Goal: Task Accomplishment & Management: Manage account settings

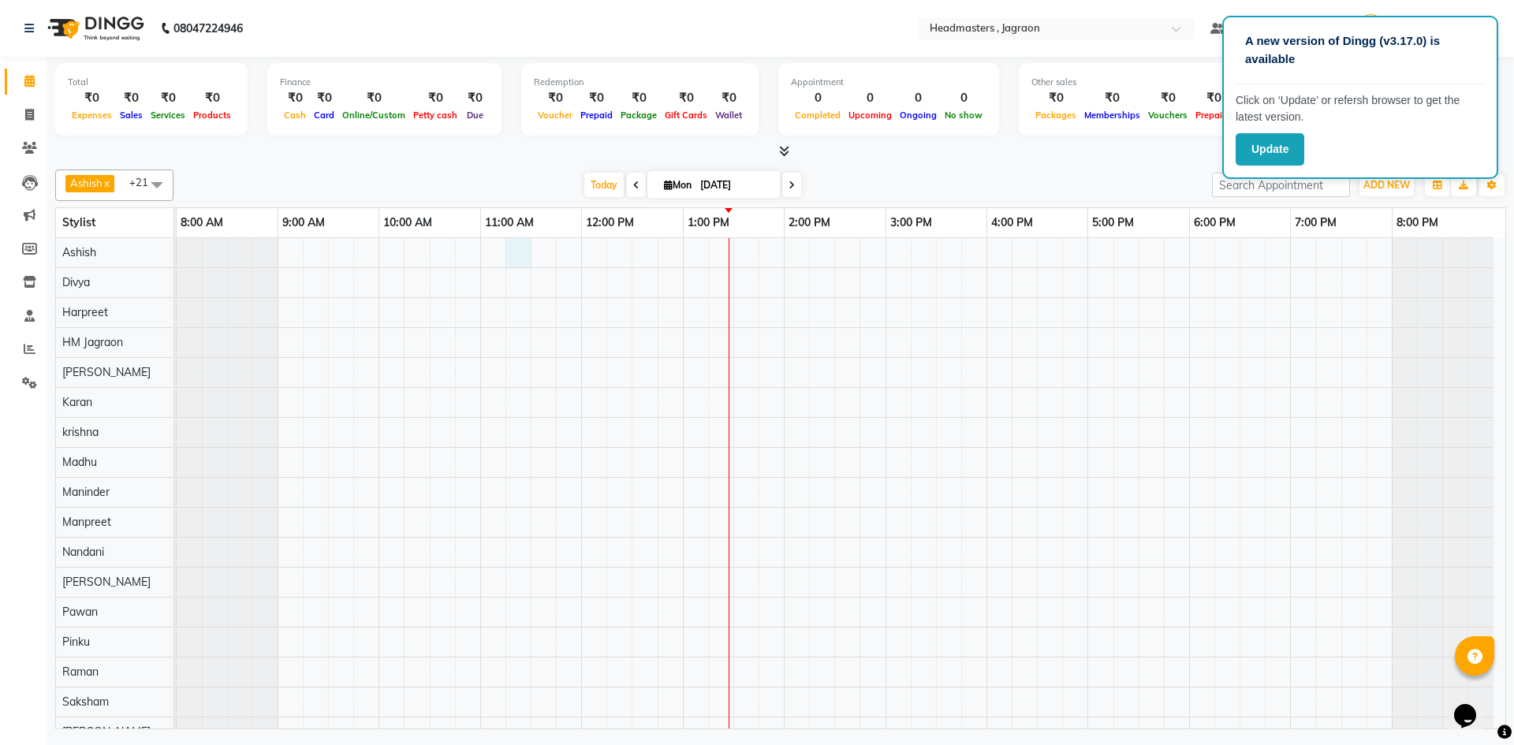
click at [521, 254] on div at bounding box center [841, 567] width 1329 height 658
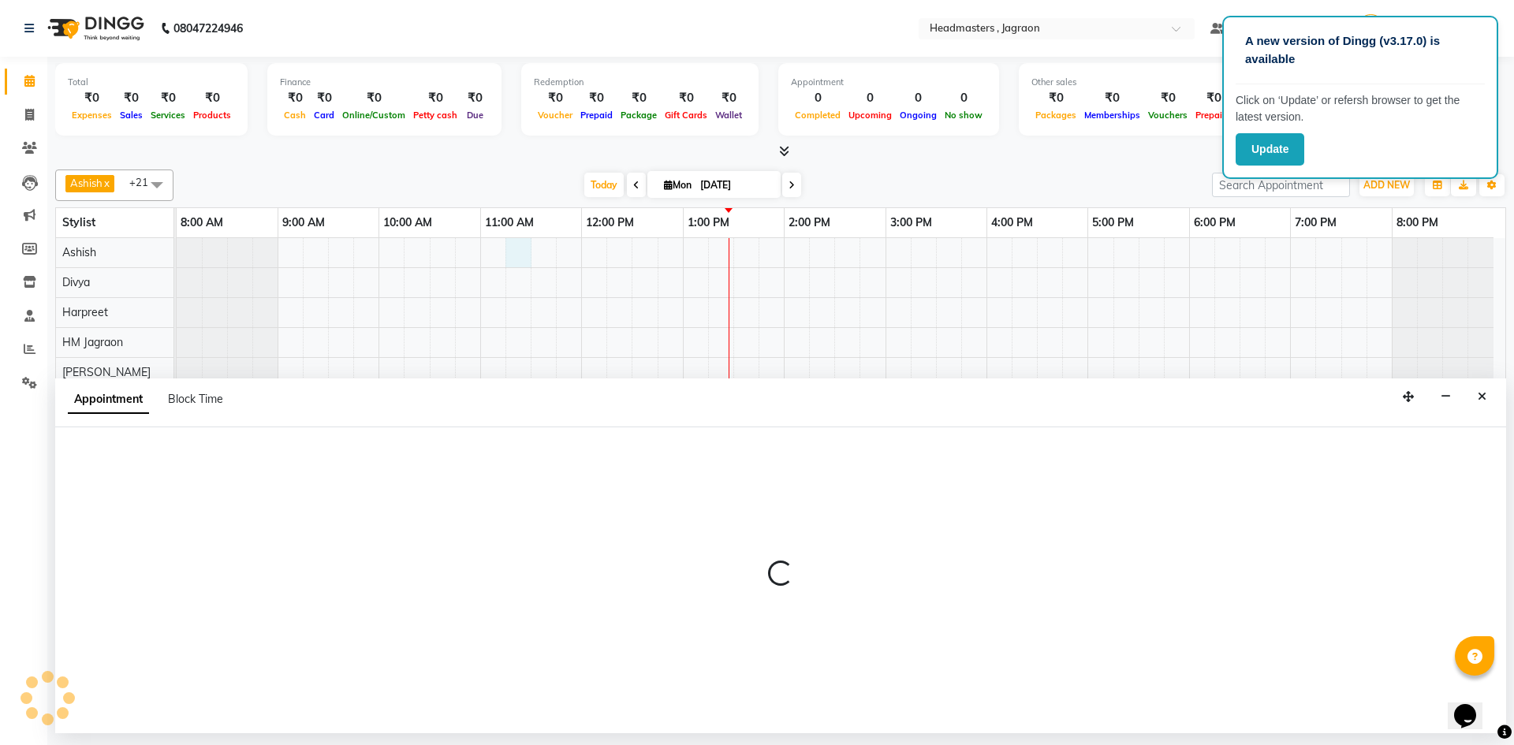
select select "54702"
select select "tentative"
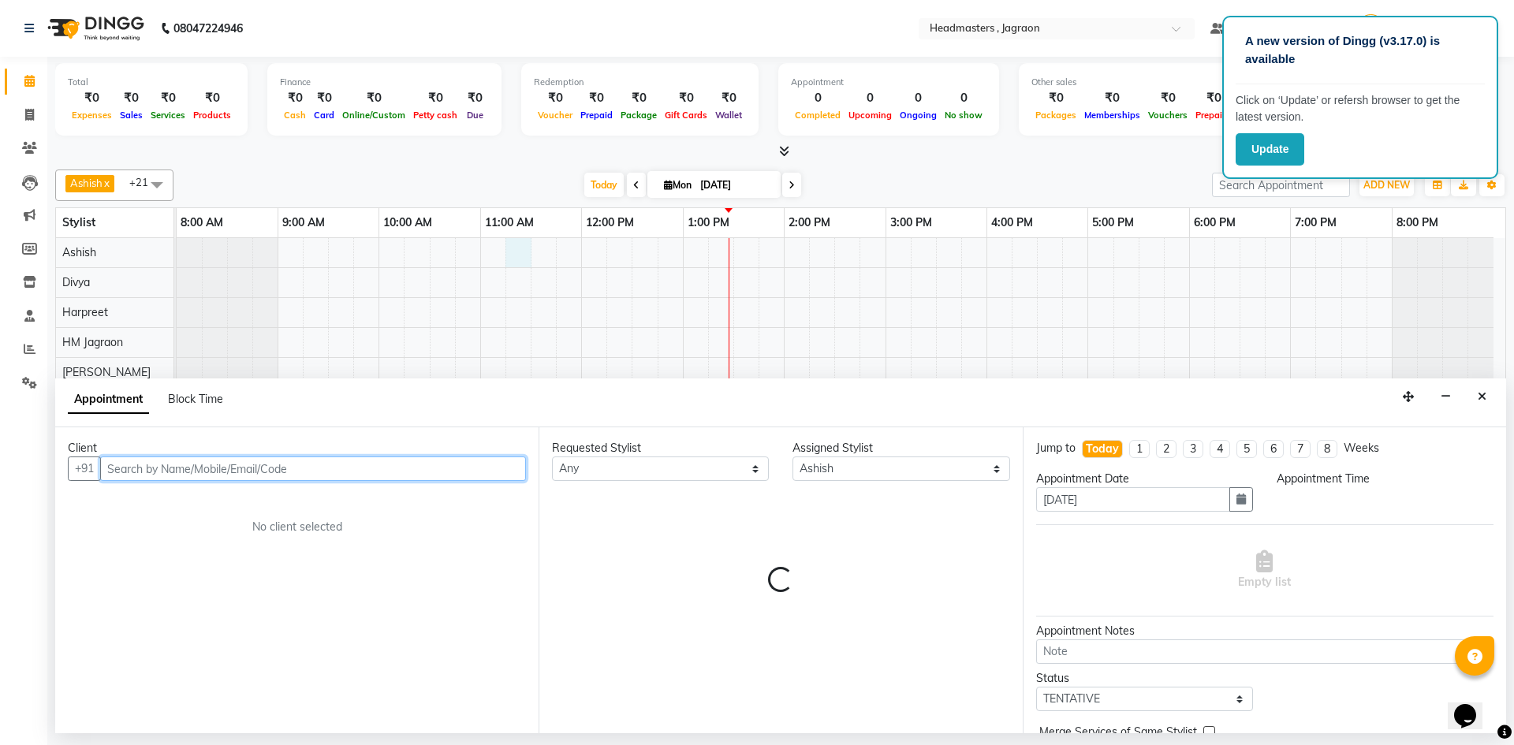
select select "675"
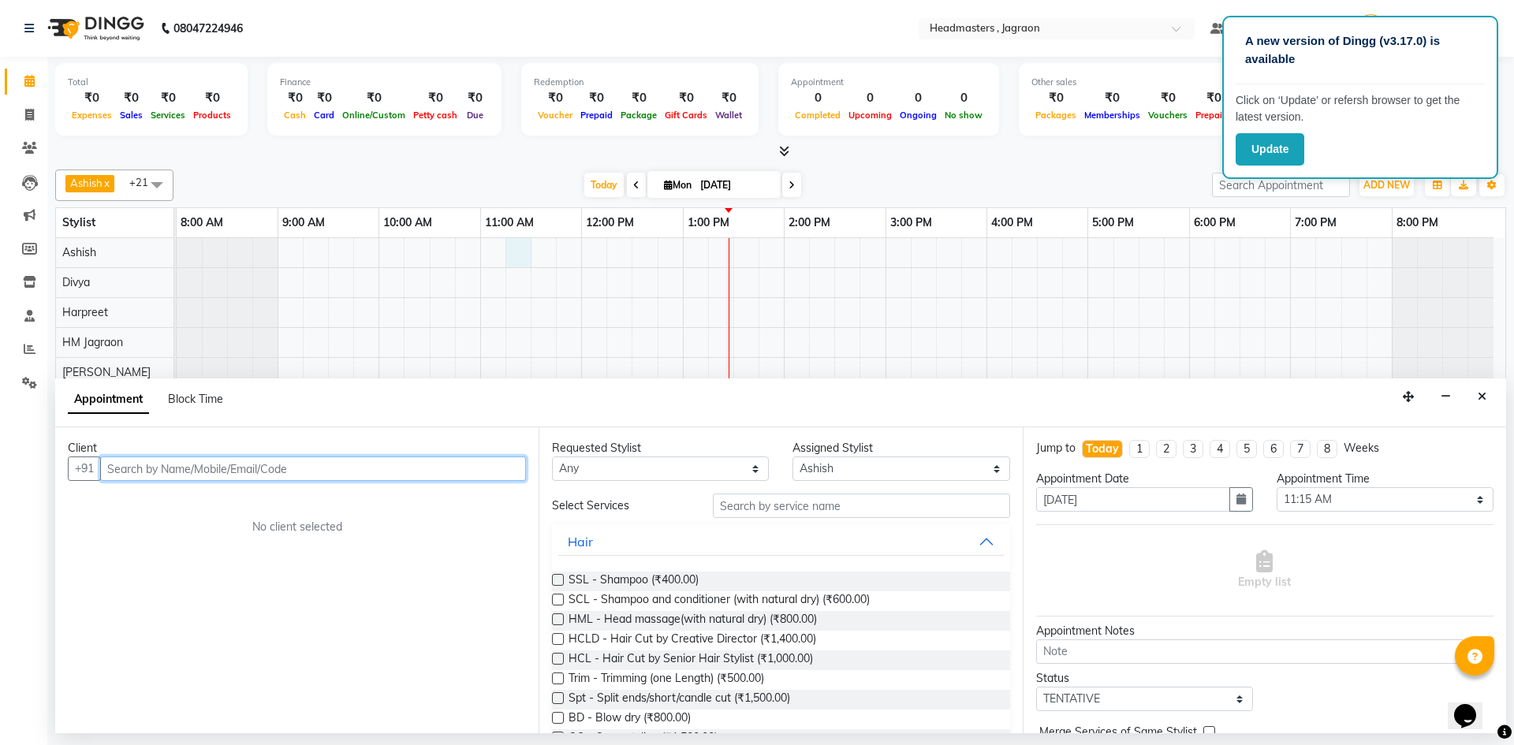
click at [308, 477] on input "text" at bounding box center [313, 469] width 426 height 24
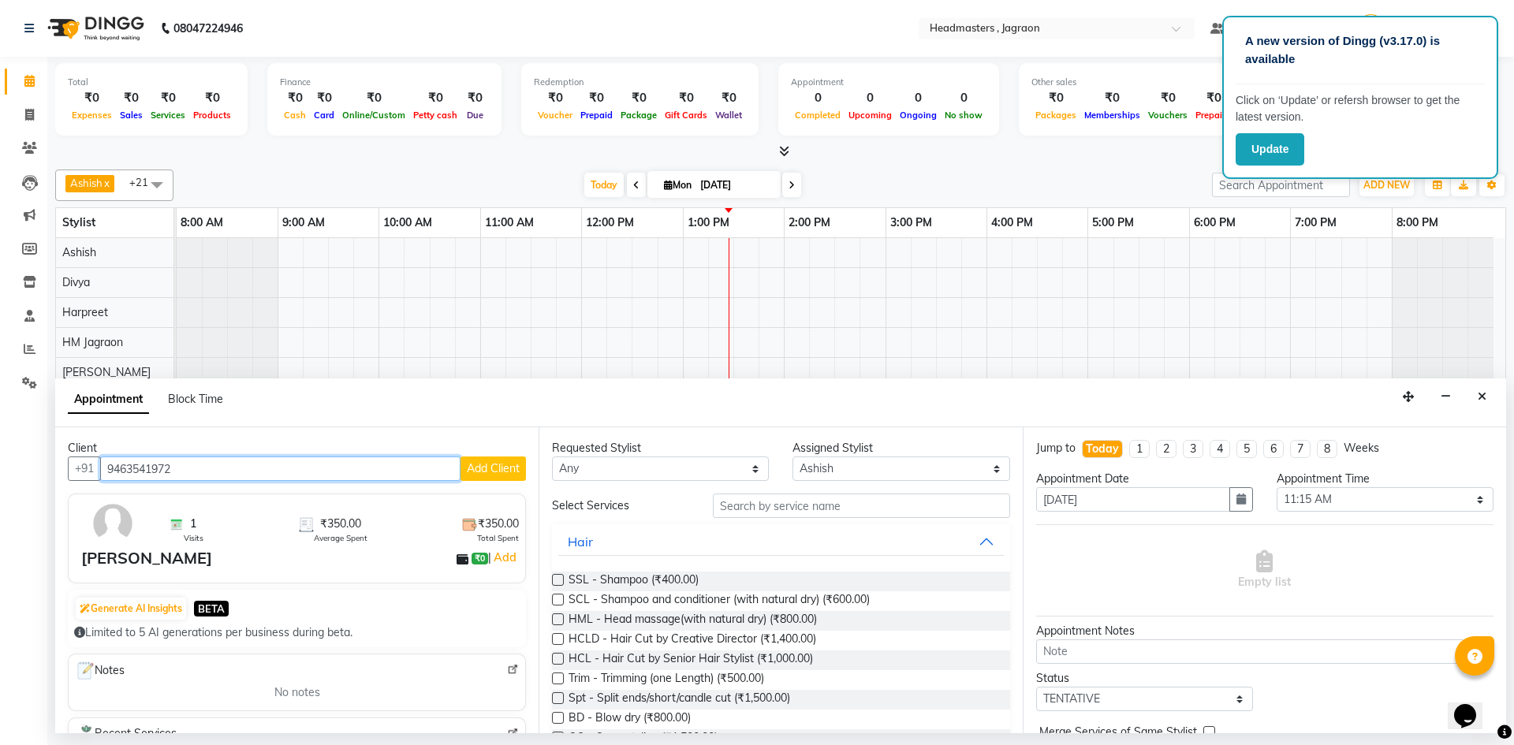
type input "9463541972"
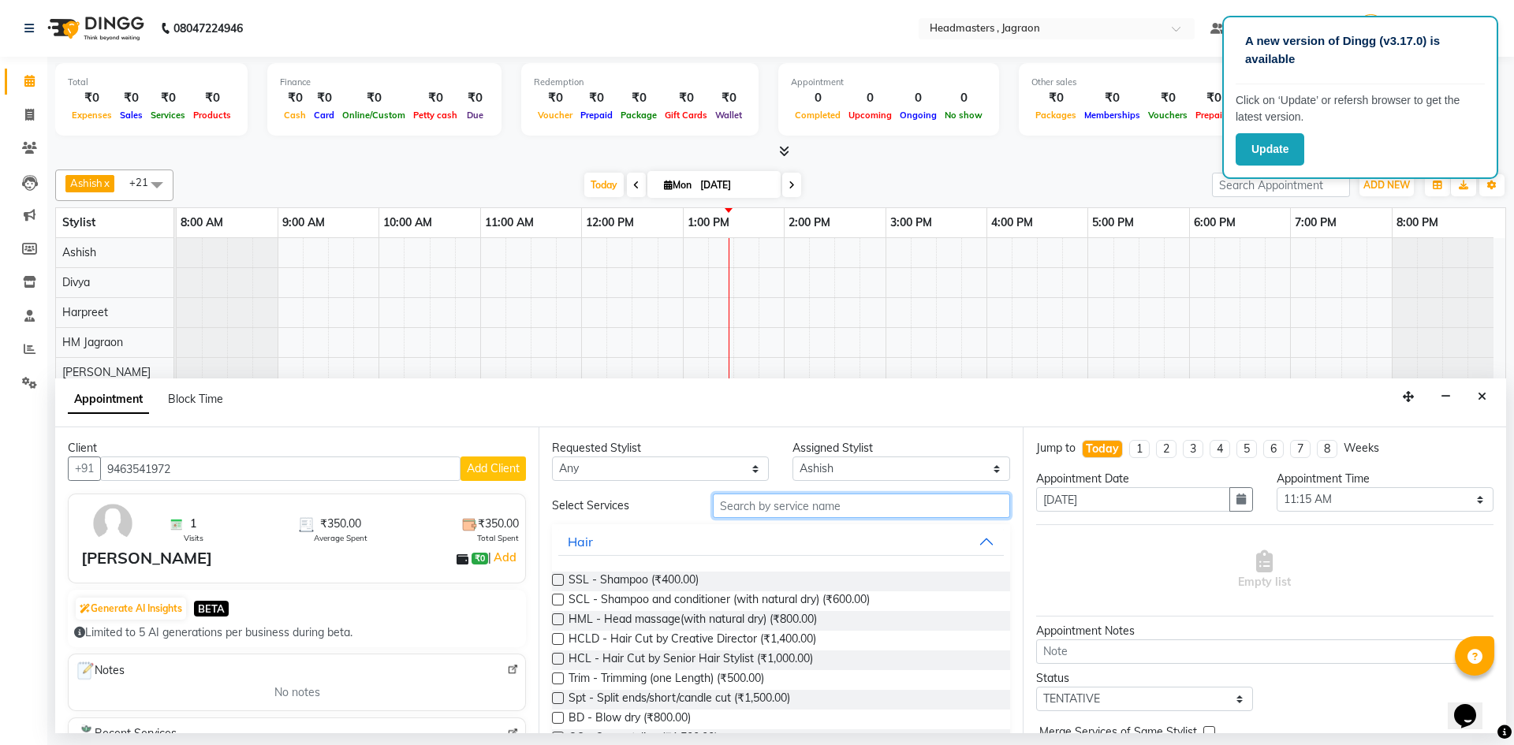
click at [768, 508] on input "text" at bounding box center [861, 506] width 297 height 24
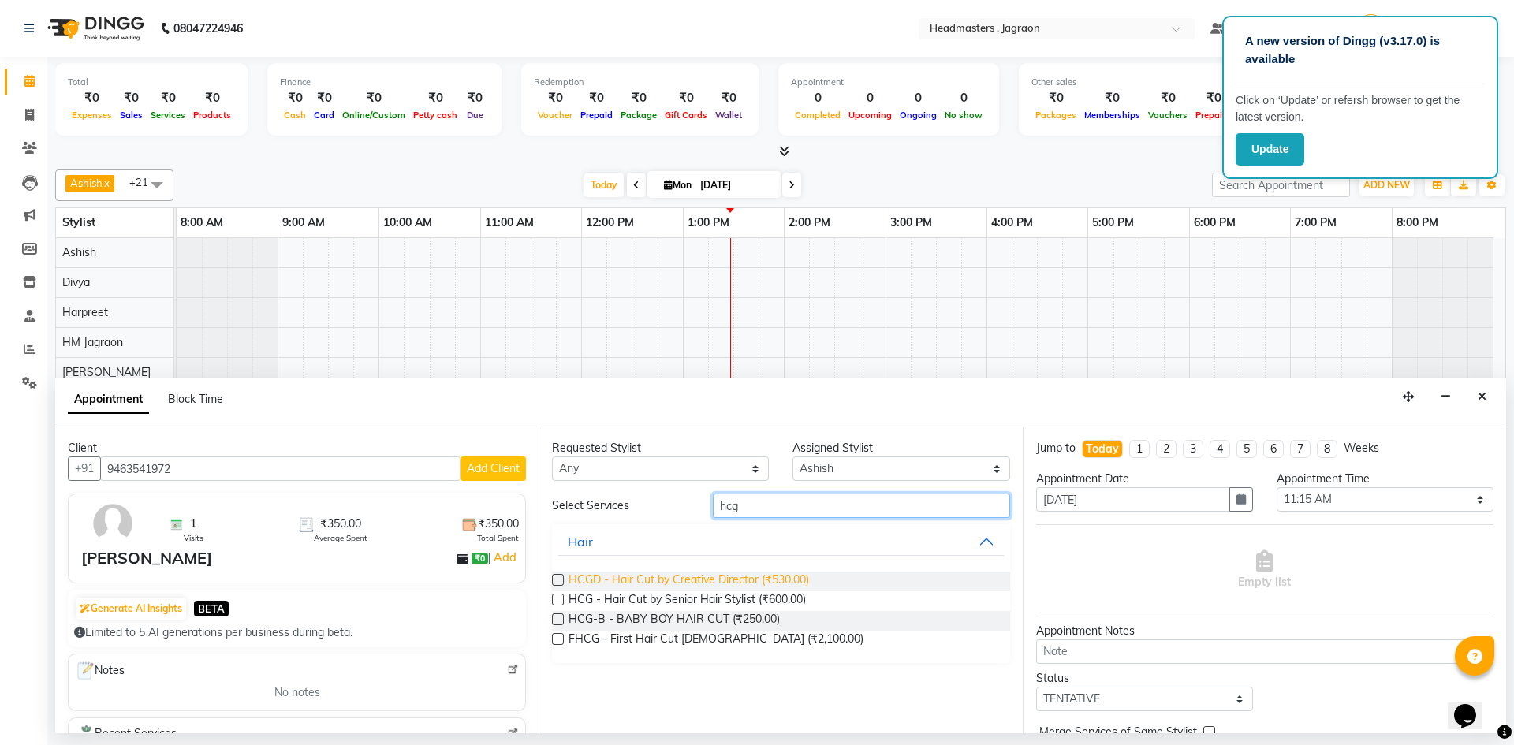
type input "hcg"
click at [675, 578] on span "HCGD - Hair Cut by Creative Director (₹530.00)" at bounding box center [689, 582] width 240 height 20
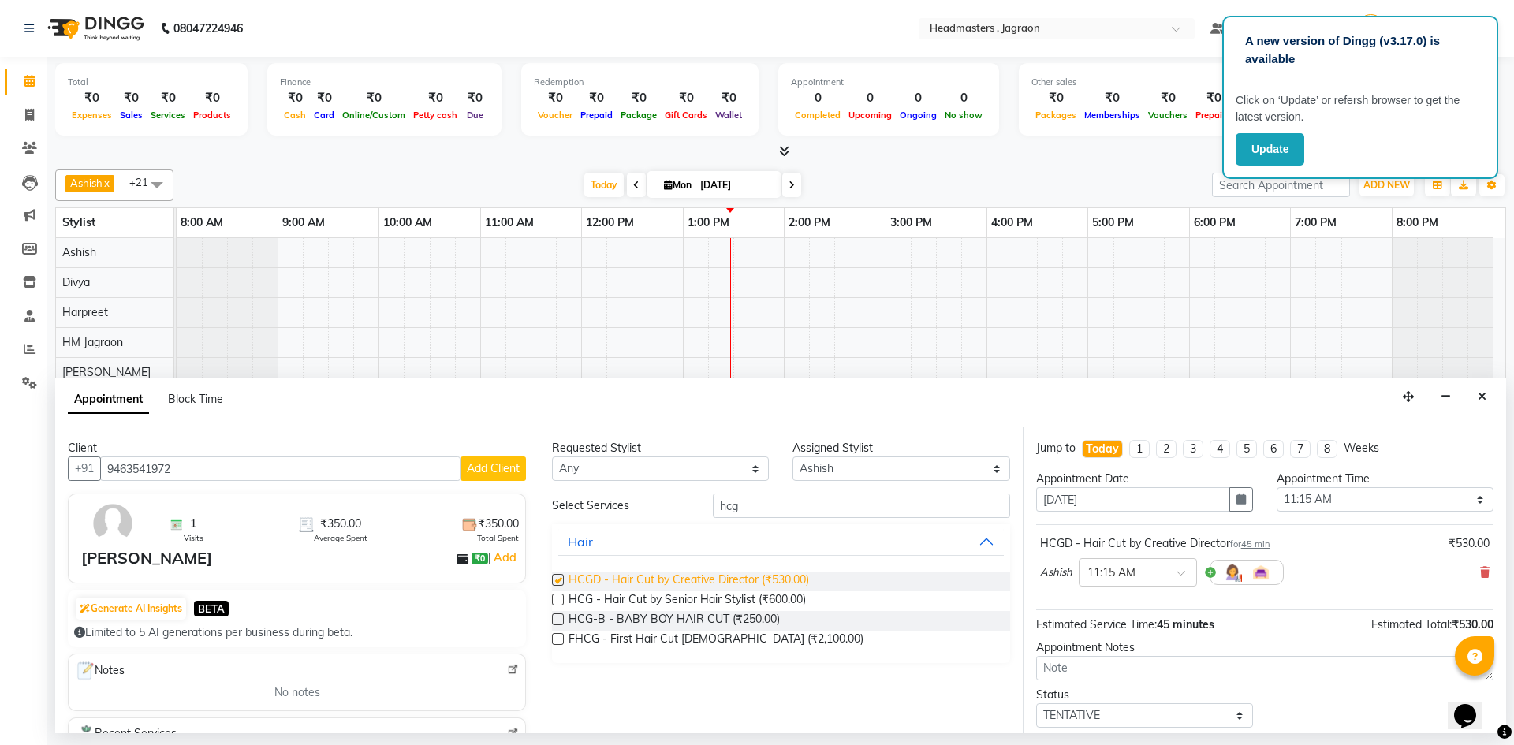
checkbox input "false"
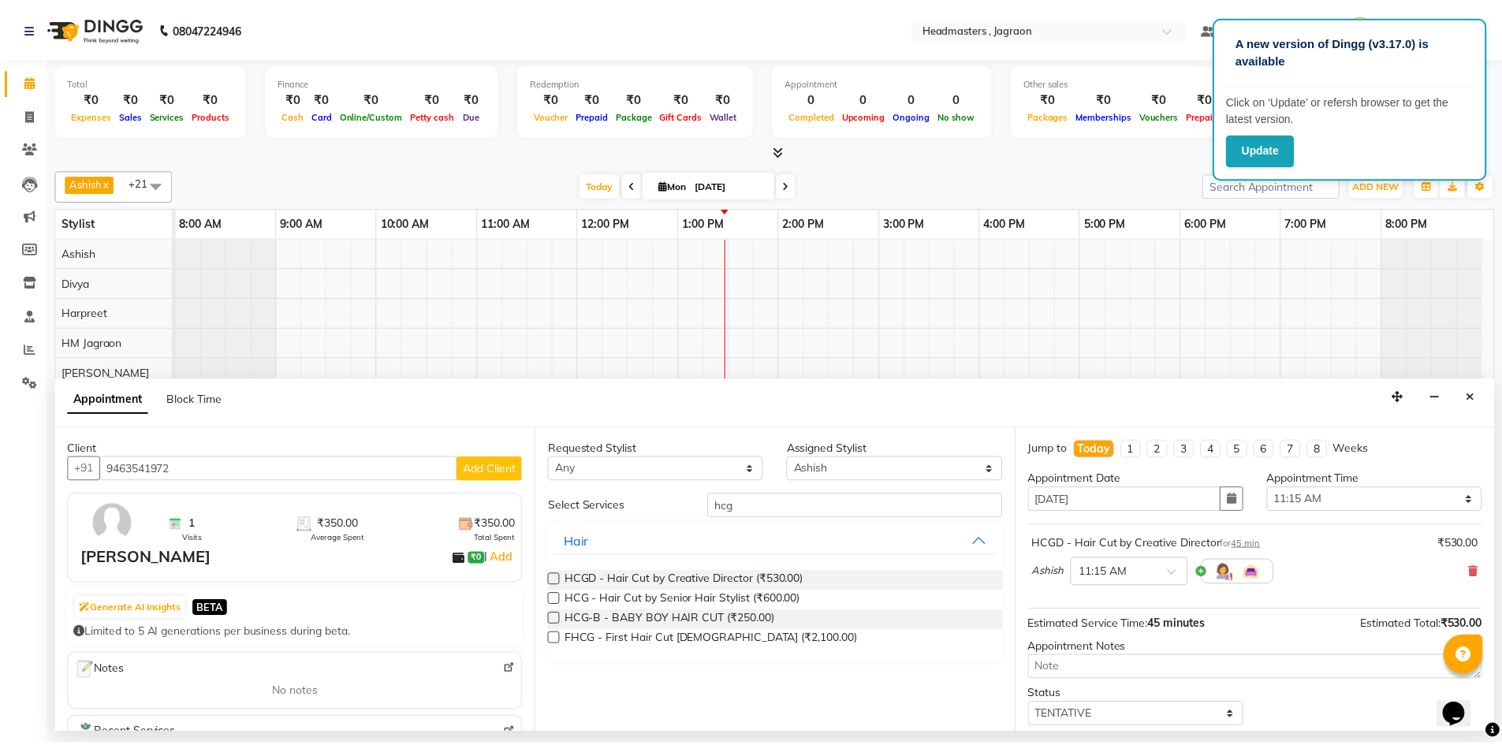
scroll to position [94, 0]
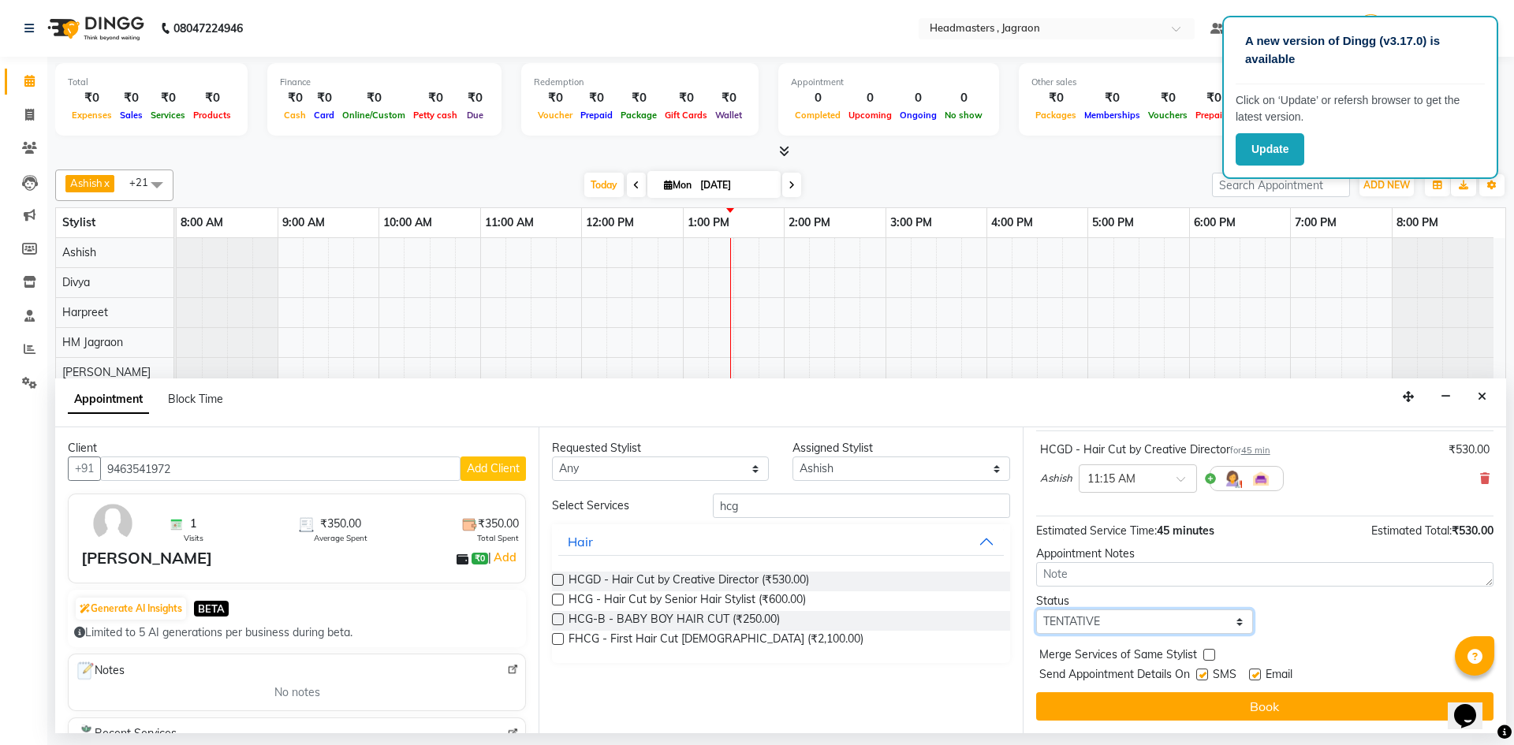
click at [1113, 622] on select "Select TENTATIVE CONFIRM CHECK-IN UPCOMING" at bounding box center [1144, 622] width 217 height 24
select select "confirm booking"
click at [1036, 610] on select "Select TENTATIVE CONFIRM CHECK-IN UPCOMING" at bounding box center [1144, 622] width 217 height 24
click at [1207, 675] on label at bounding box center [1202, 675] width 12 height 12
click at [1206, 675] on input "checkbox" at bounding box center [1201, 676] width 10 height 10
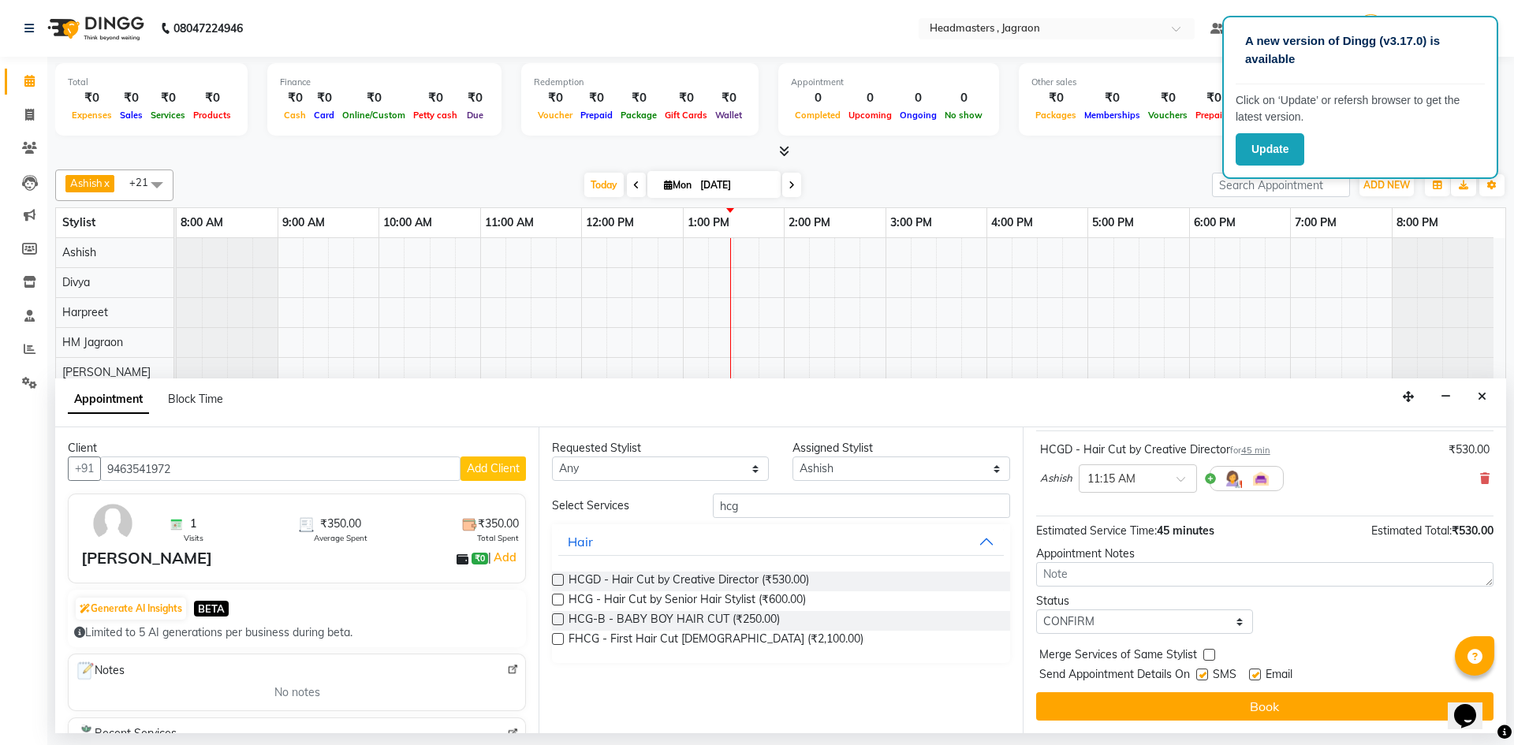
checkbox input "false"
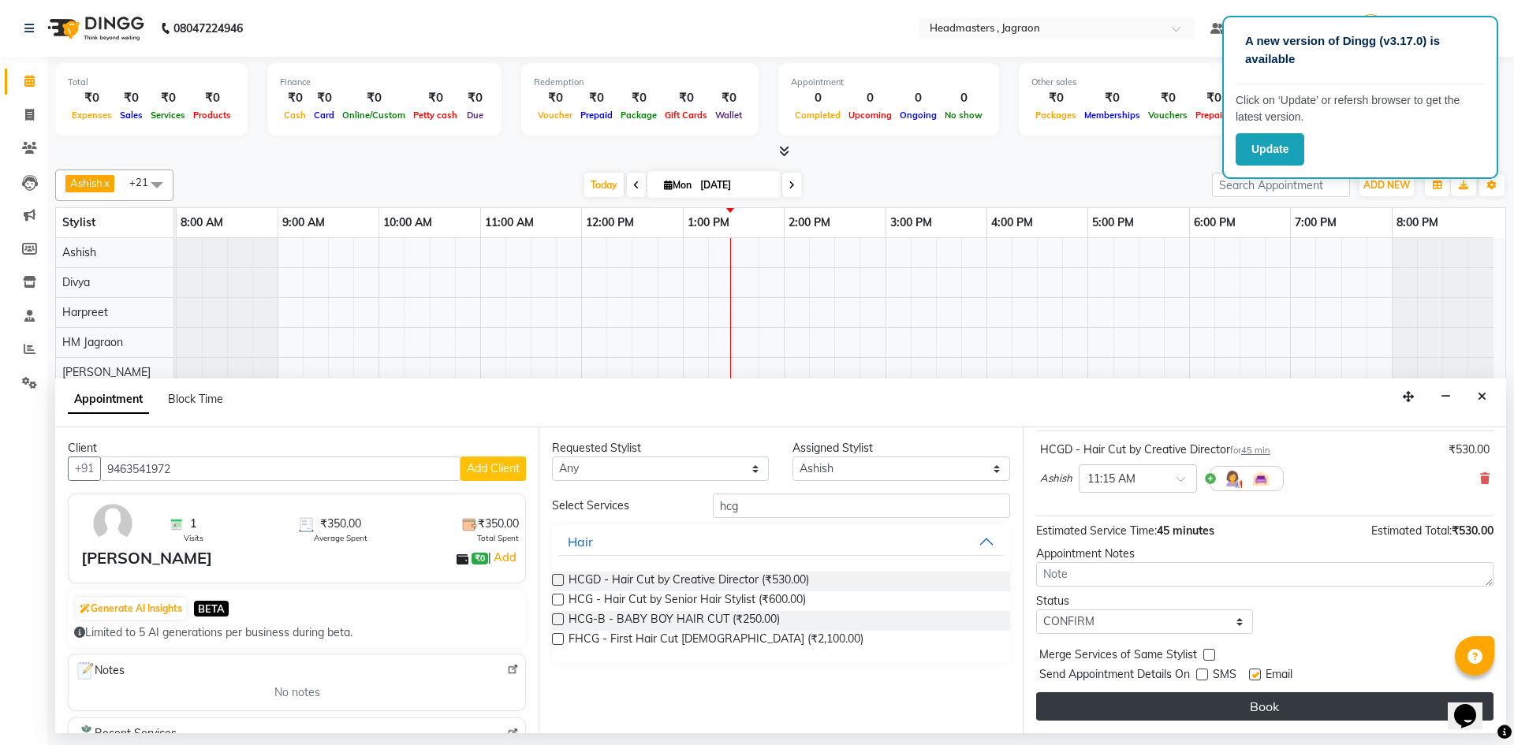
click at [1204, 698] on button "Book" at bounding box center [1264, 706] width 457 height 28
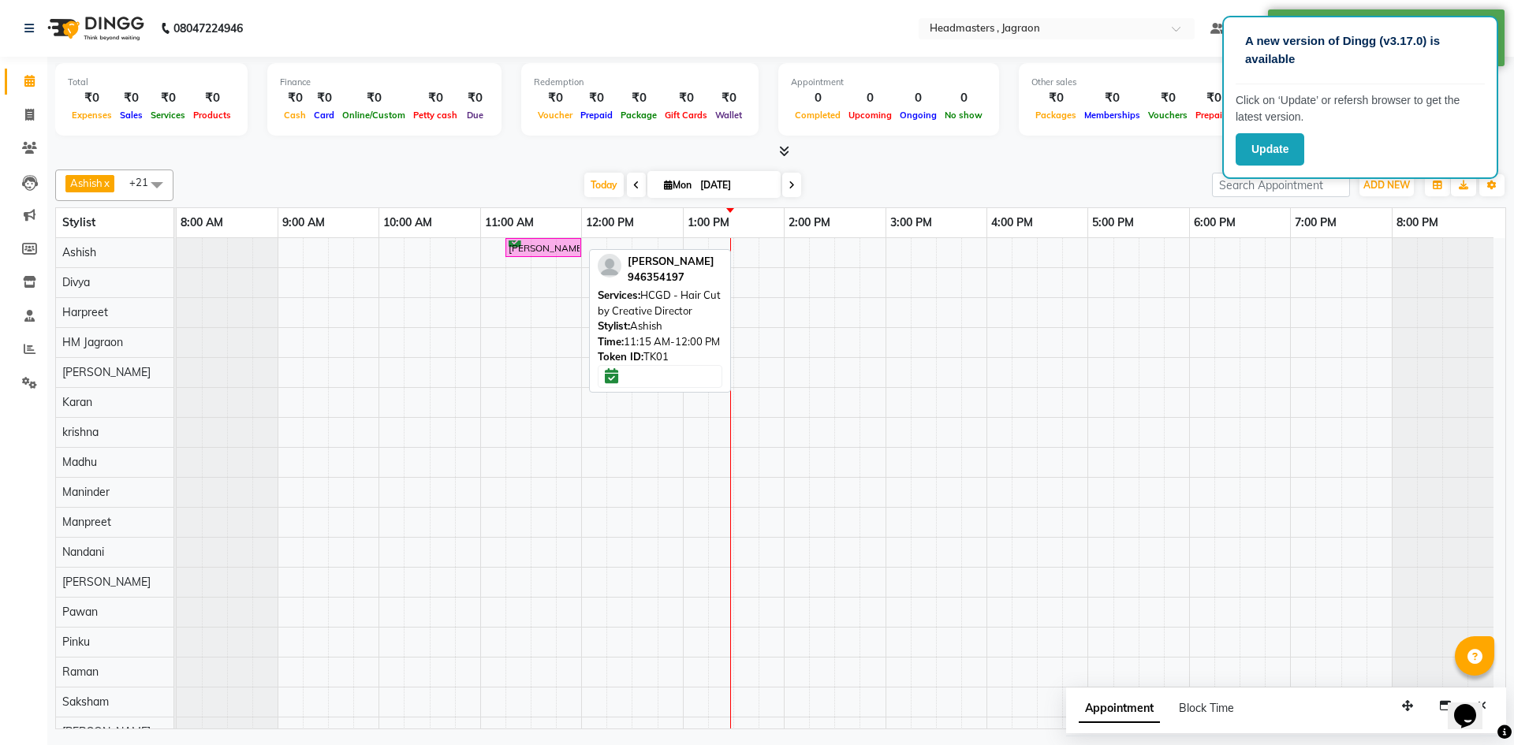
click at [564, 244] on div "[PERSON_NAME], TK01, 11:15 AM-12:00 PM, HCGD - Hair Cut by Creative Director" at bounding box center [543, 247] width 73 height 15
select select "6"
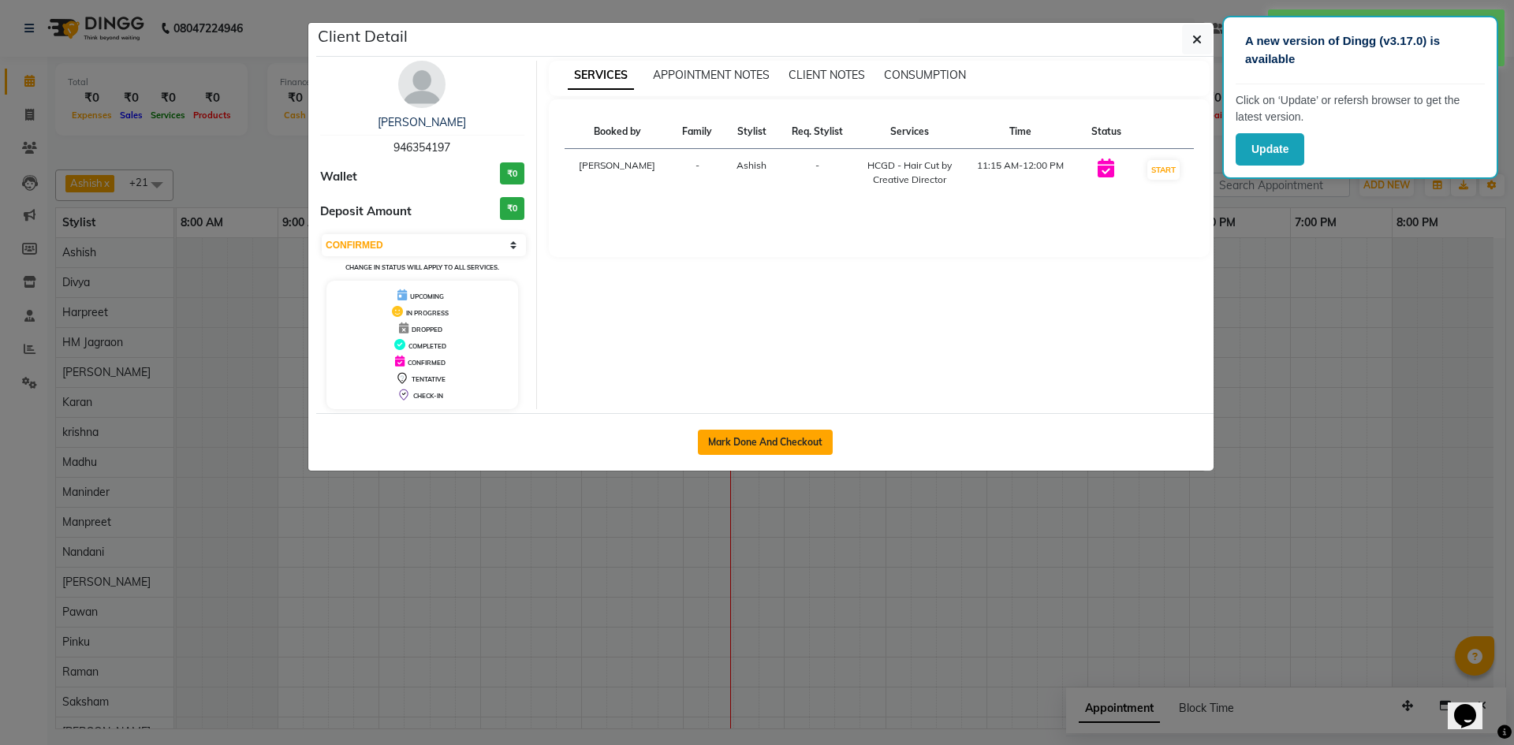
click at [762, 446] on button "Mark Done And Checkout" at bounding box center [765, 442] width 135 height 25
select select "service"
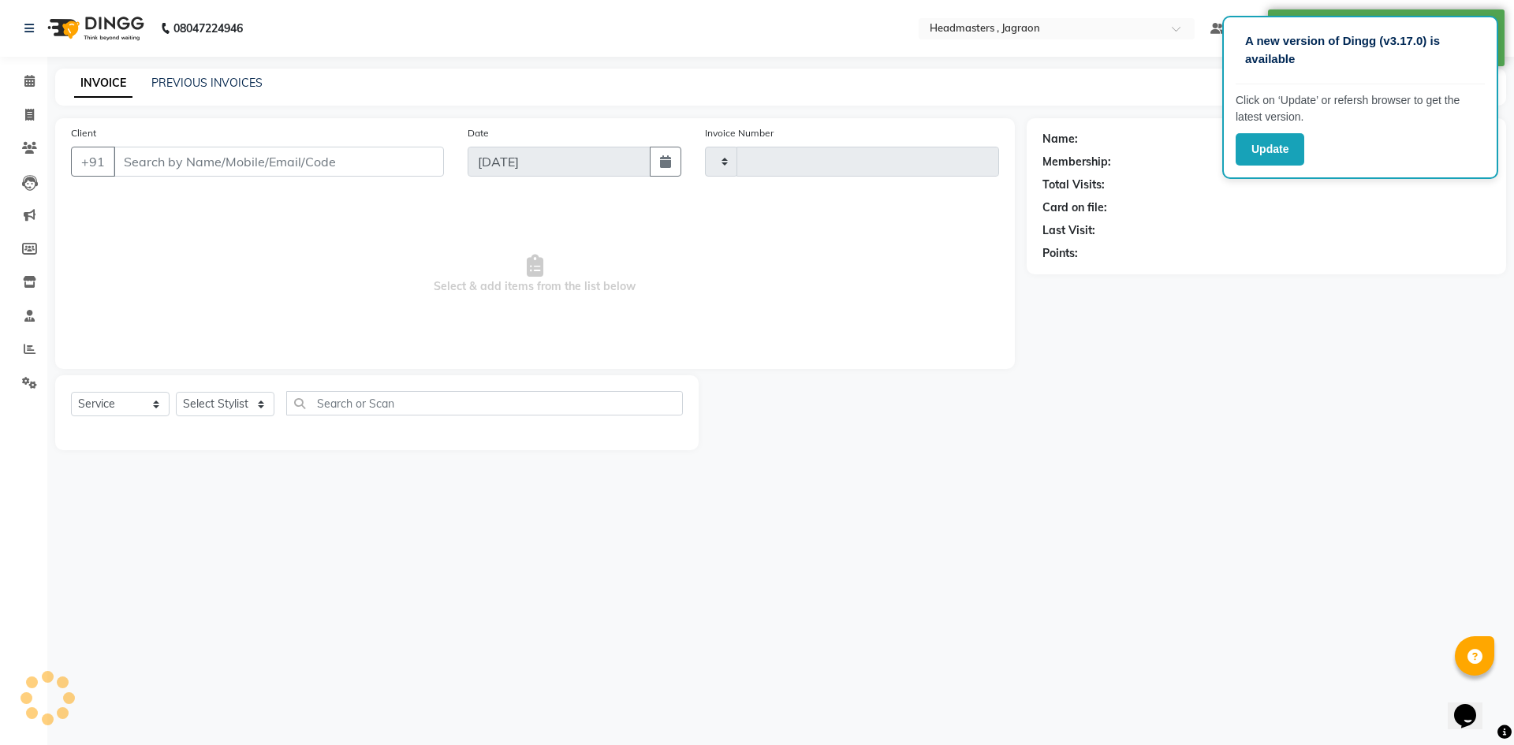
type input "2056"
select select "6935"
type input "946354197"
select select "54702"
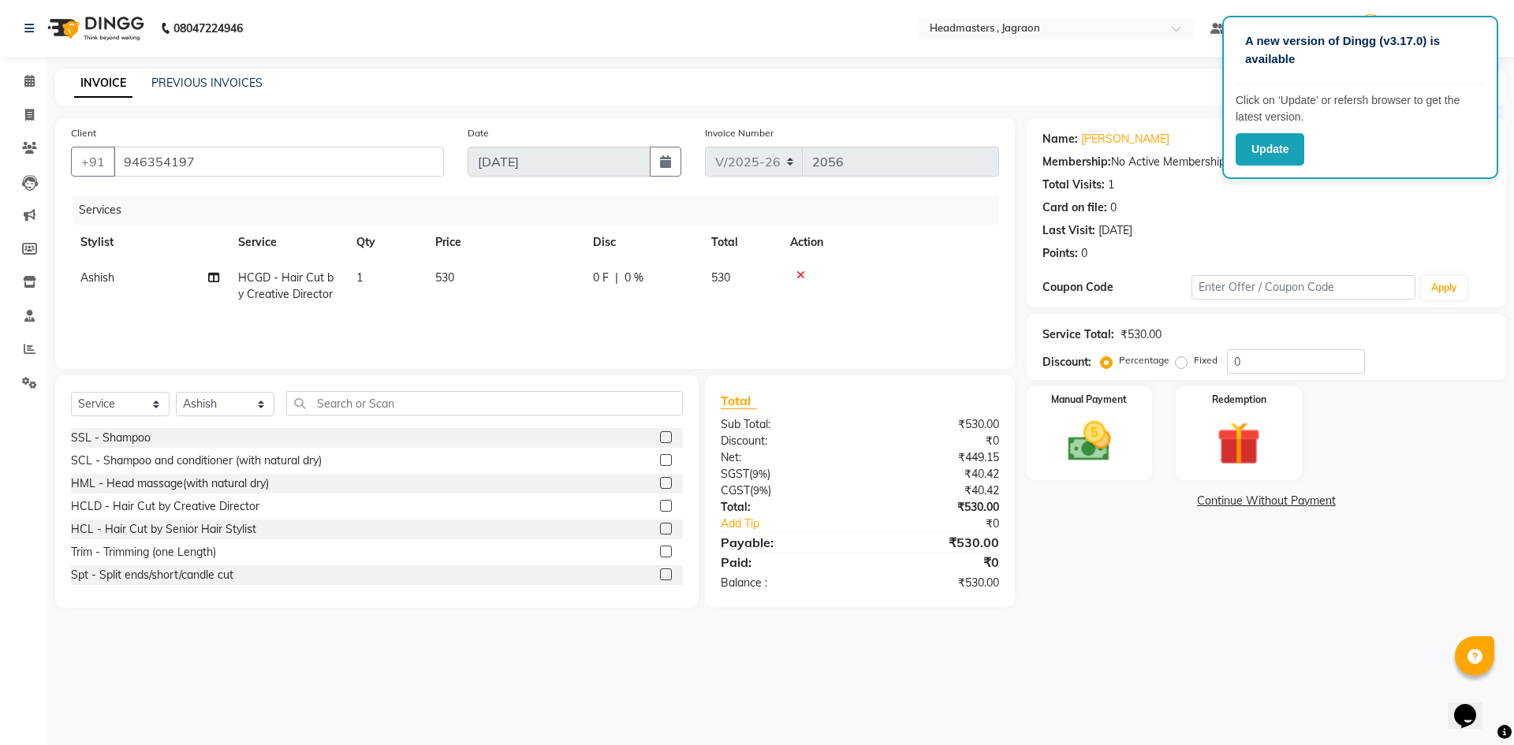
click at [591, 274] on td "0 F | 0 %" at bounding box center [642, 286] width 118 height 52
click at [682, 284] on input "0" at bounding box center [690, 282] width 47 height 24
type input "0"
type input "180"
click at [693, 325] on div "Services Stylist Service Qty Price Disc Total Action Ashish HCGD - Hair Cut by …" at bounding box center [535, 275] width 928 height 158
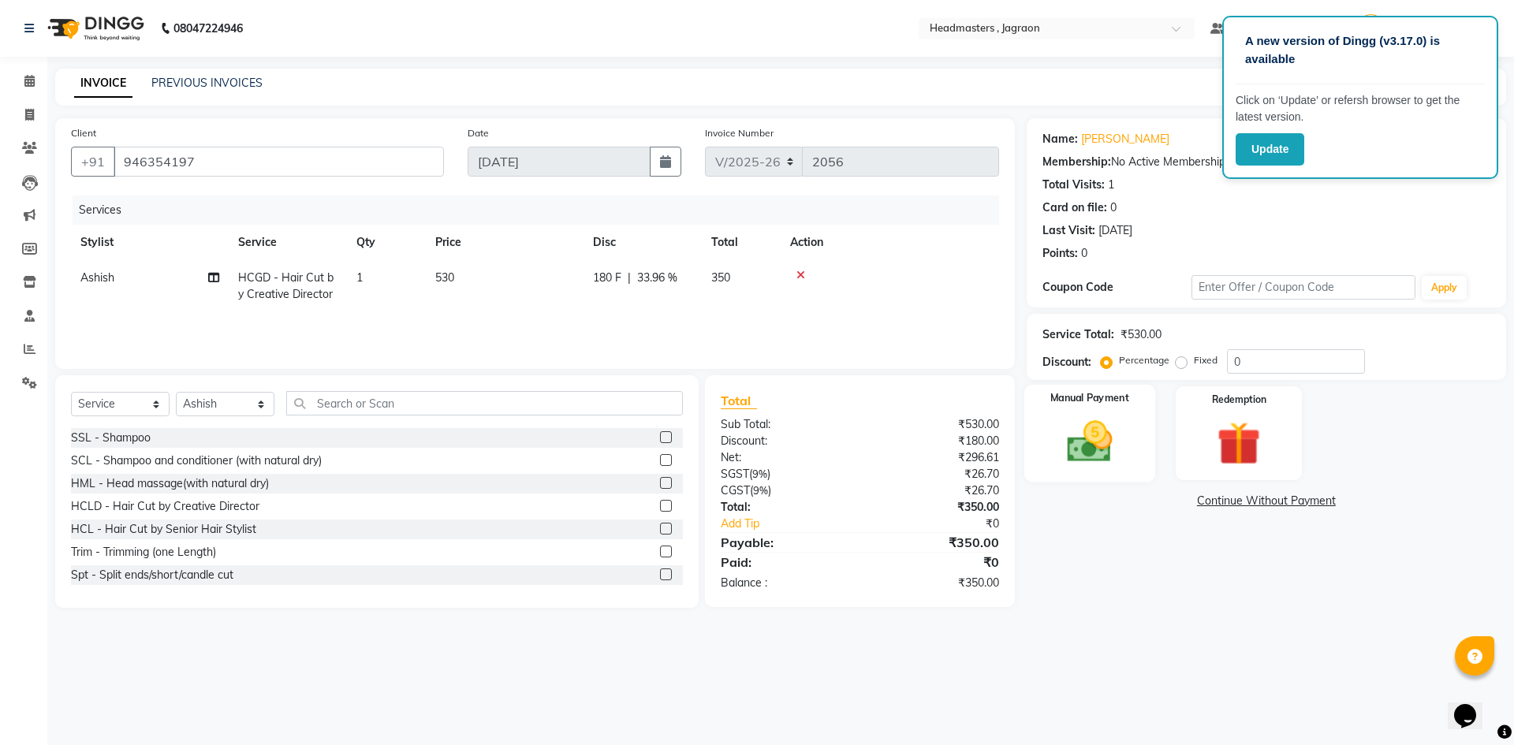
click at [1047, 414] on div "Manual Payment" at bounding box center [1088, 433] width 131 height 97
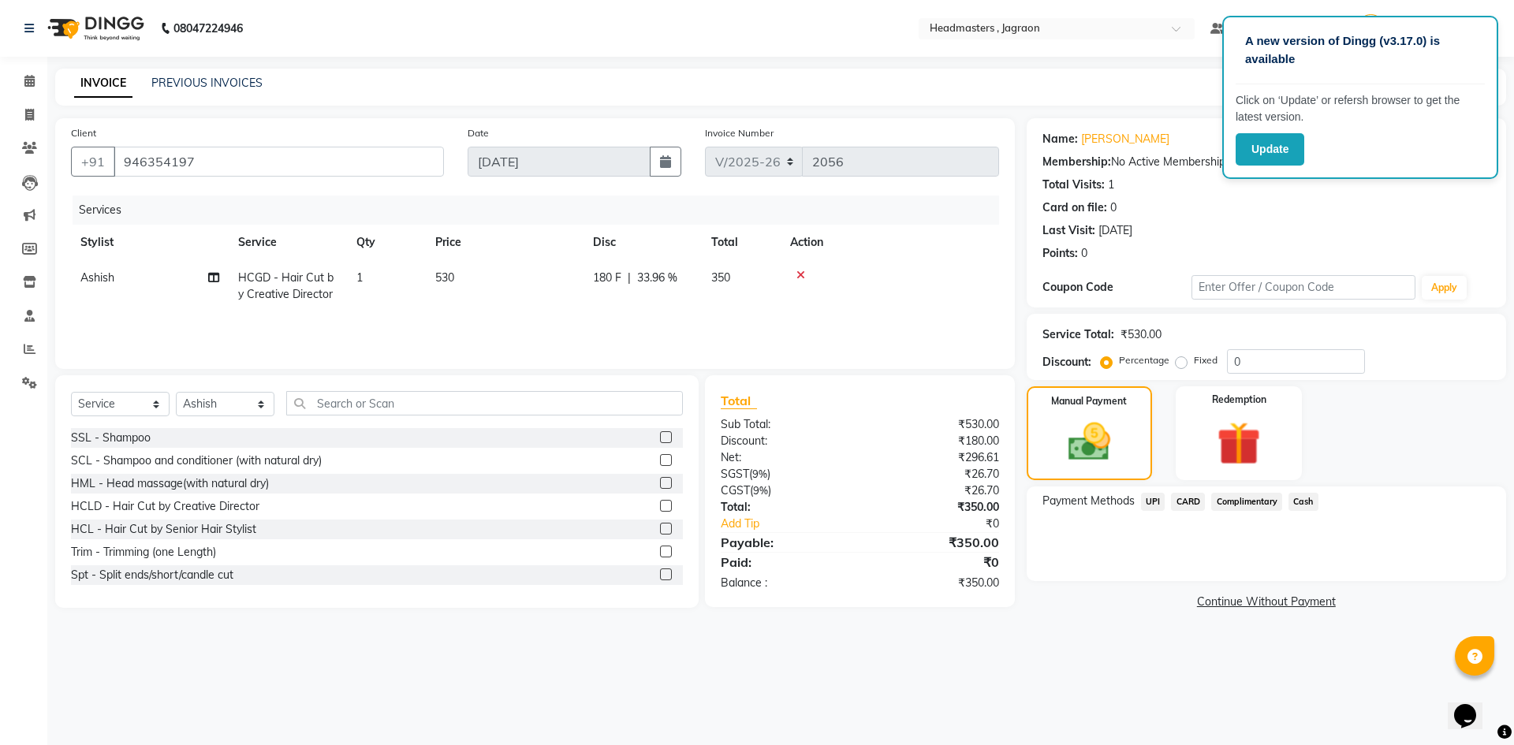
click at [1154, 502] on span "UPI" at bounding box center [1153, 502] width 24 height 18
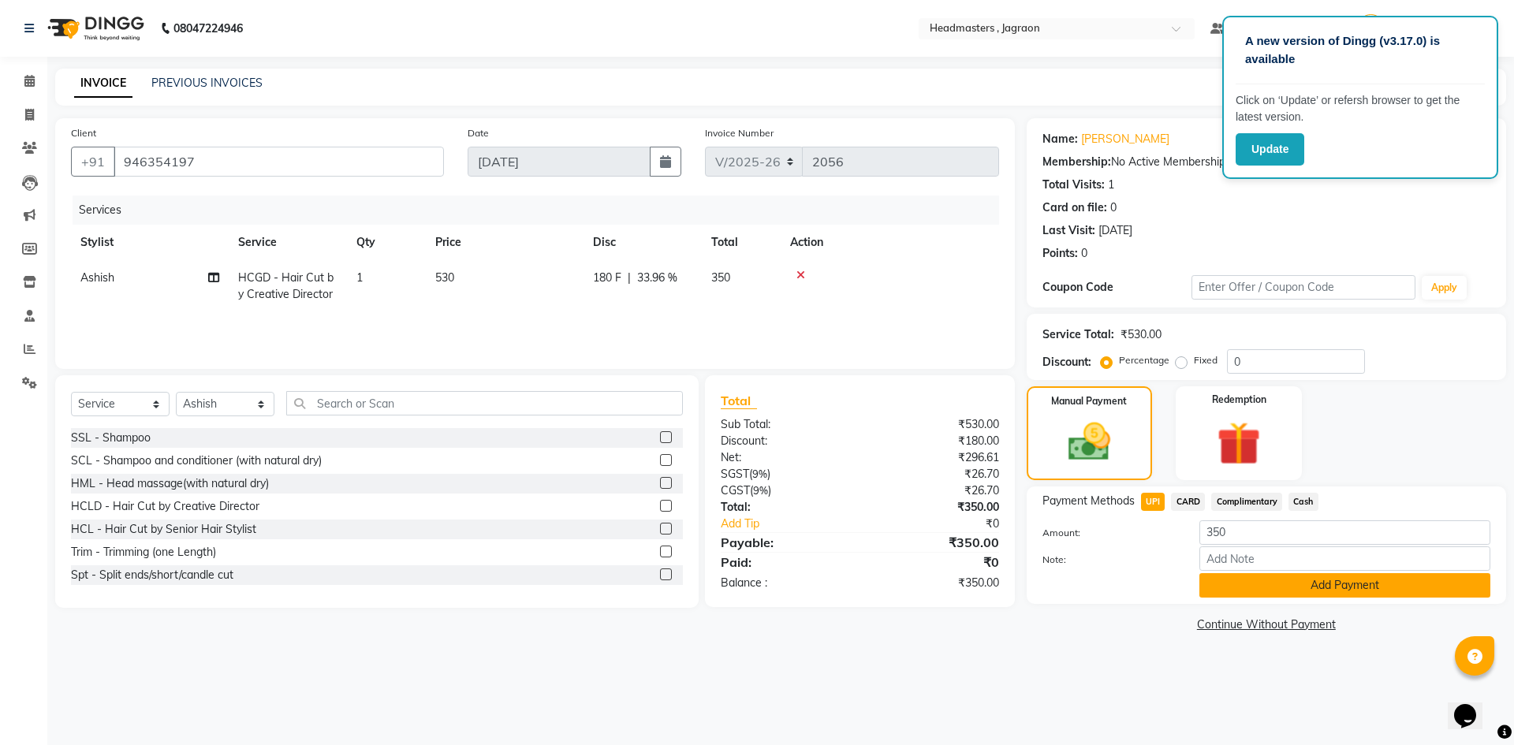
click at [1267, 583] on button "Add Payment" at bounding box center [1344, 585] width 291 height 24
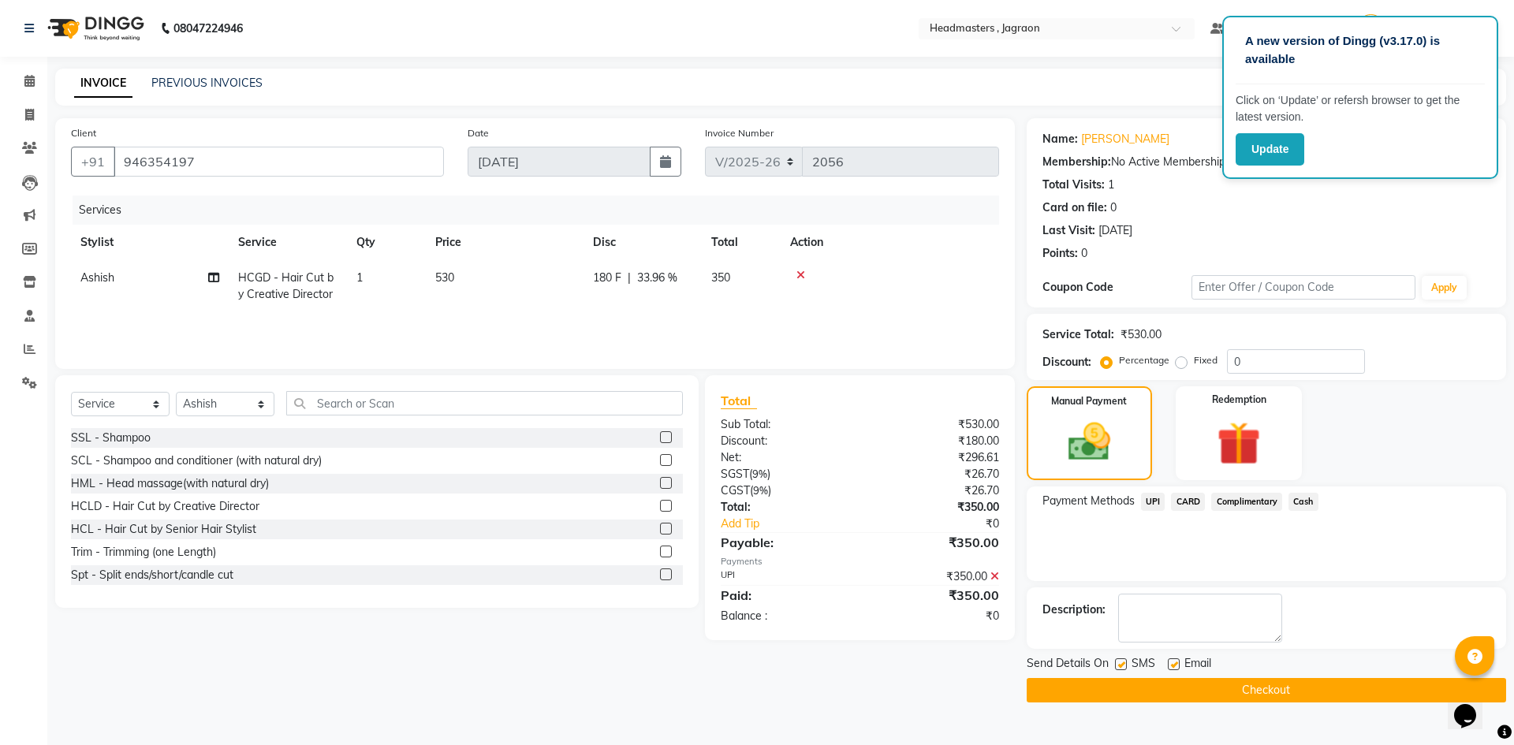
click at [1296, 682] on button "Checkout" at bounding box center [1266, 690] width 479 height 24
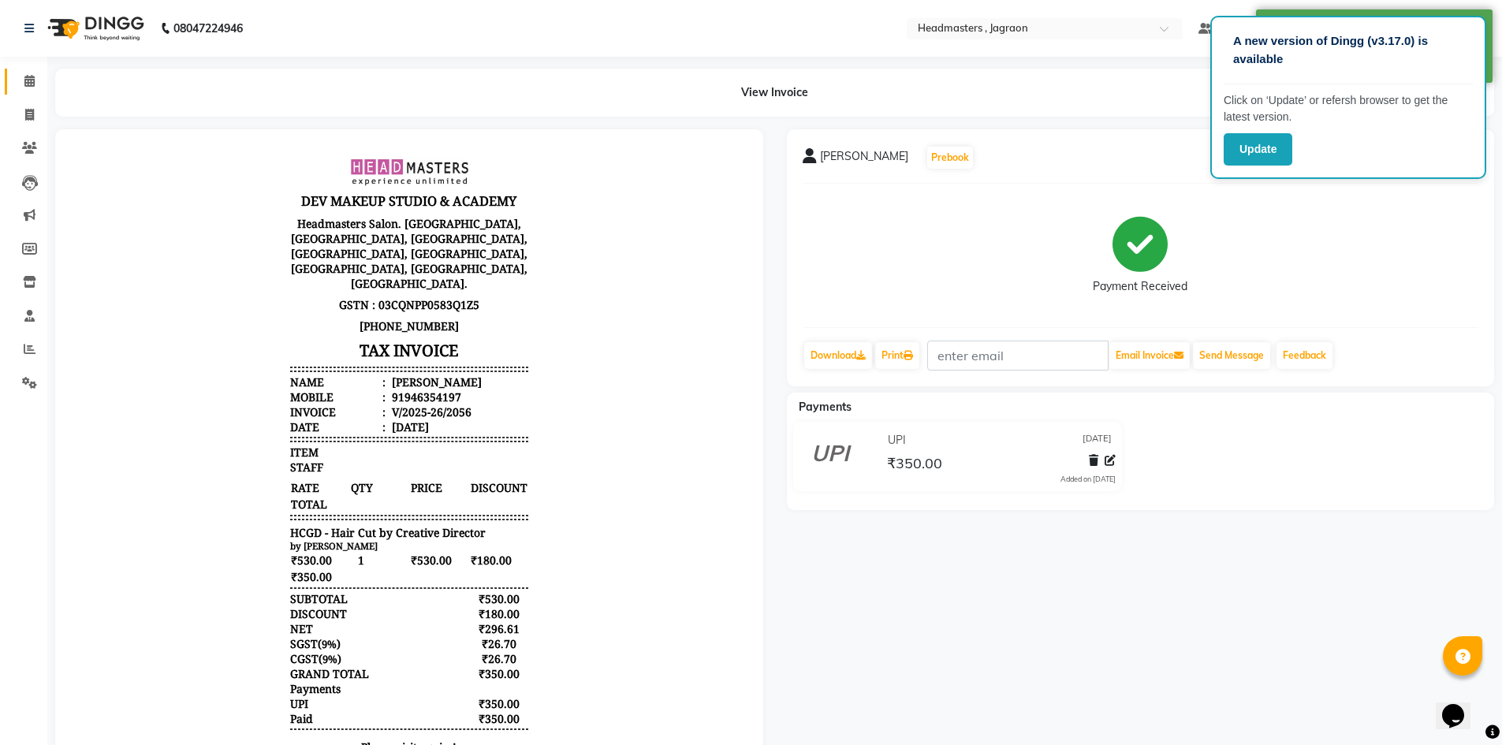
click at [28, 69] on link "Calendar" at bounding box center [24, 82] width 38 height 26
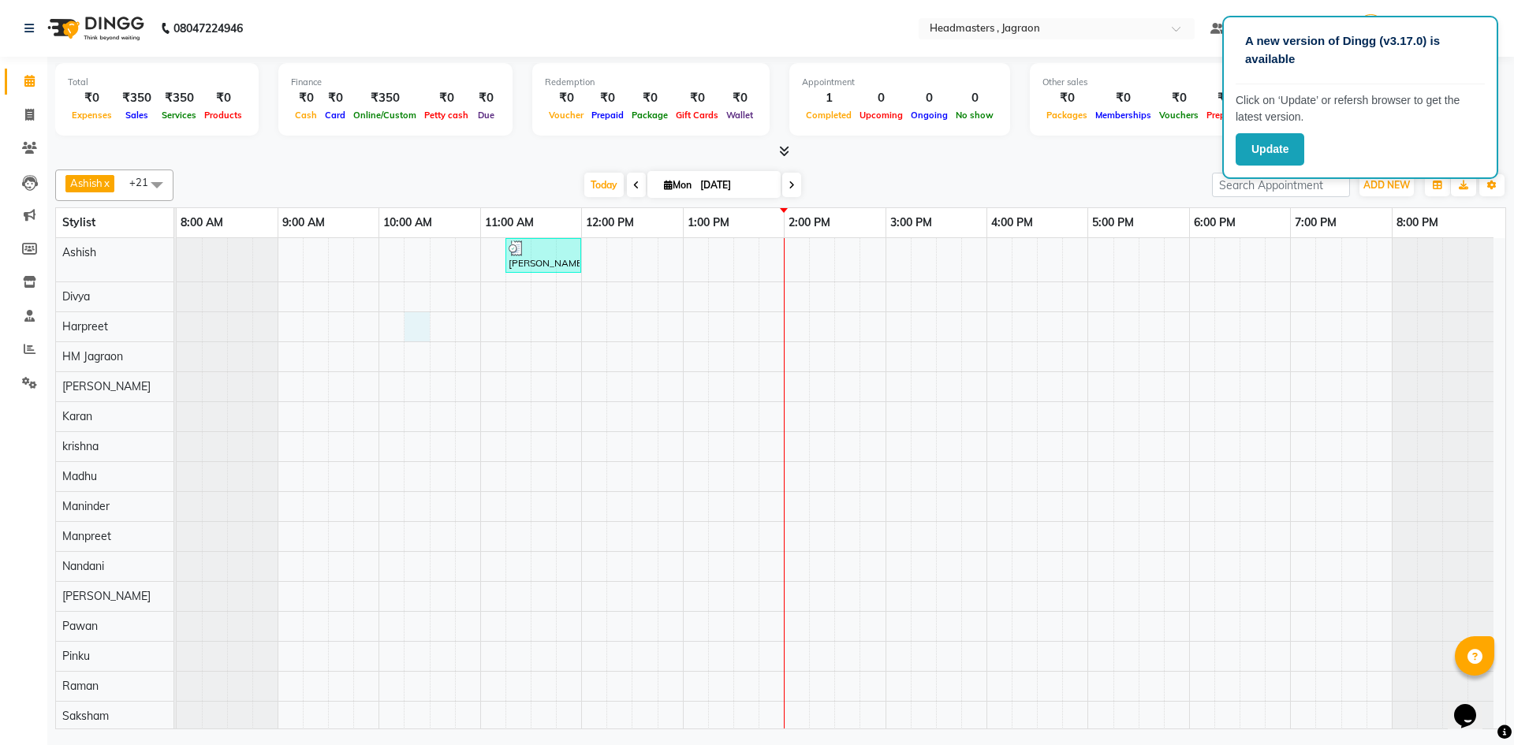
click at [418, 328] on div "[PERSON_NAME], TK01, 11:15 AM-12:00 PM, HCGD - Hair Cut by Creative Director" at bounding box center [841, 574] width 1329 height 673
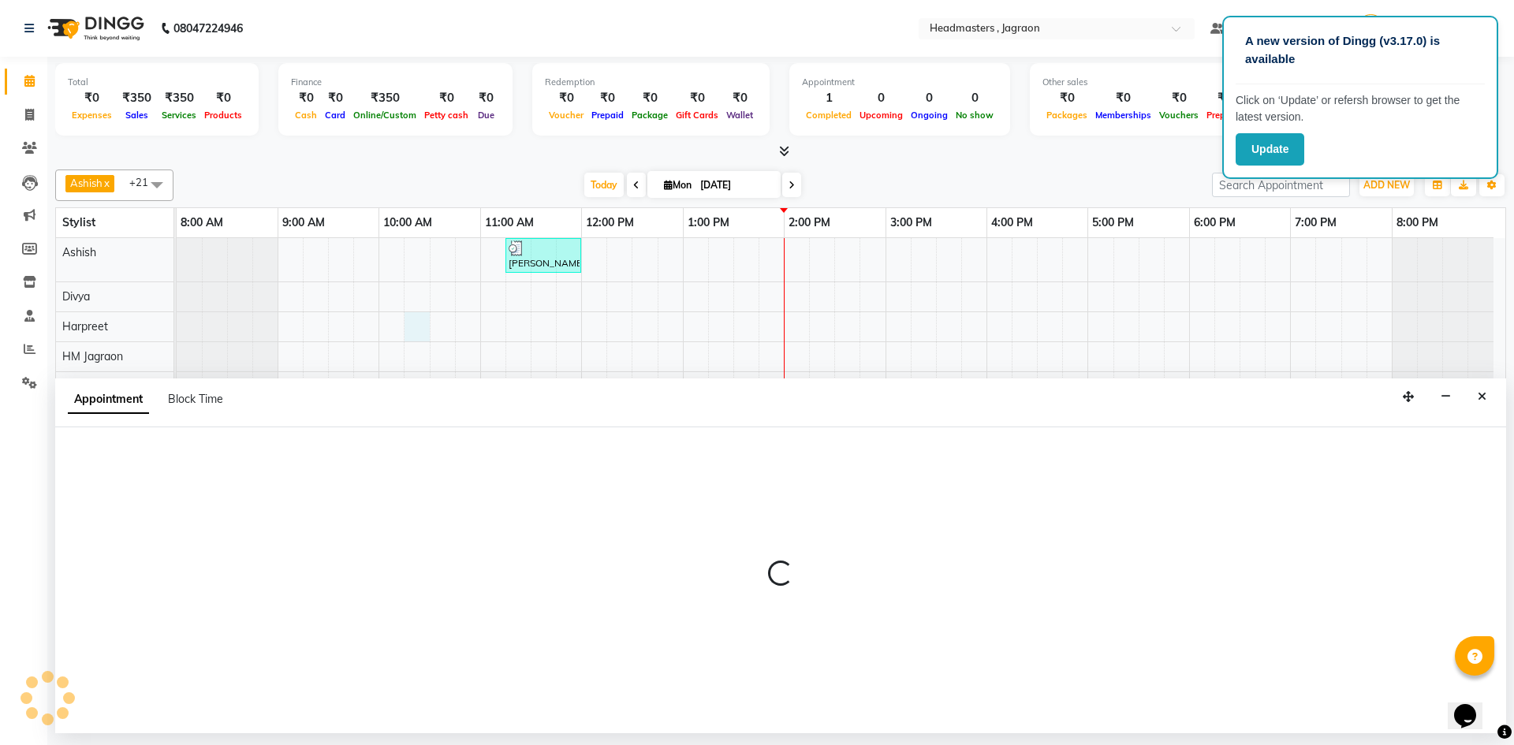
select select "54705"
select select "615"
select select "tentative"
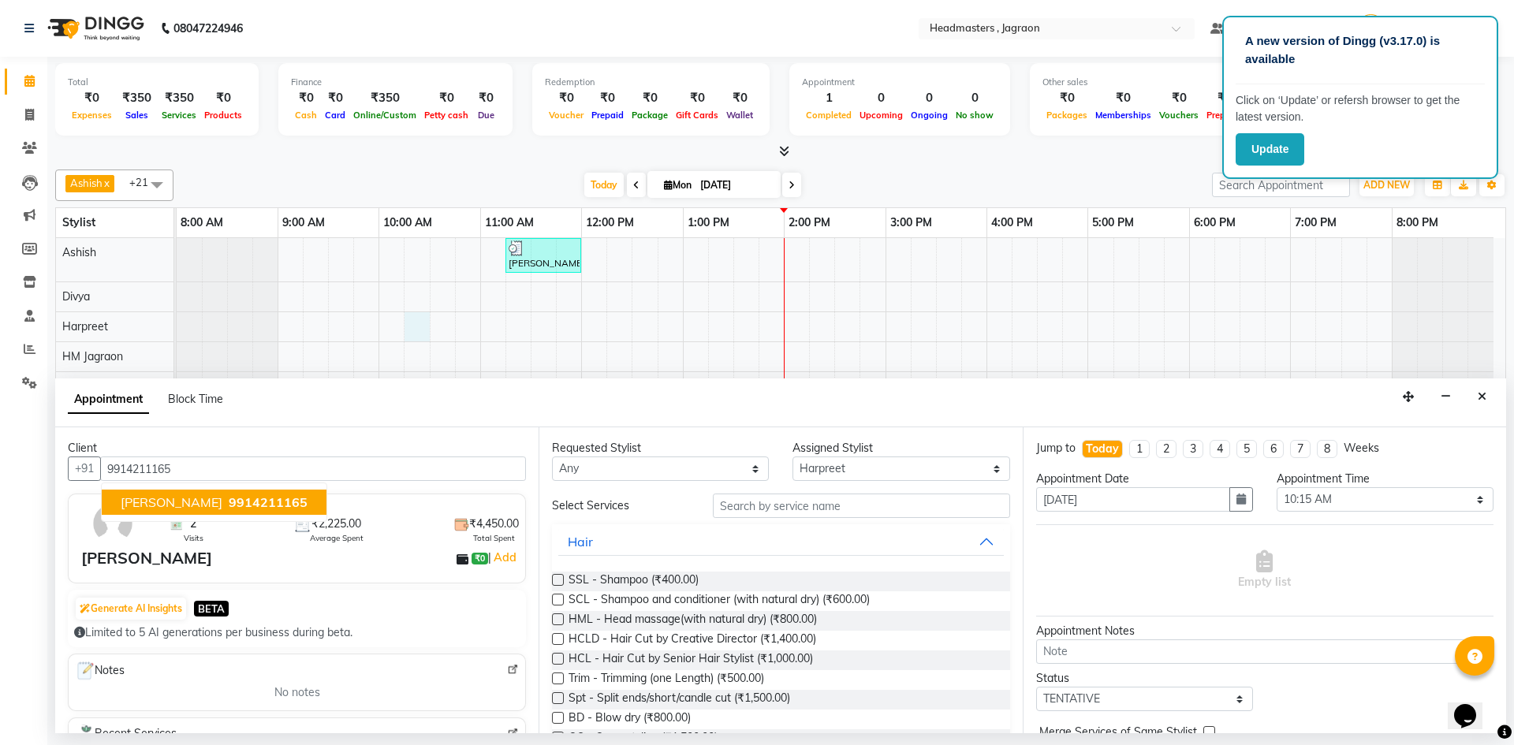
click at [229, 499] on span "9914211165" at bounding box center [268, 502] width 79 height 16
type input "9914211165"
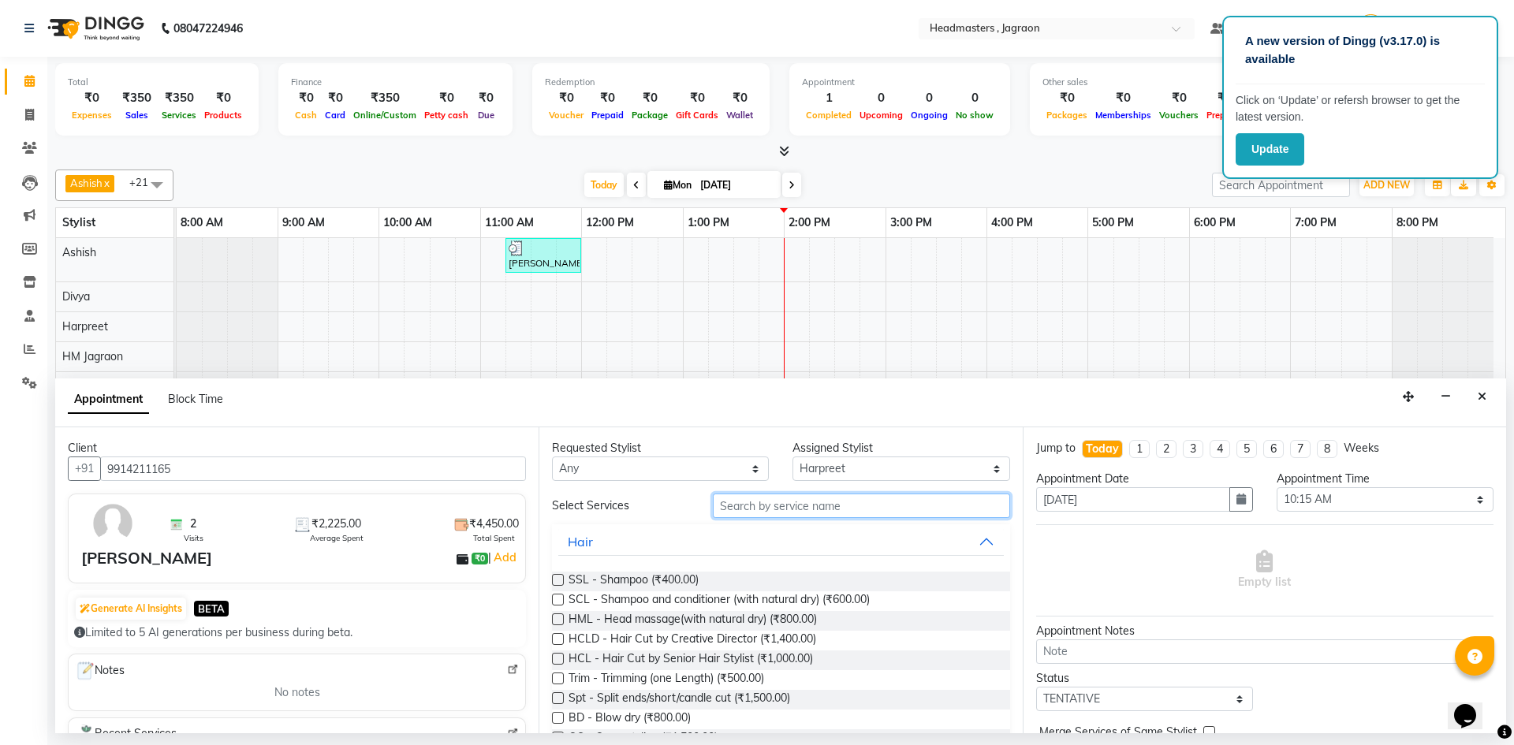
click at [754, 505] on input "text" at bounding box center [861, 506] width 297 height 24
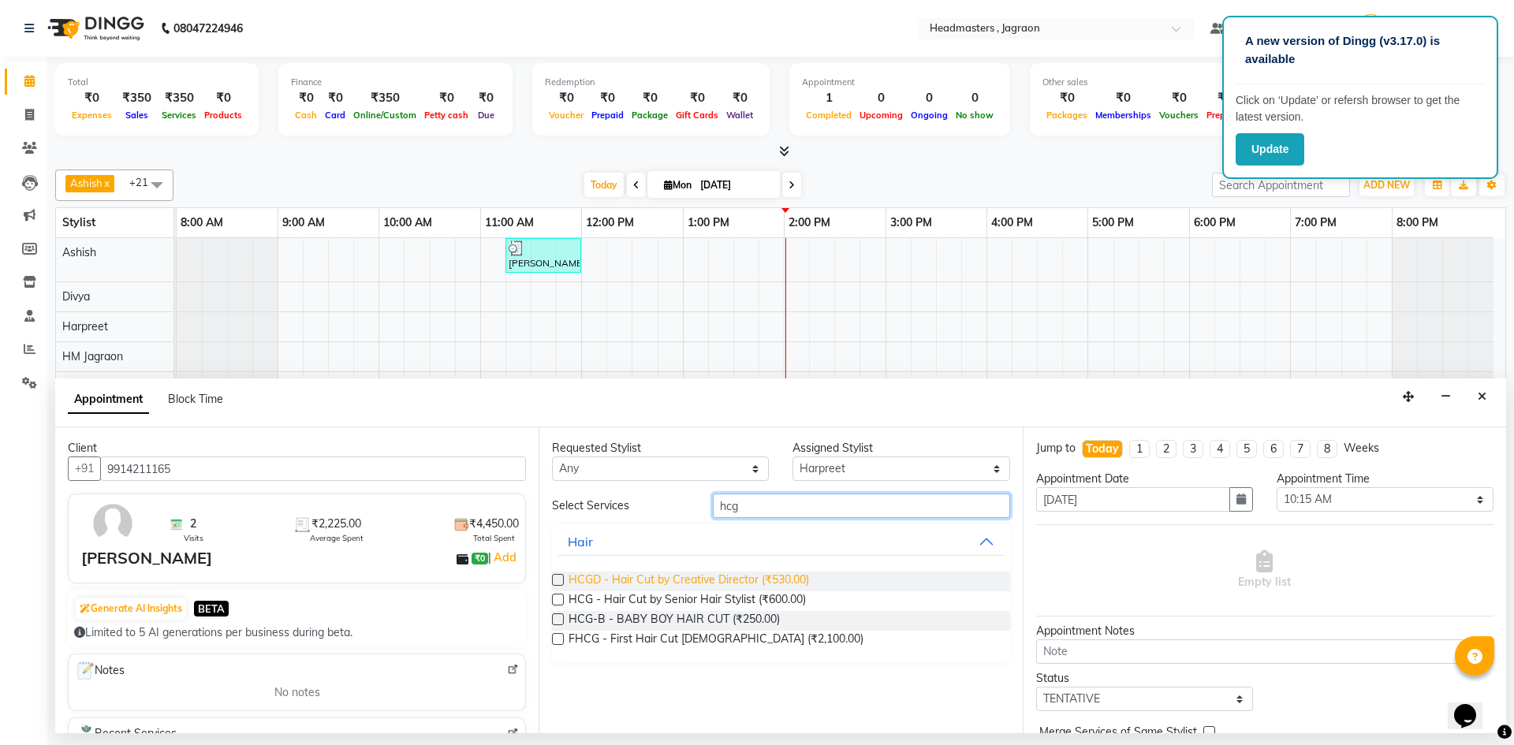
type input "hcg"
click at [740, 573] on span "HCGD - Hair Cut by Creative Director (₹530.00)" at bounding box center [689, 582] width 240 height 20
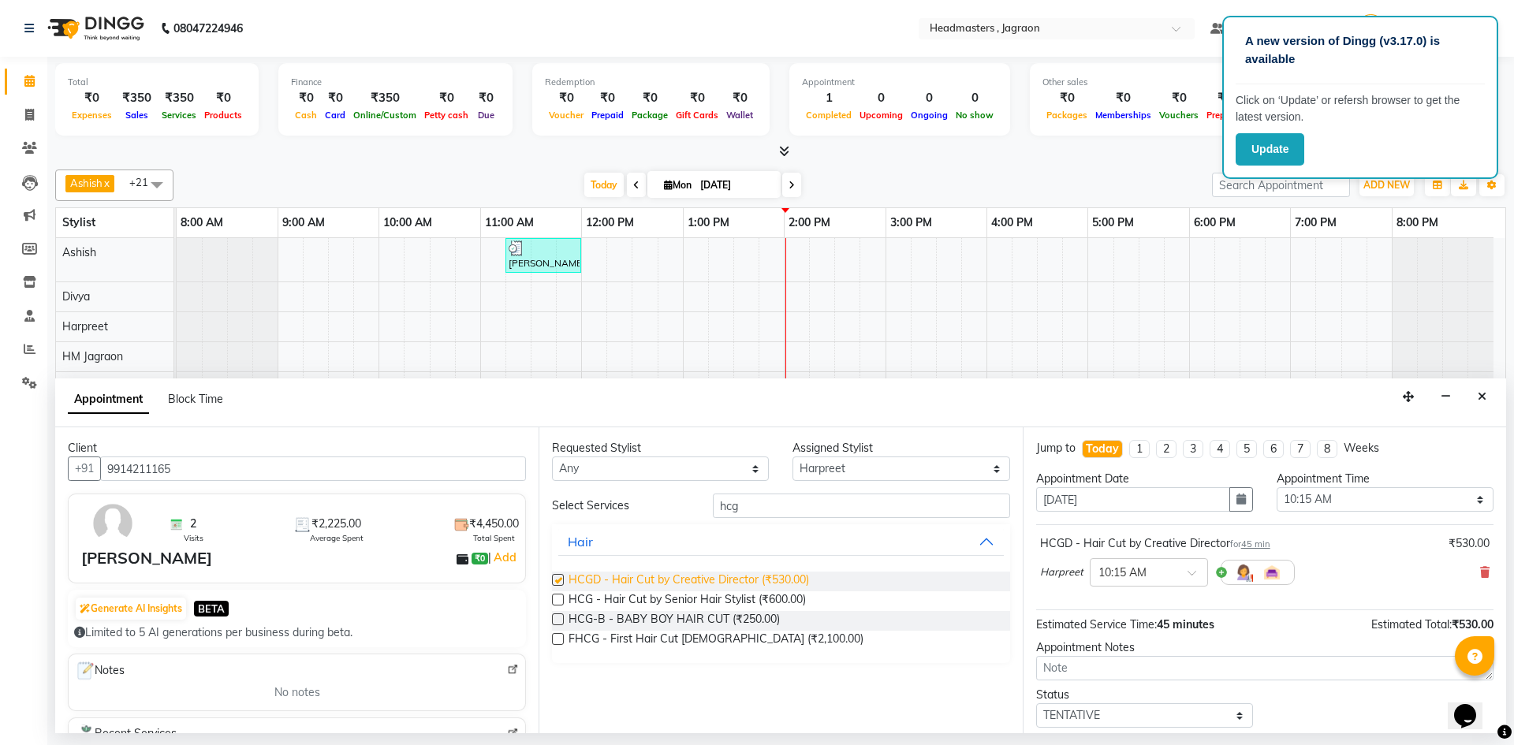
checkbox input "false"
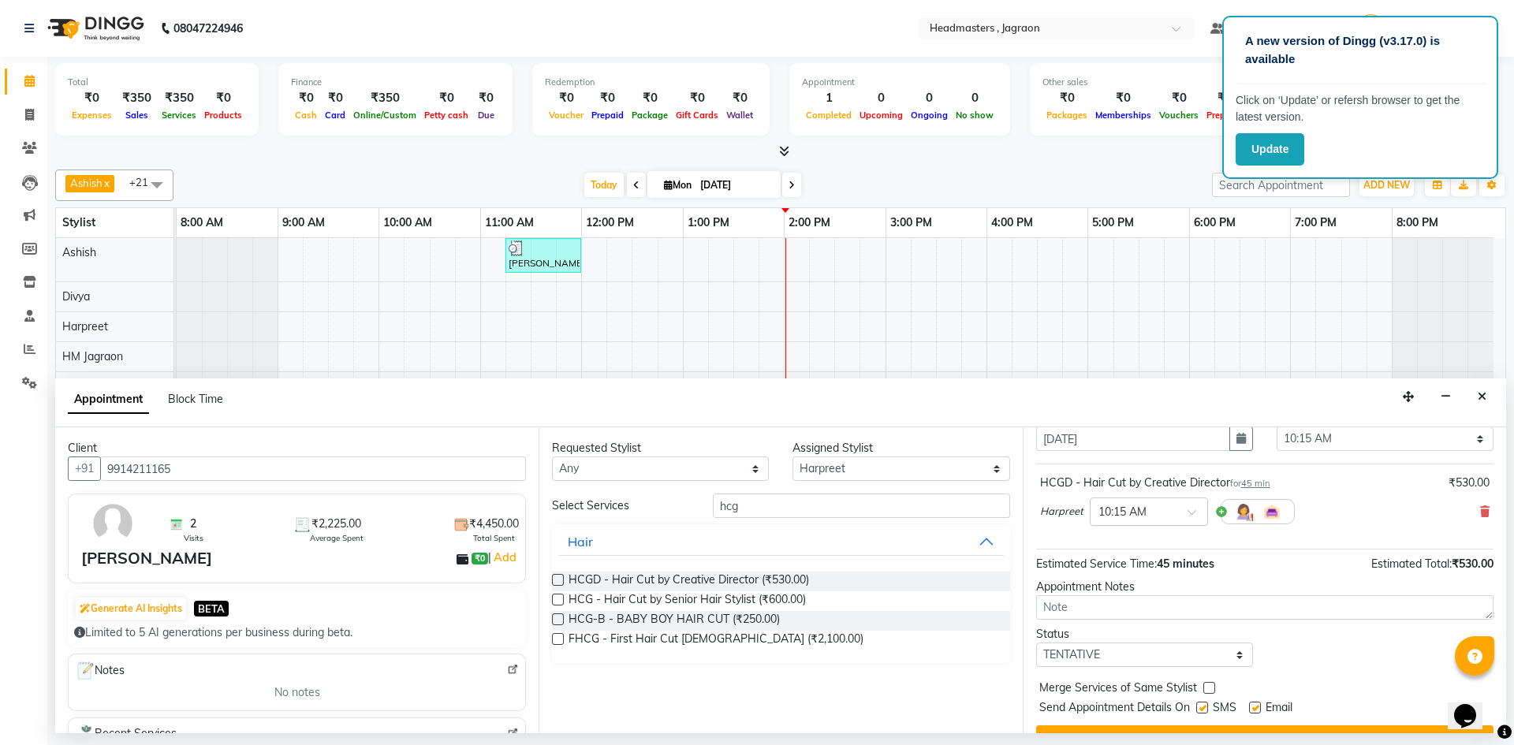
scroll to position [94, 0]
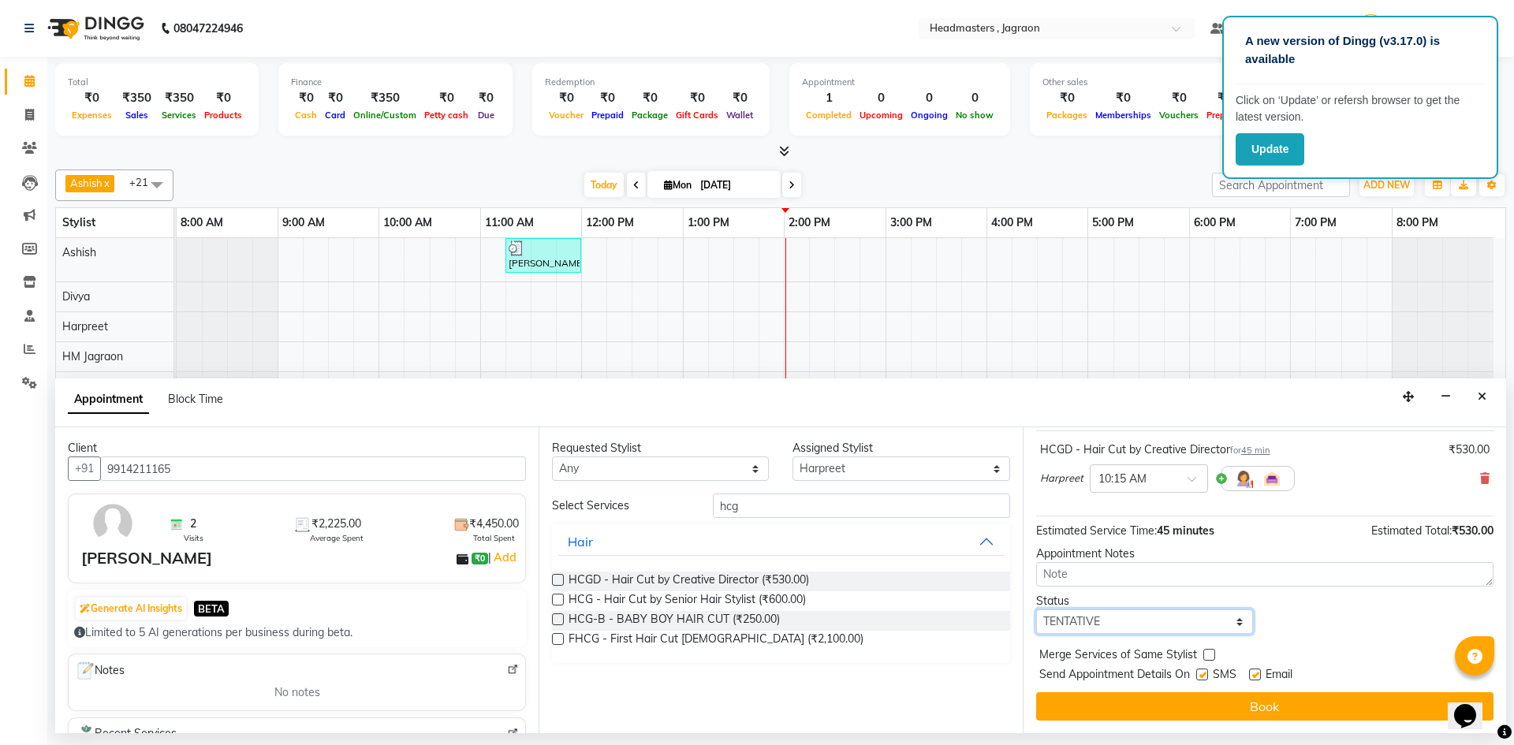
click at [1117, 615] on select "Select TENTATIVE CONFIRM CHECK-IN UPCOMING" at bounding box center [1144, 622] width 217 height 24
select select "confirm booking"
click at [1036, 610] on select "Select TENTATIVE CONFIRM CHECK-IN UPCOMING" at bounding box center [1144, 622] width 217 height 24
click at [1200, 673] on label at bounding box center [1202, 675] width 12 height 12
click at [1200, 673] on input "checkbox" at bounding box center [1201, 676] width 10 height 10
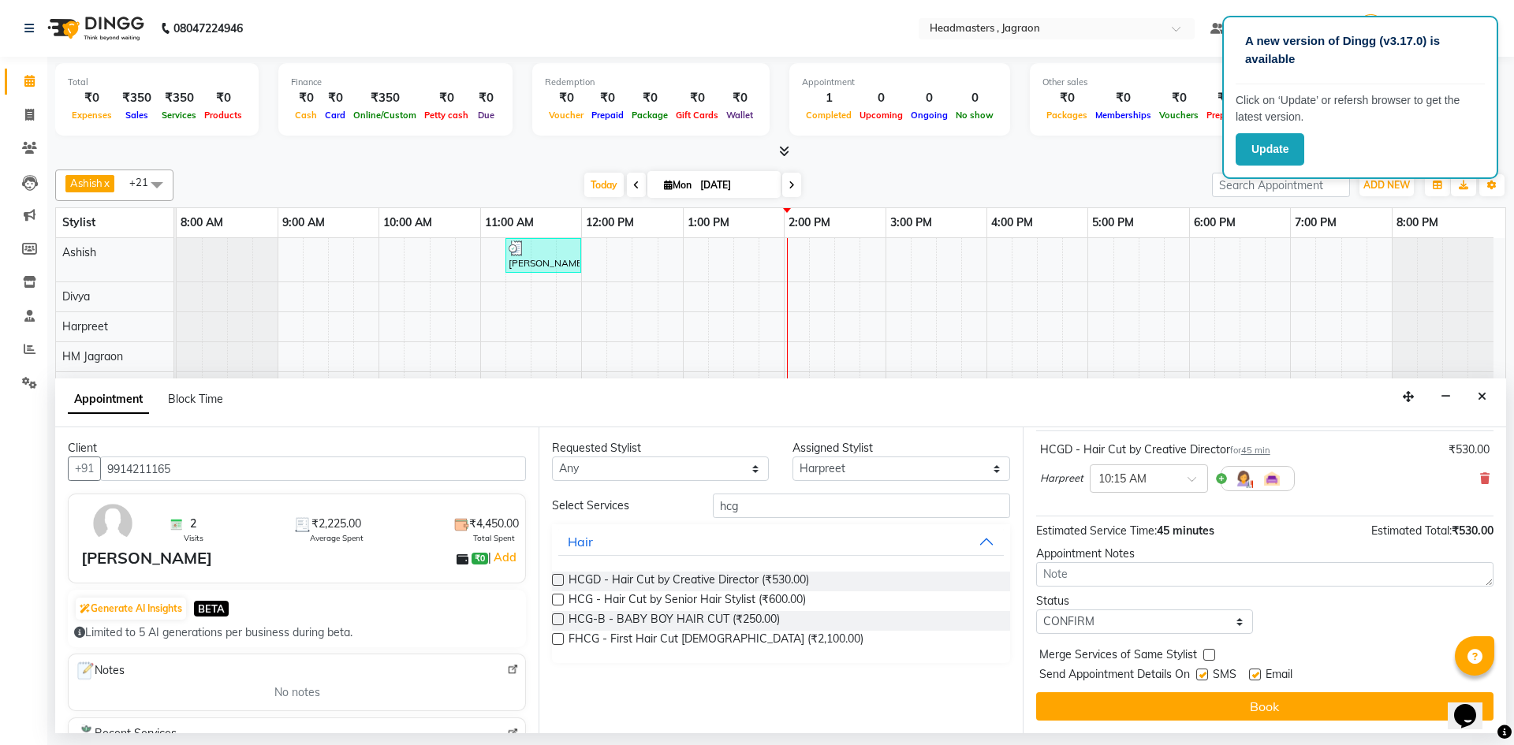
checkbox input "false"
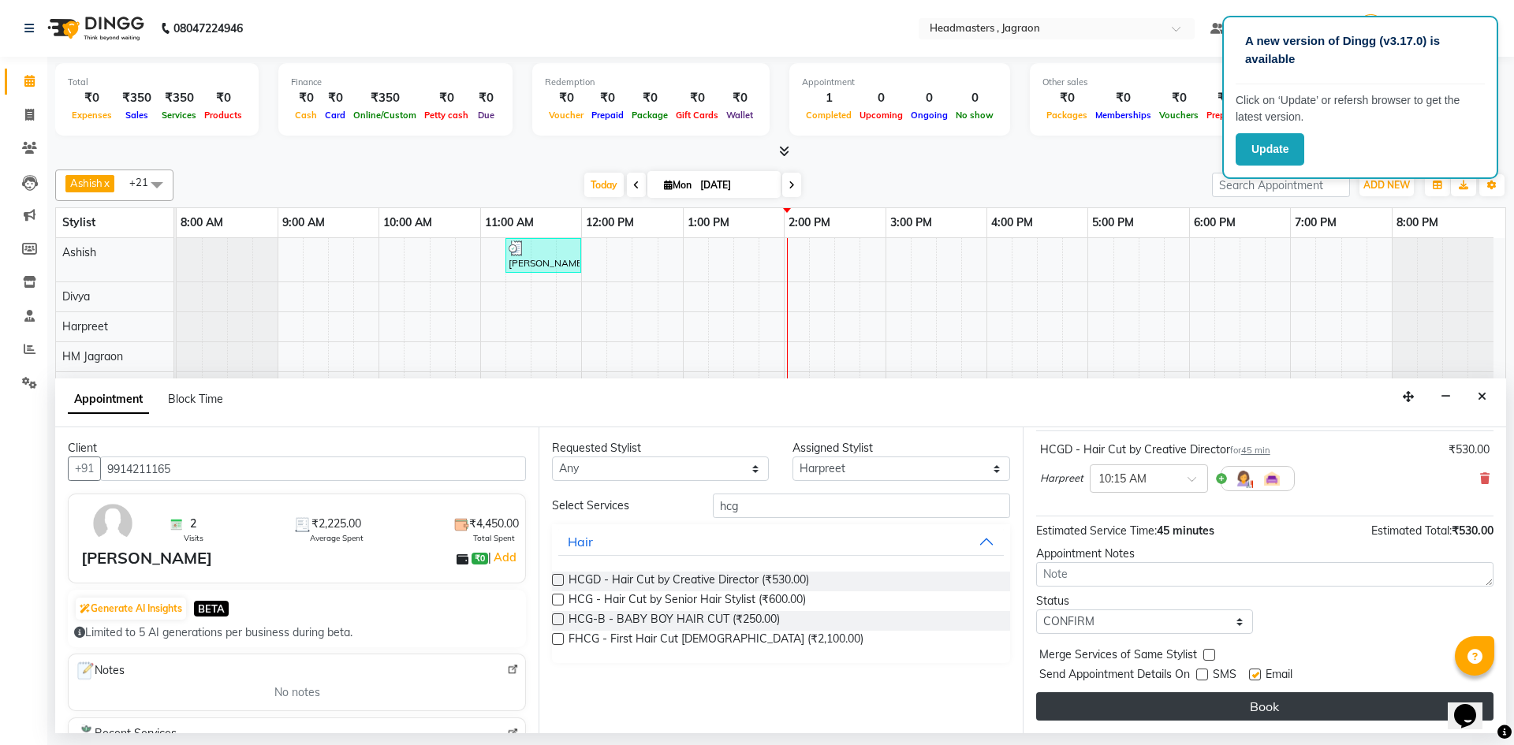
click at [1204, 699] on button "Book" at bounding box center [1264, 706] width 457 height 28
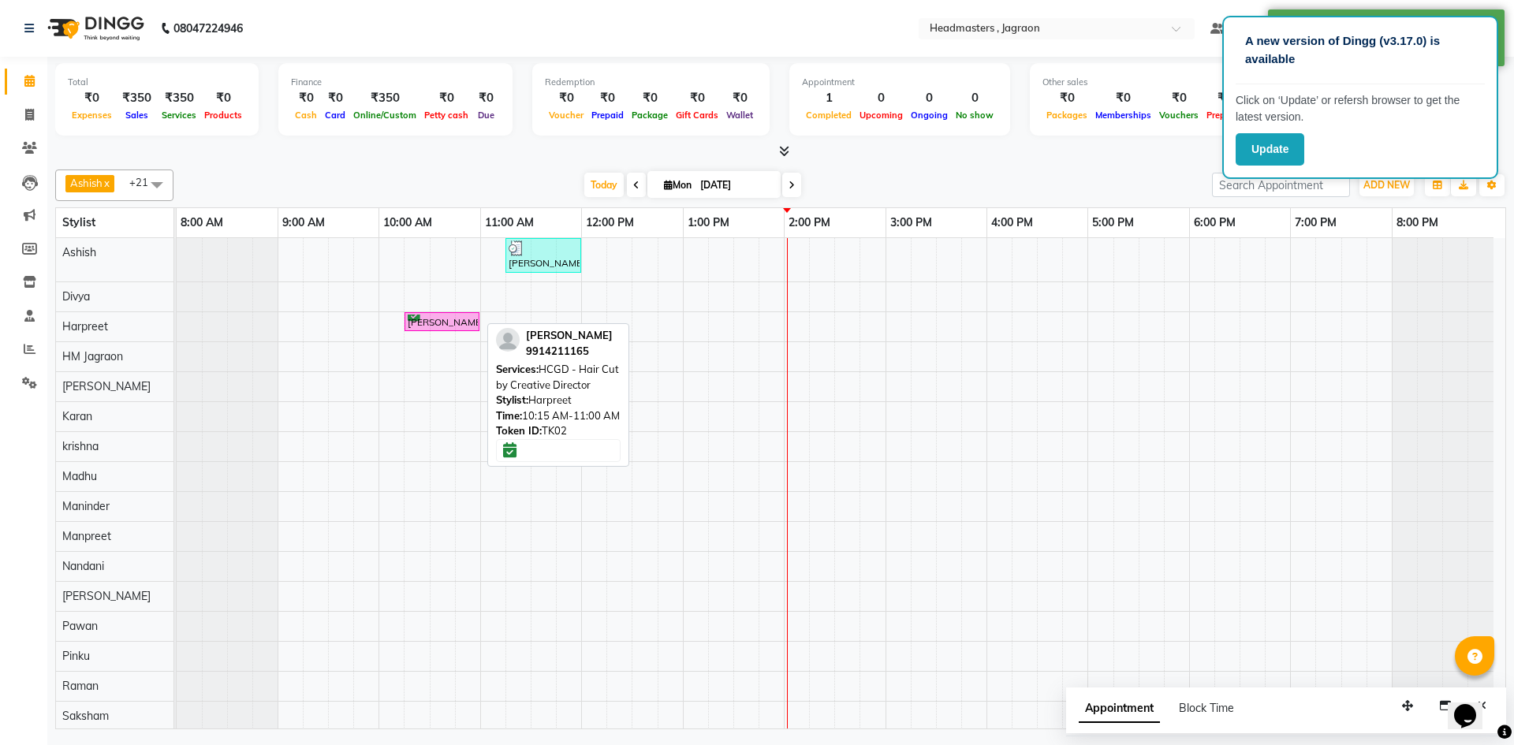
click at [452, 319] on div "[PERSON_NAME], TK02, 10:15 AM-11:00 AM, HCGD - Hair Cut by Creative Director" at bounding box center [442, 322] width 72 height 15
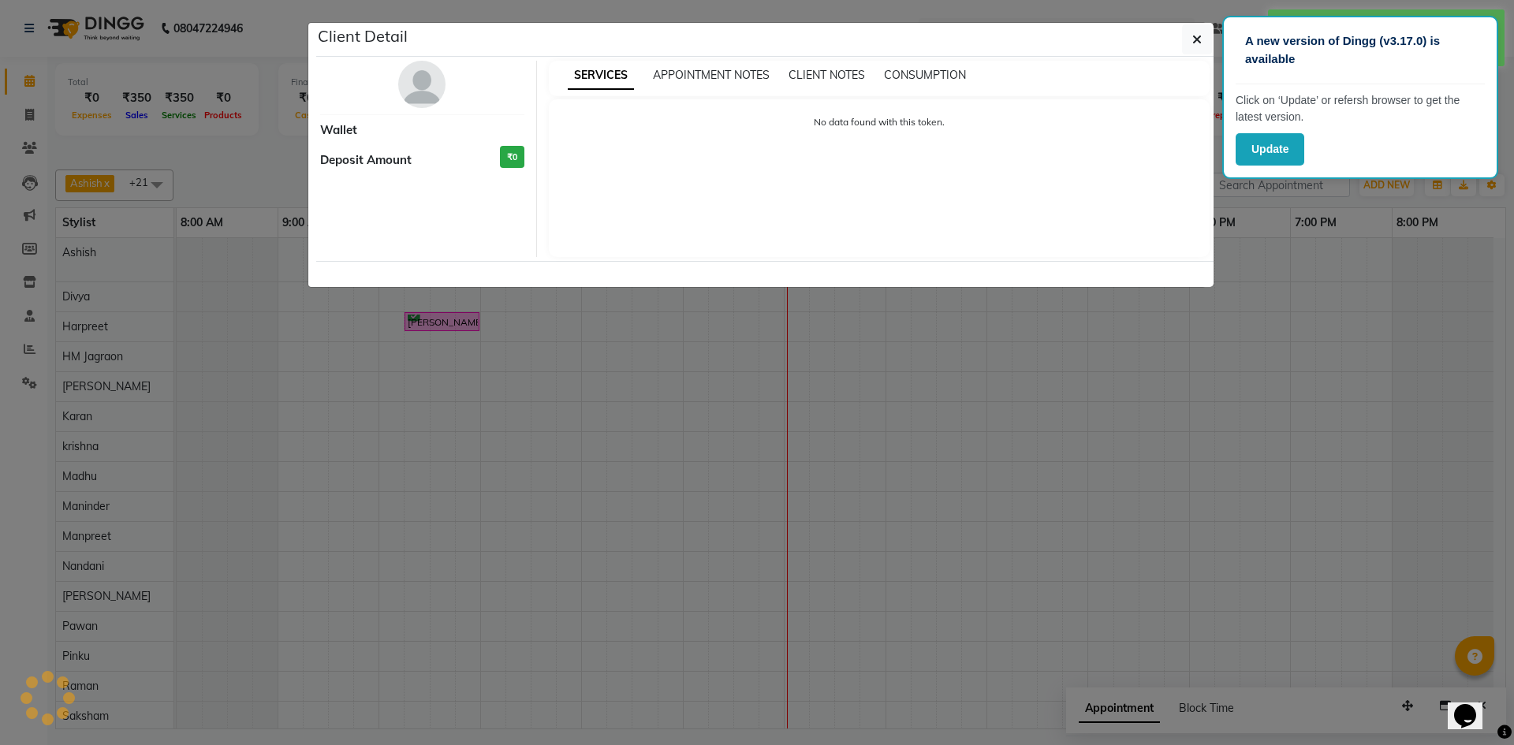
select select "6"
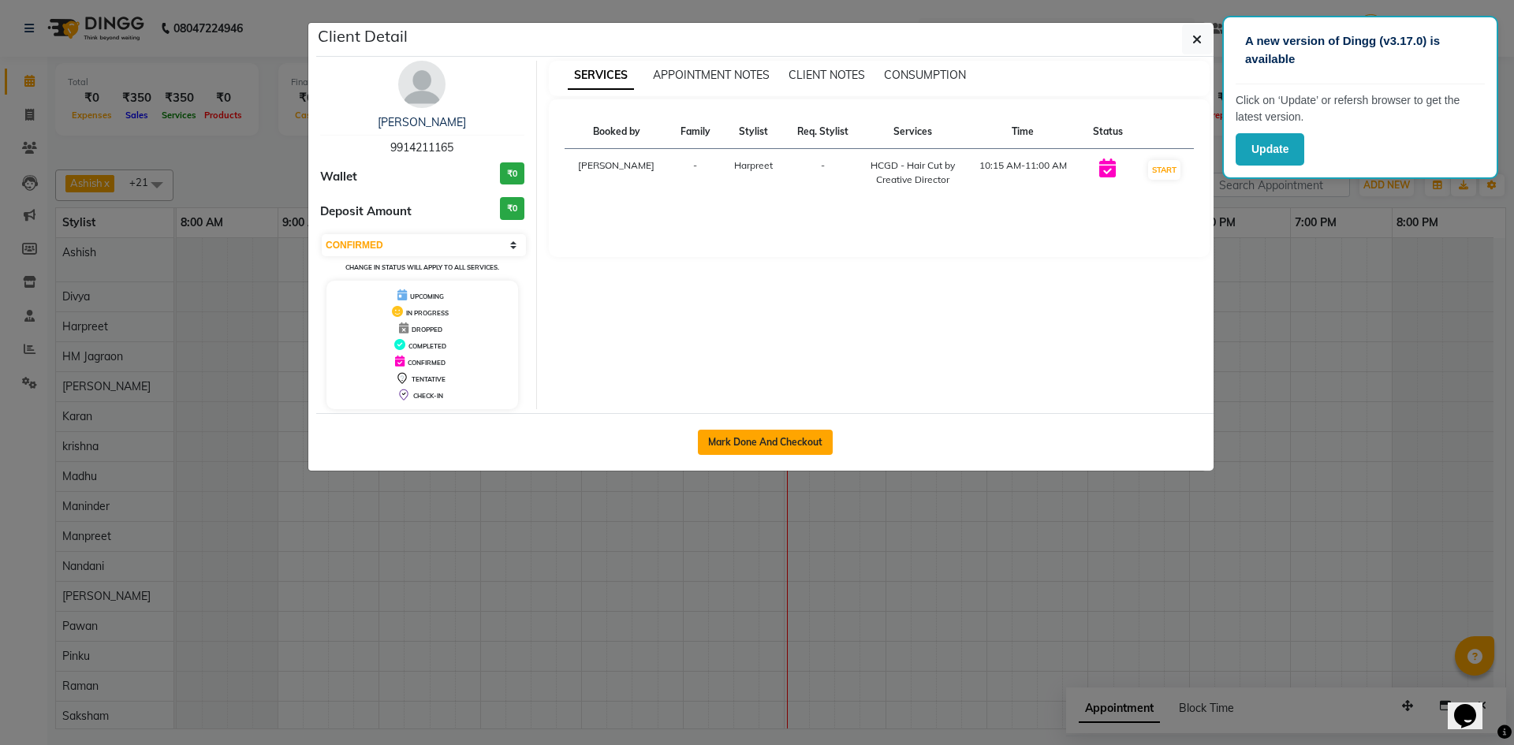
click at [772, 448] on button "Mark Done And Checkout" at bounding box center [765, 442] width 135 height 25
select select "service"
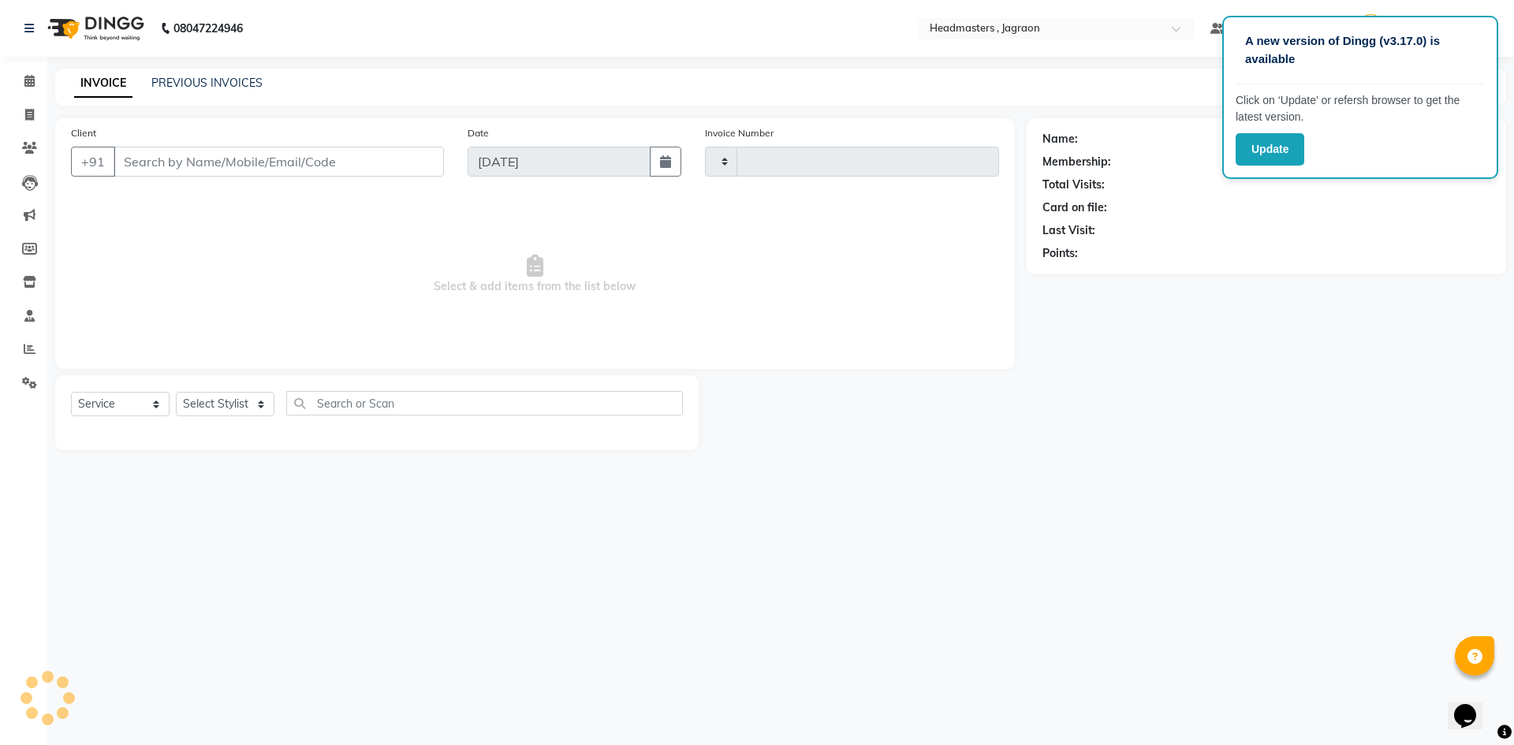
type input "2057"
select select "6935"
click at [1373, 196] on div "Name: Membership: Total Visits: Card on file: Last Visit: Points:" at bounding box center [1266, 193] width 448 height 137
type input "9914211165"
select select "54705"
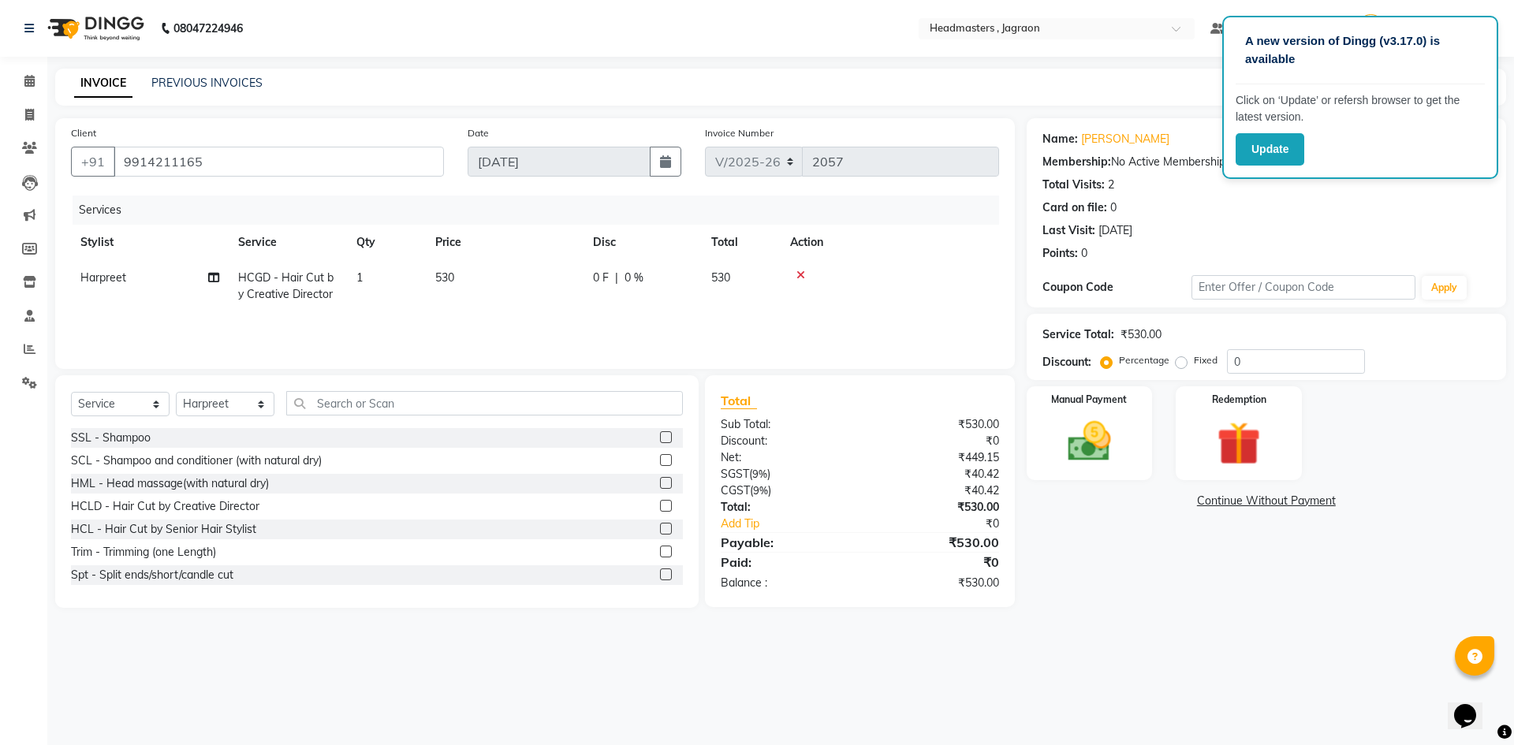
click at [619, 283] on div "0 F | 0 %" at bounding box center [642, 278] width 99 height 17
select select "54705"
click at [688, 278] on input "0" at bounding box center [690, 282] width 47 height 24
type input "180"
click at [697, 317] on div "Services Stylist Service Qty Price Disc Total Action [PERSON_NAME] HCGD - Hair …" at bounding box center [535, 275] width 928 height 158
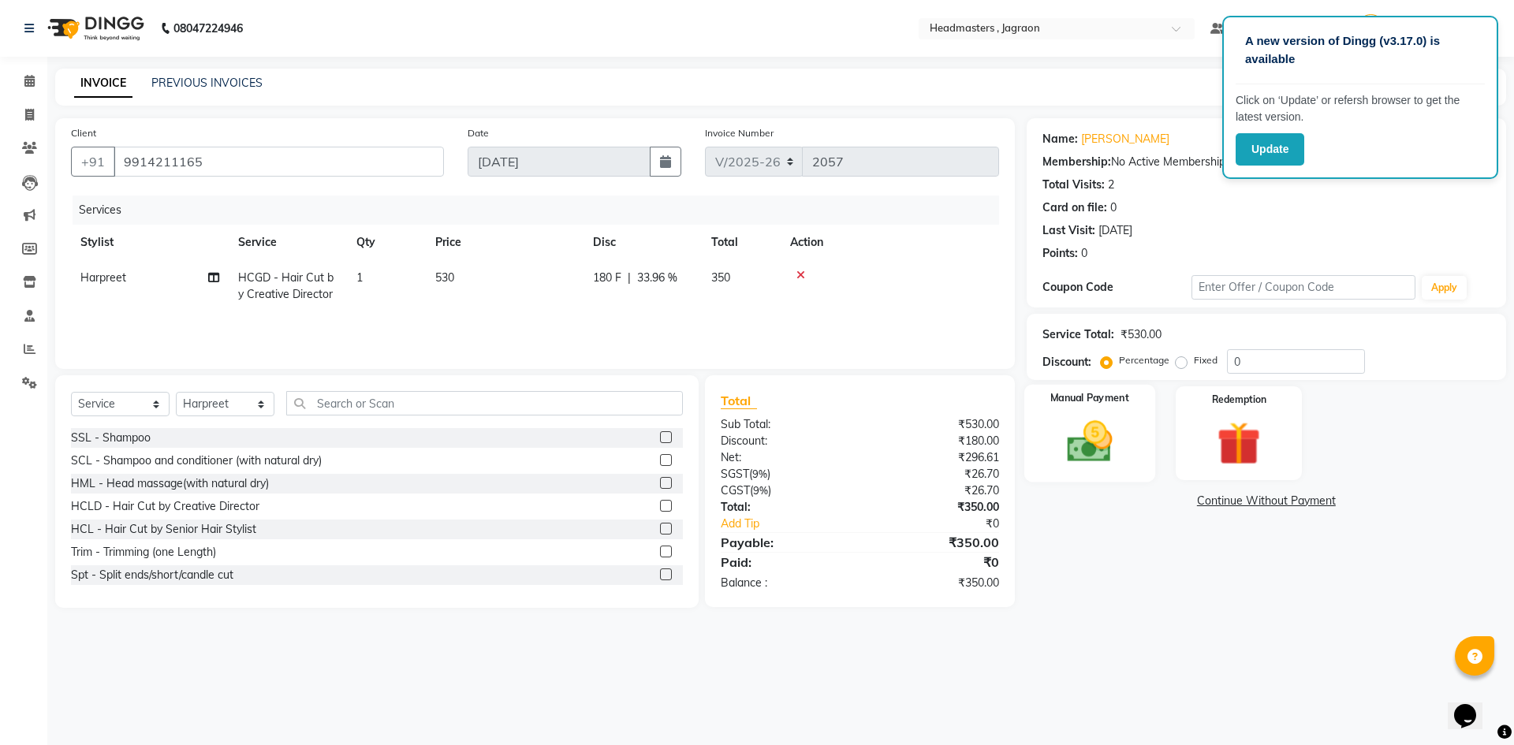
click at [1124, 454] on img at bounding box center [1089, 442] width 73 height 52
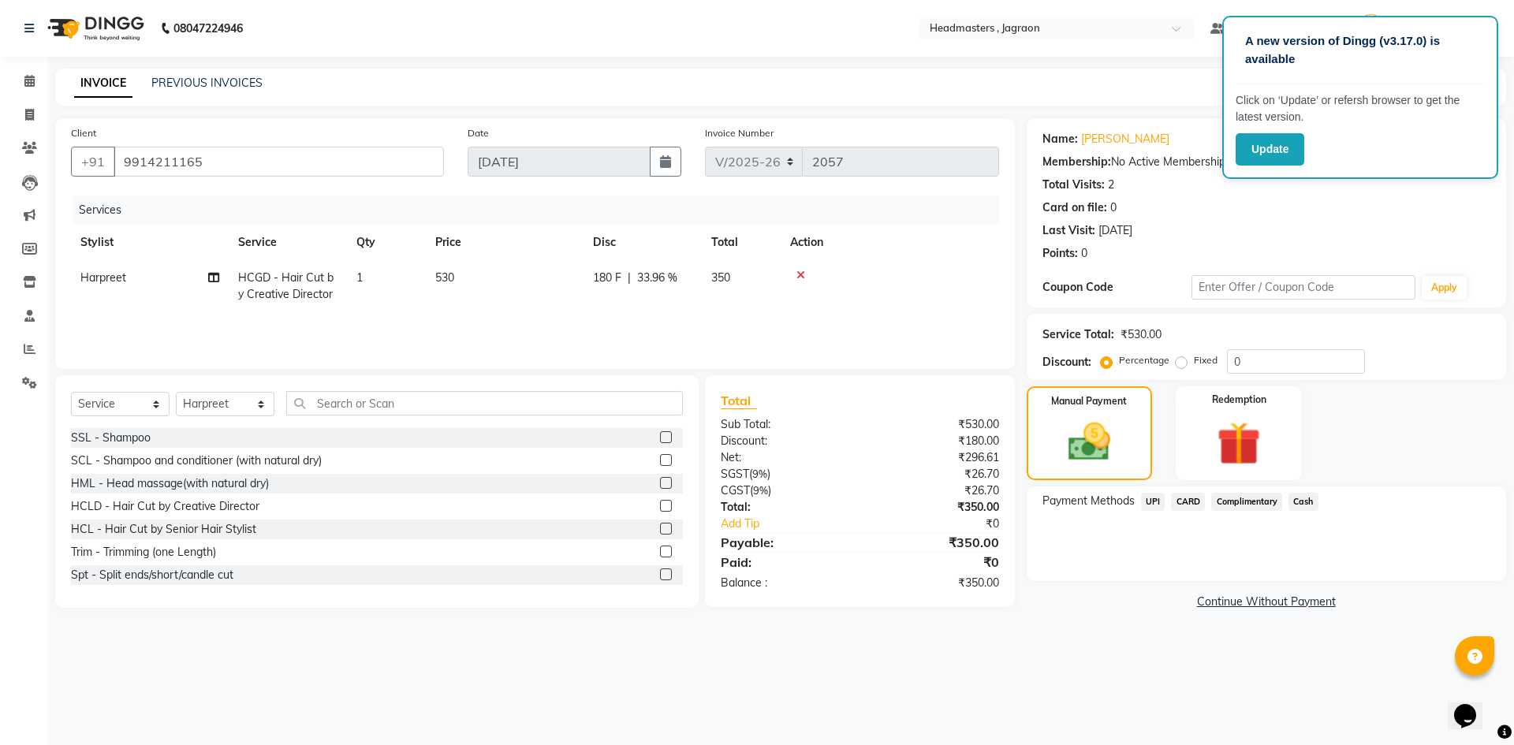
click at [1309, 498] on span "Cash" at bounding box center [1303, 502] width 30 height 18
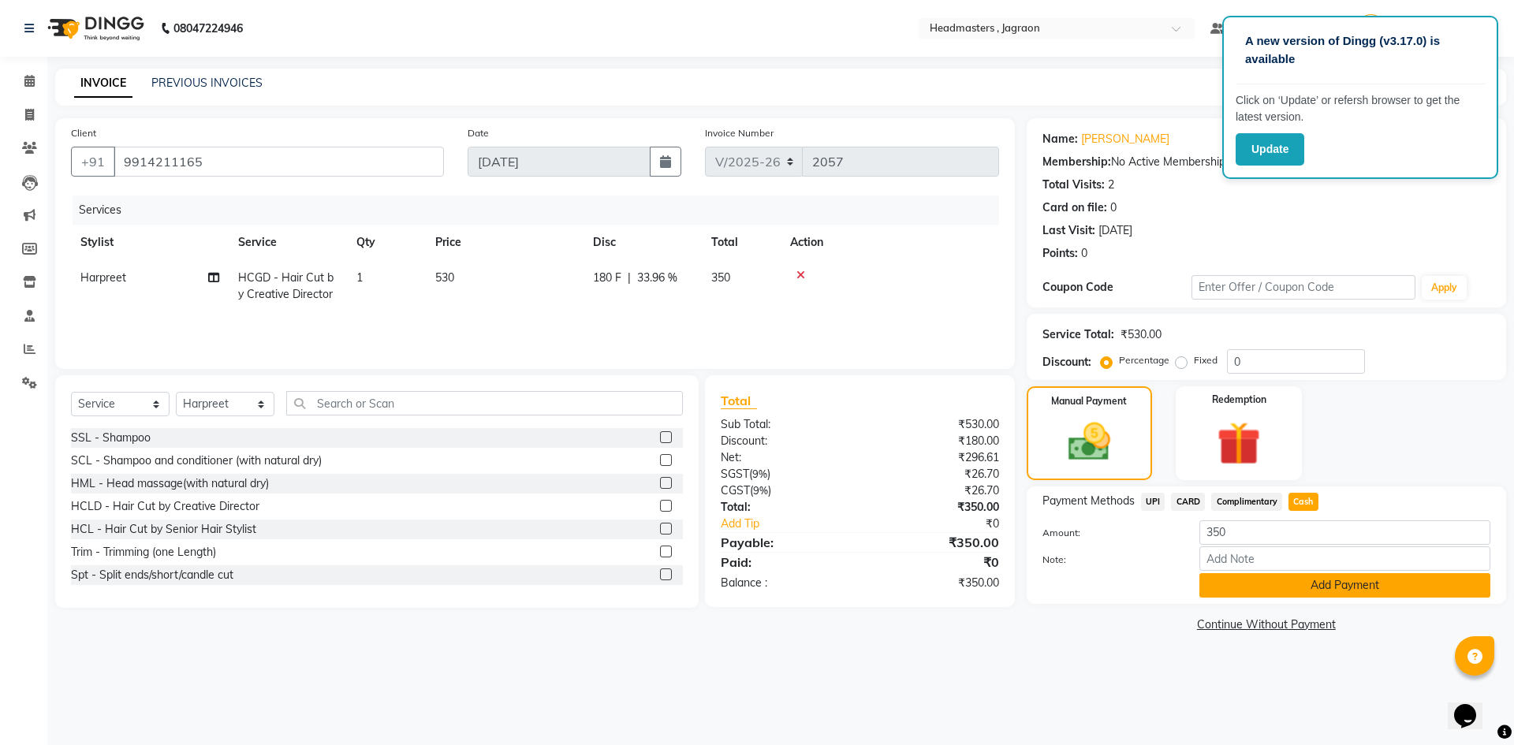
click at [1270, 590] on button "Add Payment" at bounding box center [1344, 585] width 291 height 24
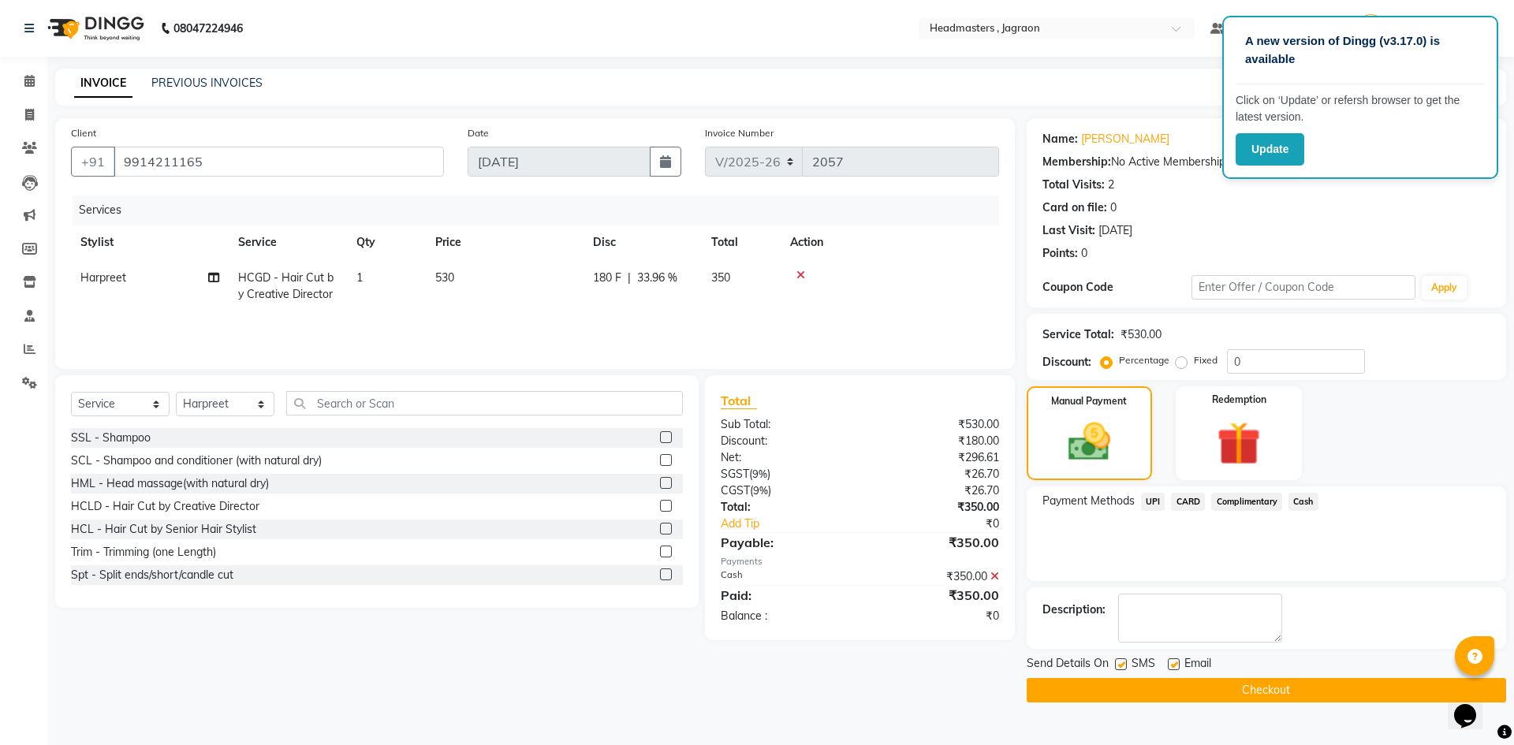
click at [1210, 691] on button "Checkout" at bounding box center [1266, 690] width 479 height 24
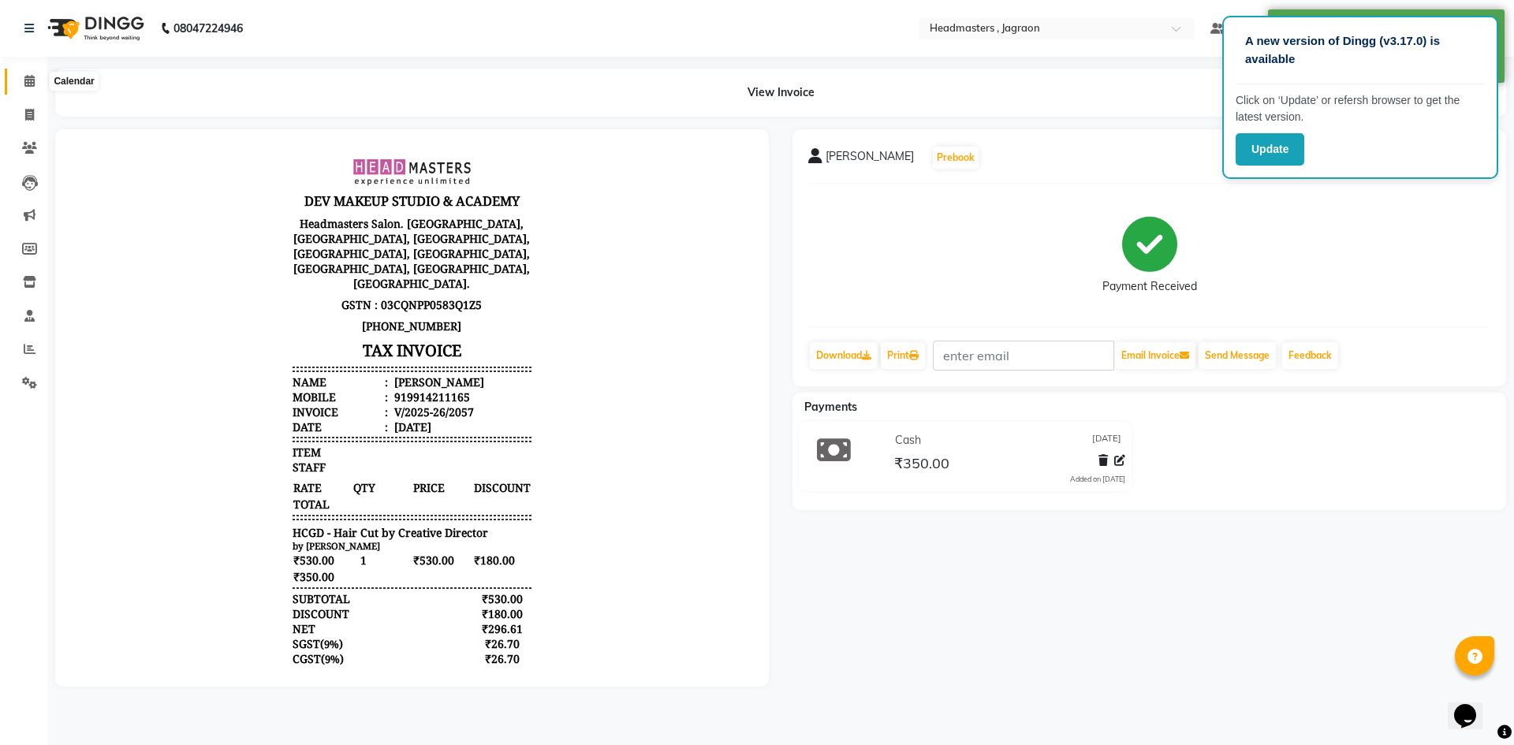
click at [17, 80] on span at bounding box center [30, 82] width 28 height 18
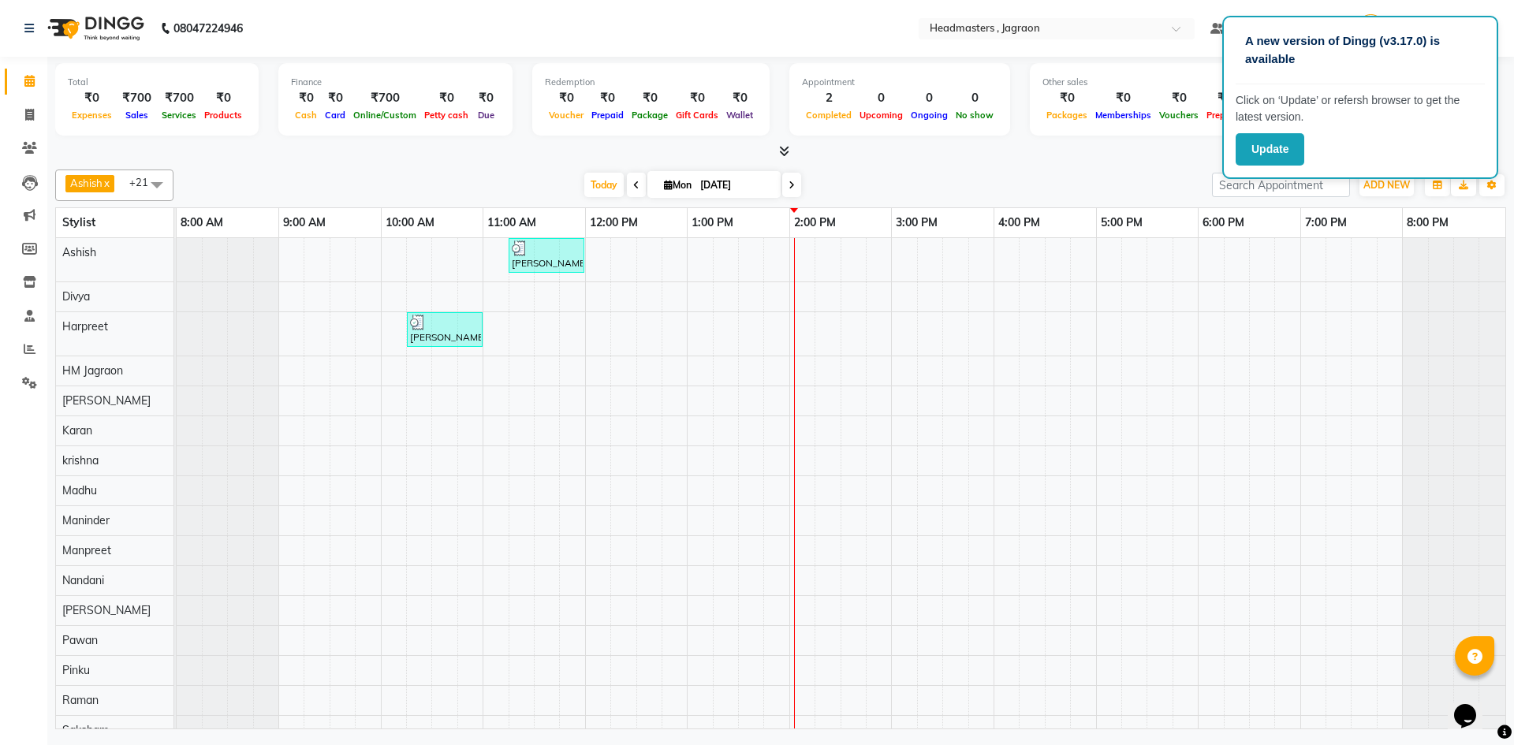
click at [527, 335] on div "[PERSON_NAME], TK01, 11:15 AM-12:00 PM, HCGD - Hair Cut by Creative Director [P…" at bounding box center [841, 581] width 1329 height 687
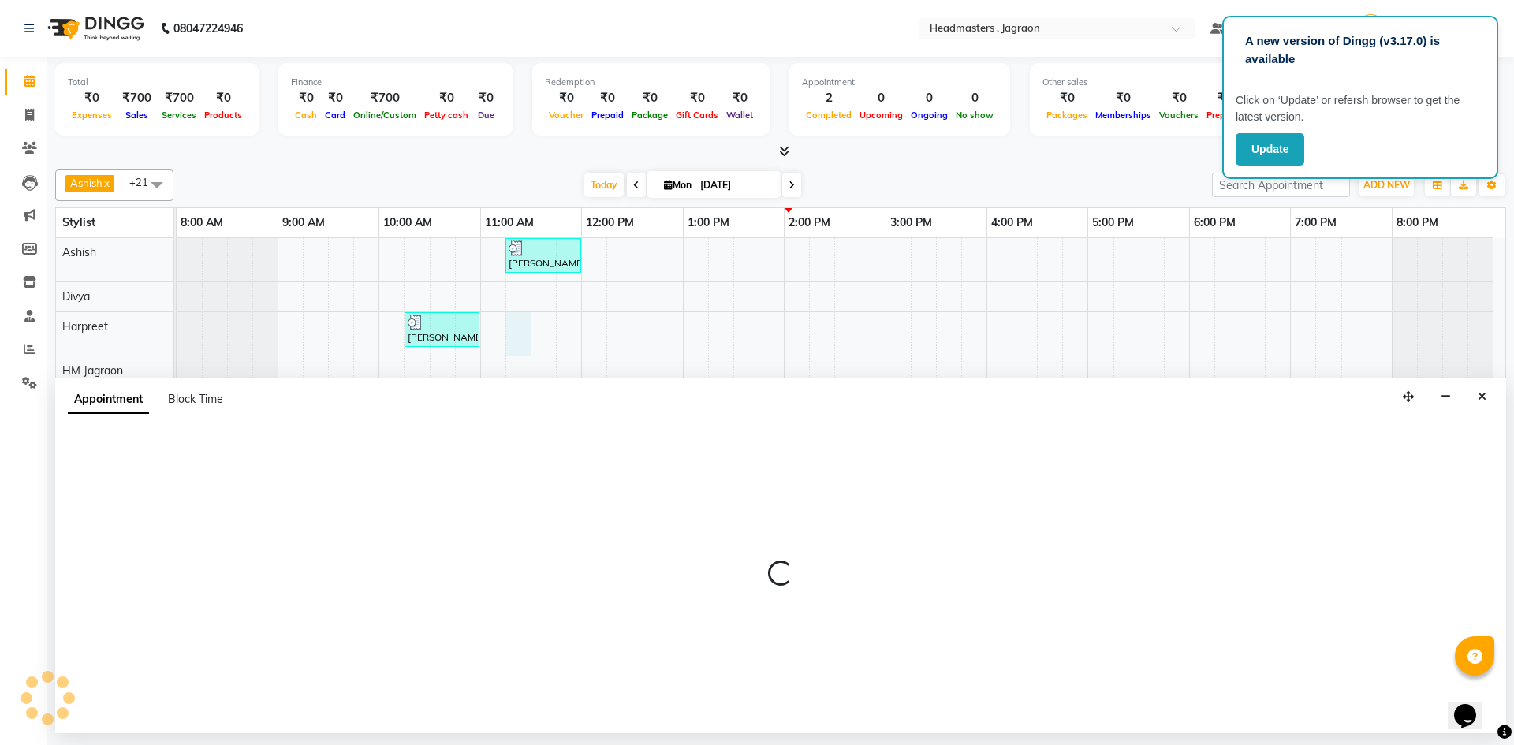
select select "54705"
select select "675"
select select "tentative"
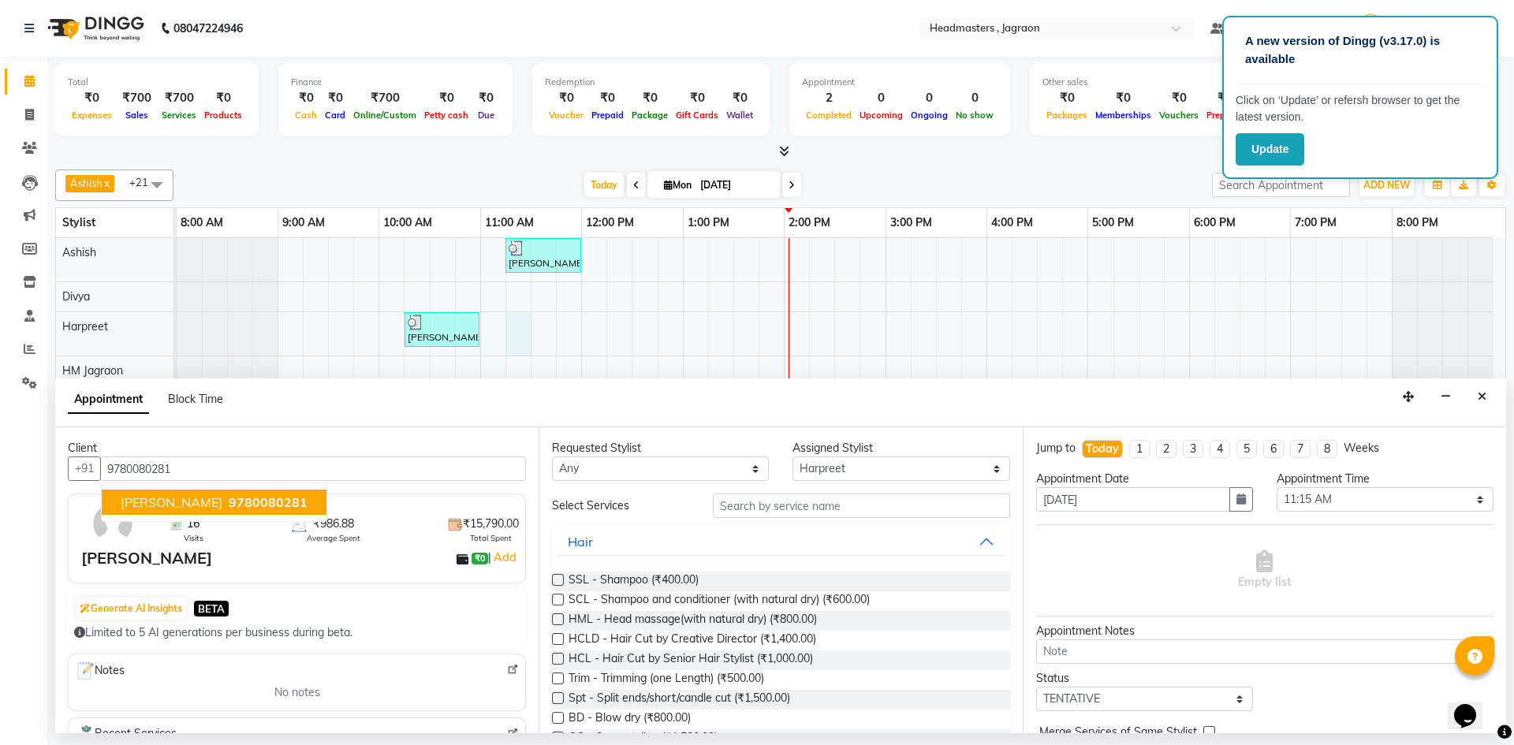
click at [227, 493] on button "[PERSON_NAME] 9780080281" at bounding box center [214, 502] width 225 height 25
type input "9780080281"
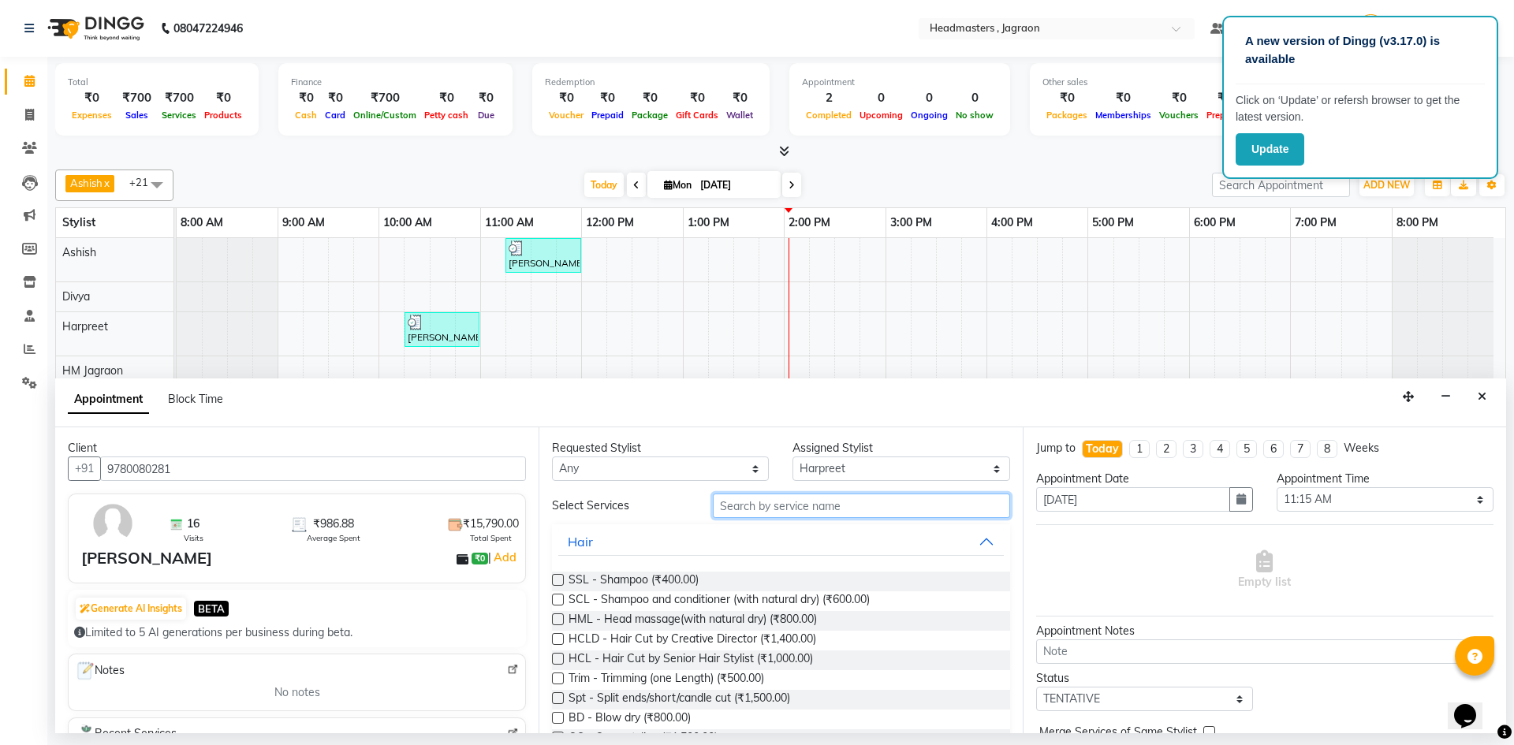
click at [742, 503] on input "text" at bounding box center [861, 506] width 297 height 24
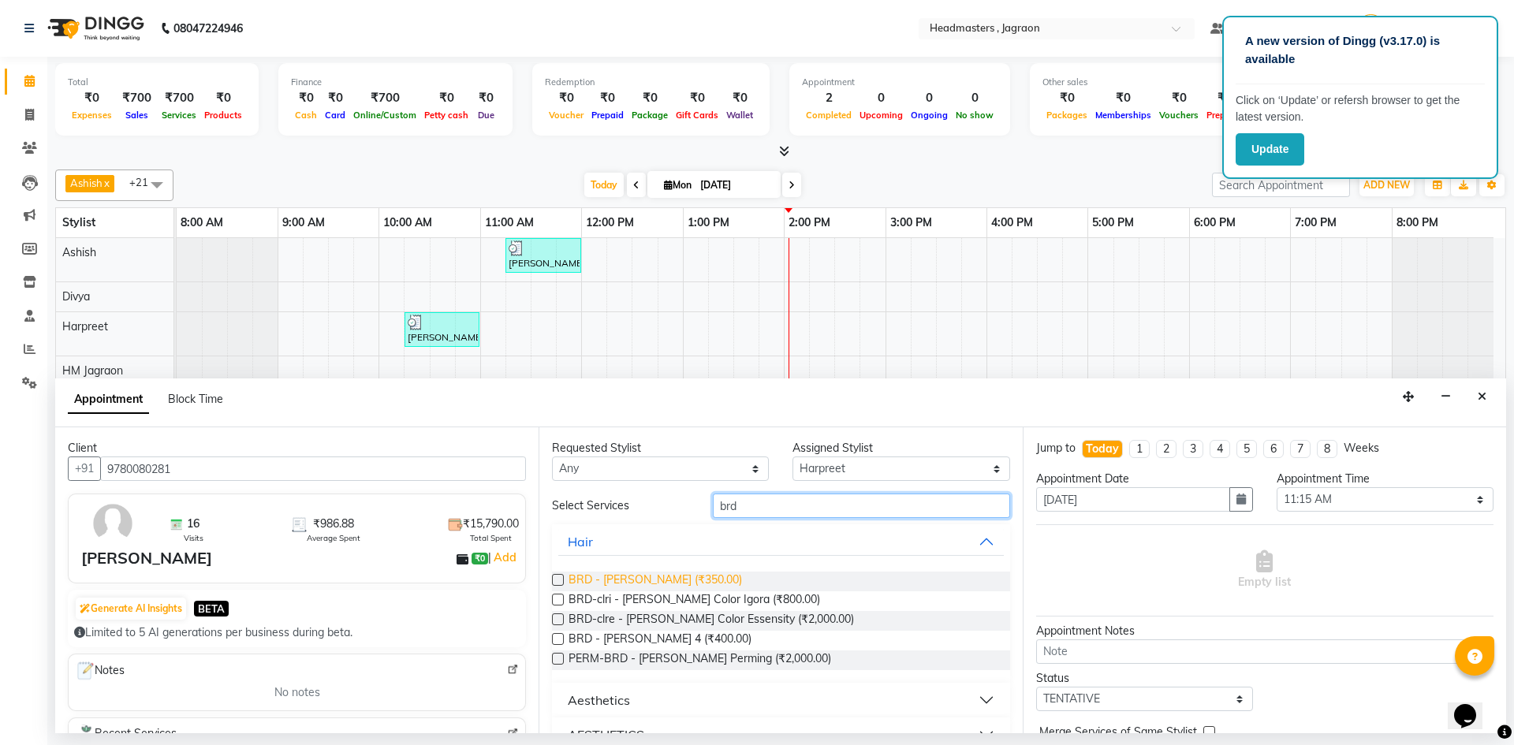
type input "brd"
click at [640, 579] on span "BRD - [PERSON_NAME] (₹350.00)" at bounding box center [655, 582] width 173 height 20
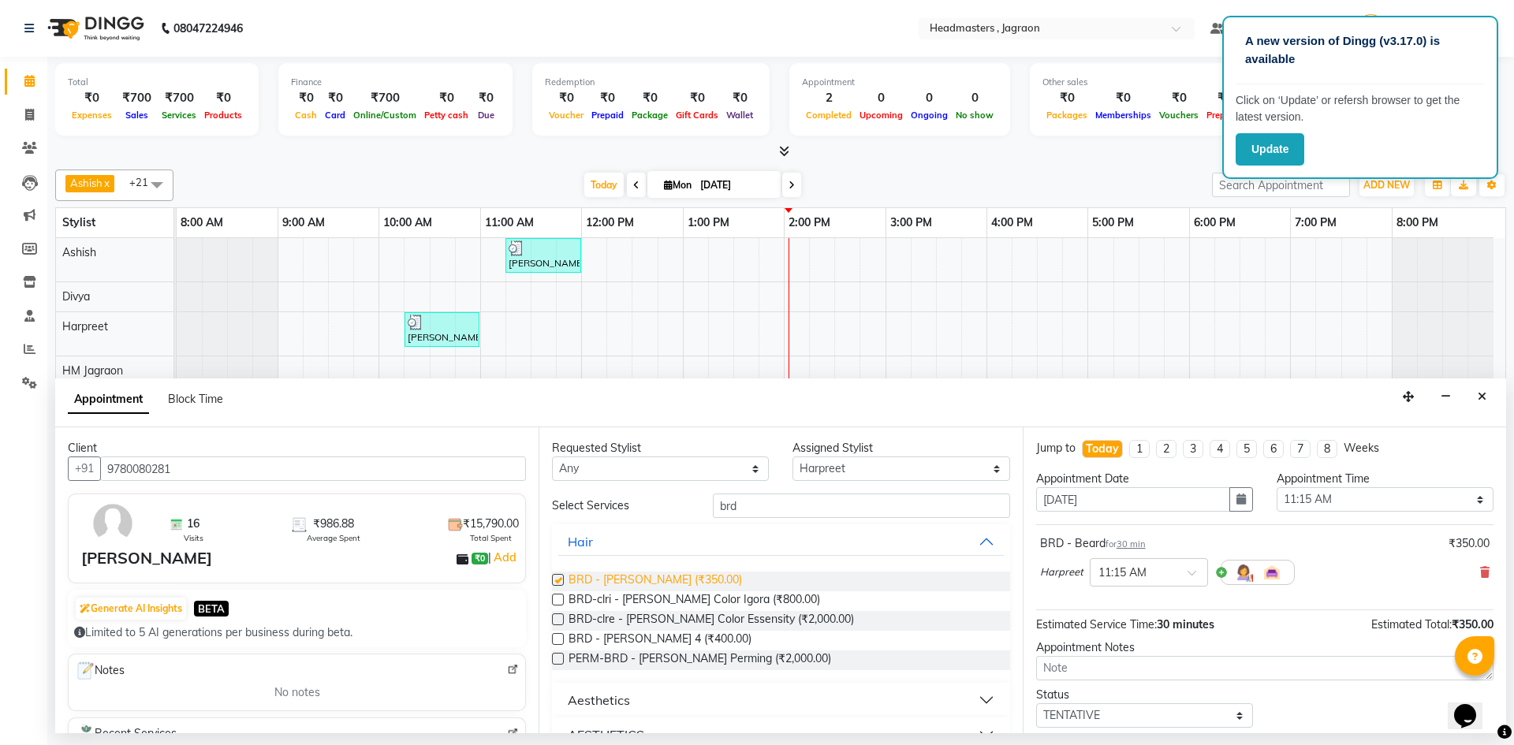
checkbox input "false"
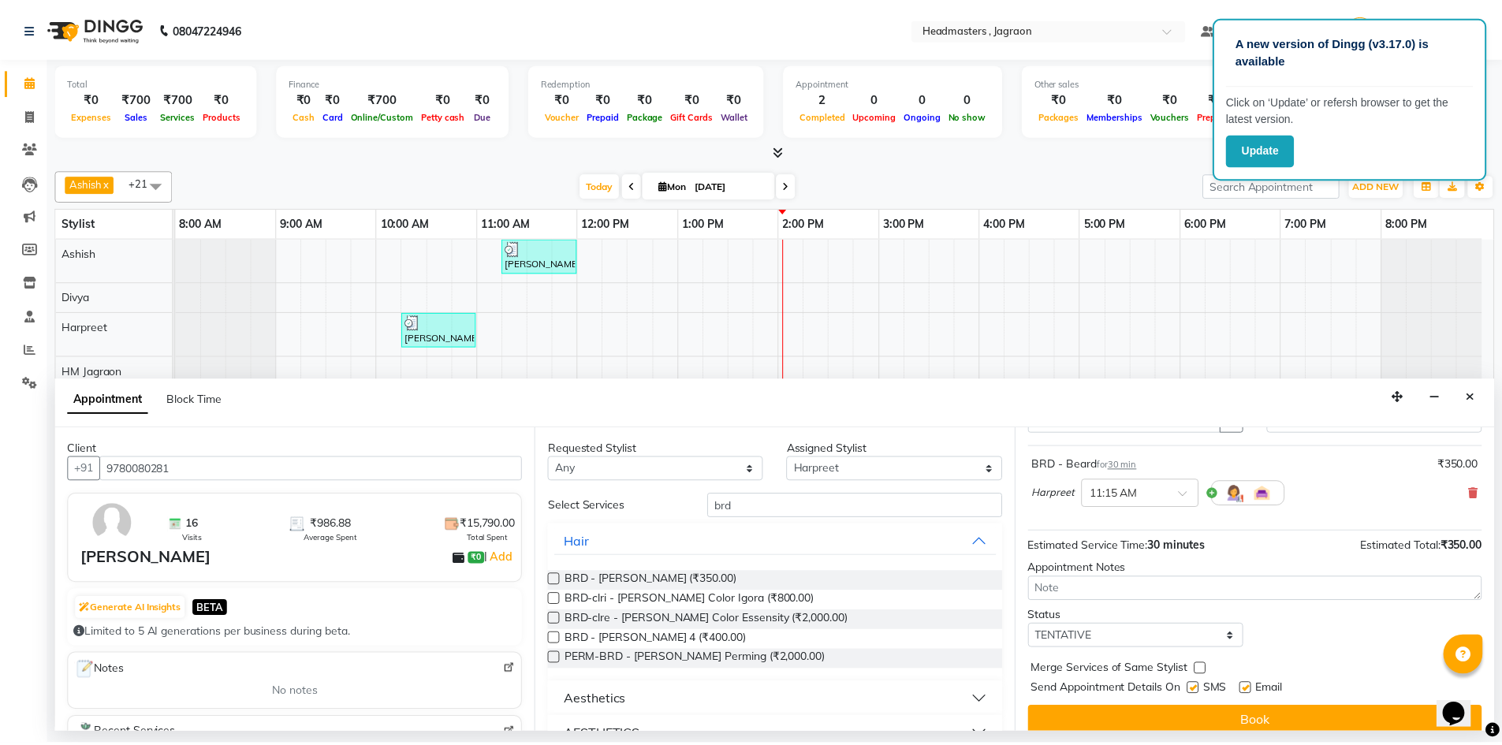
scroll to position [94, 0]
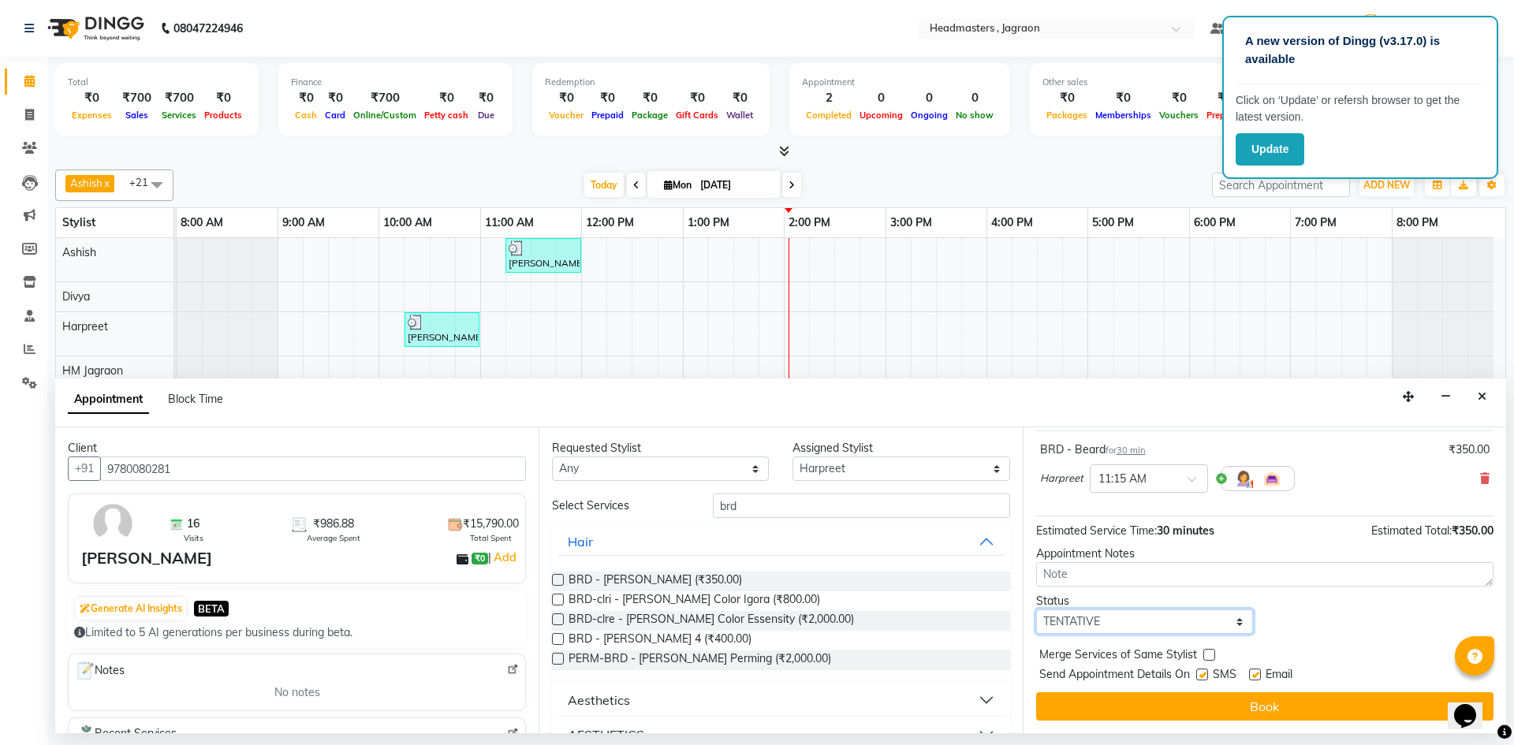
click at [1123, 620] on select "Select TENTATIVE CONFIRM CHECK-IN UPCOMING" at bounding box center [1144, 622] width 217 height 24
select select "confirm booking"
click at [1036, 610] on select "Select TENTATIVE CONFIRM CHECK-IN UPCOMING" at bounding box center [1144, 622] width 217 height 24
click at [1203, 672] on label at bounding box center [1202, 675] width 12 height 12
click at [1203, 672] on input "checkbox" at bounding box center [1201, 676] width 10 height 10
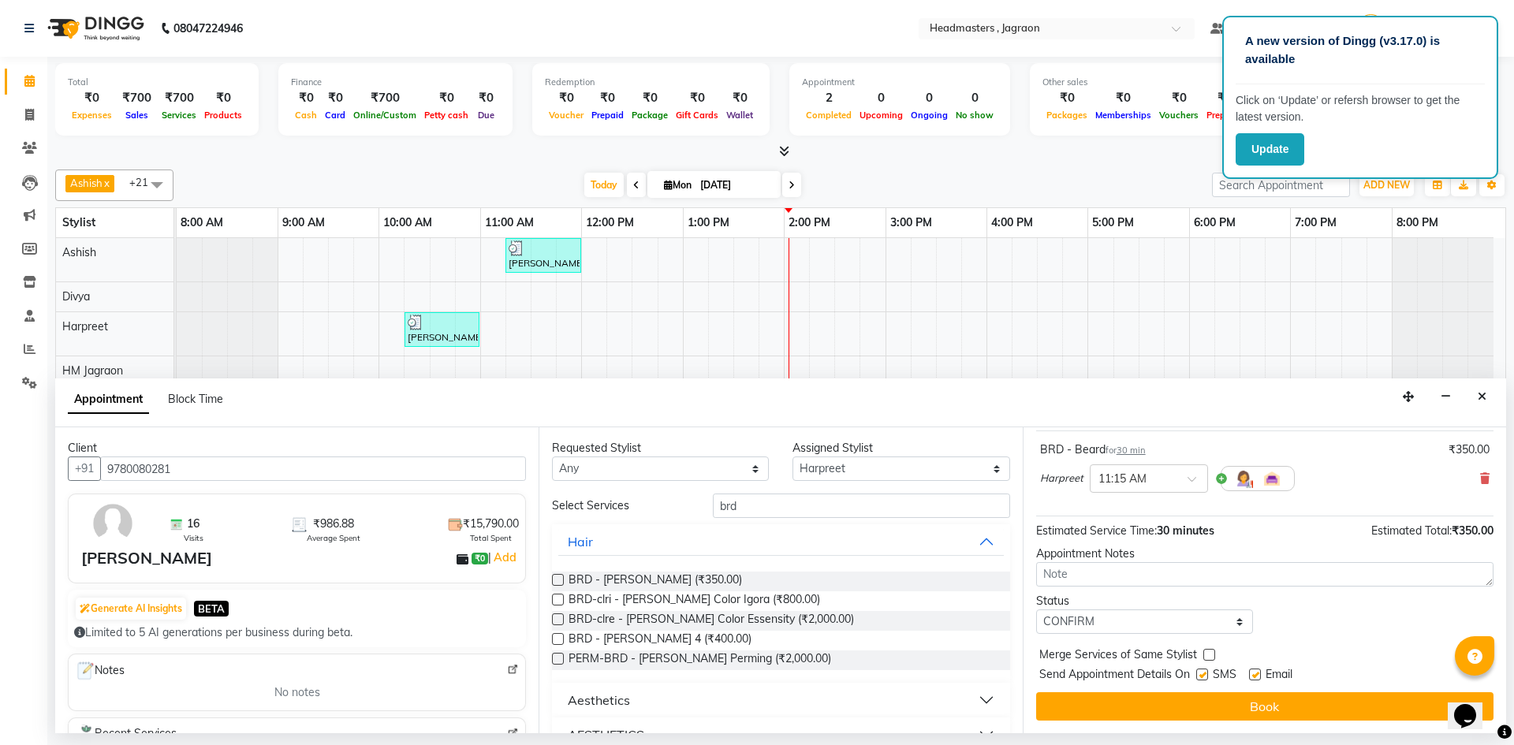
checkbox input "false"
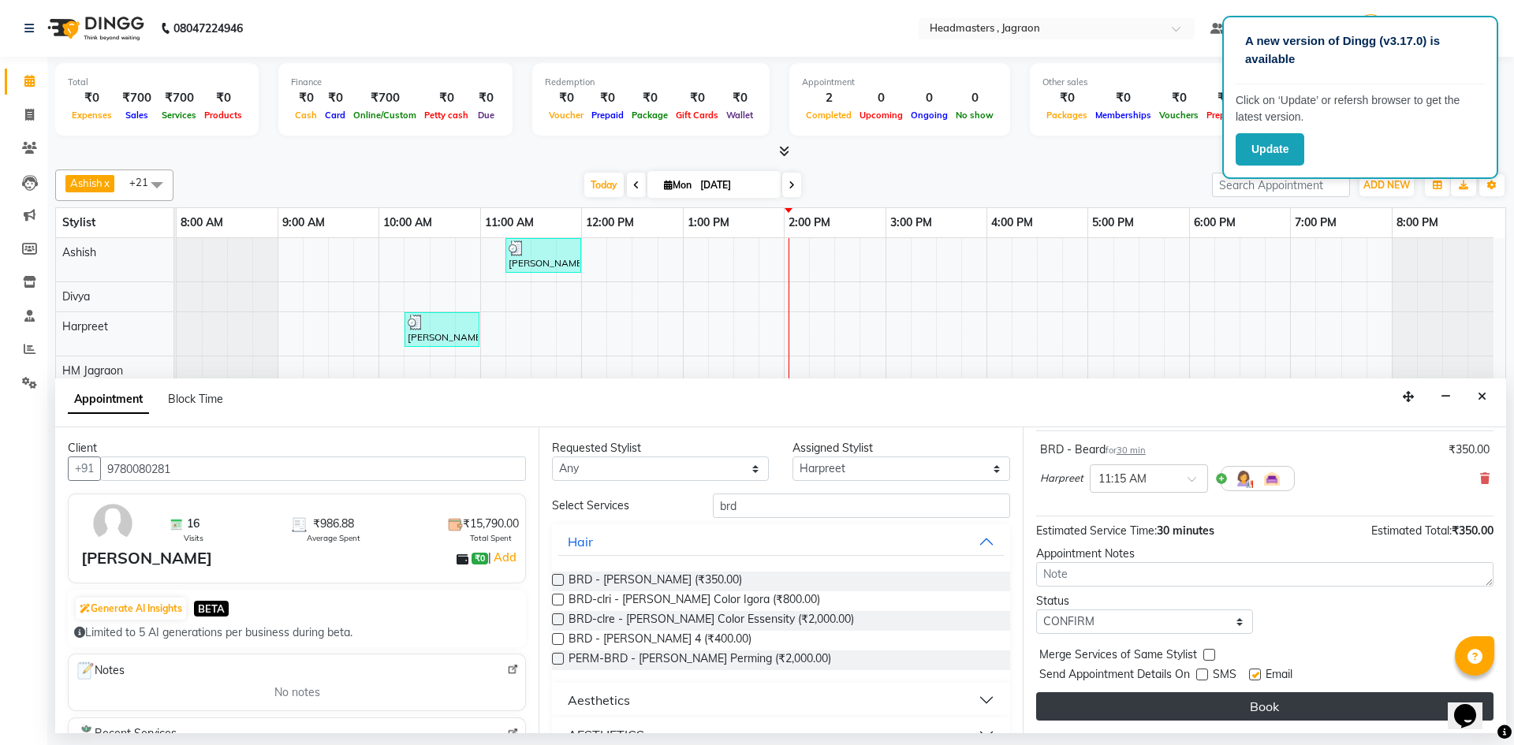
click at [1209, 711] on button "Book" at bounding box center [1264, 706] width 457 height 28
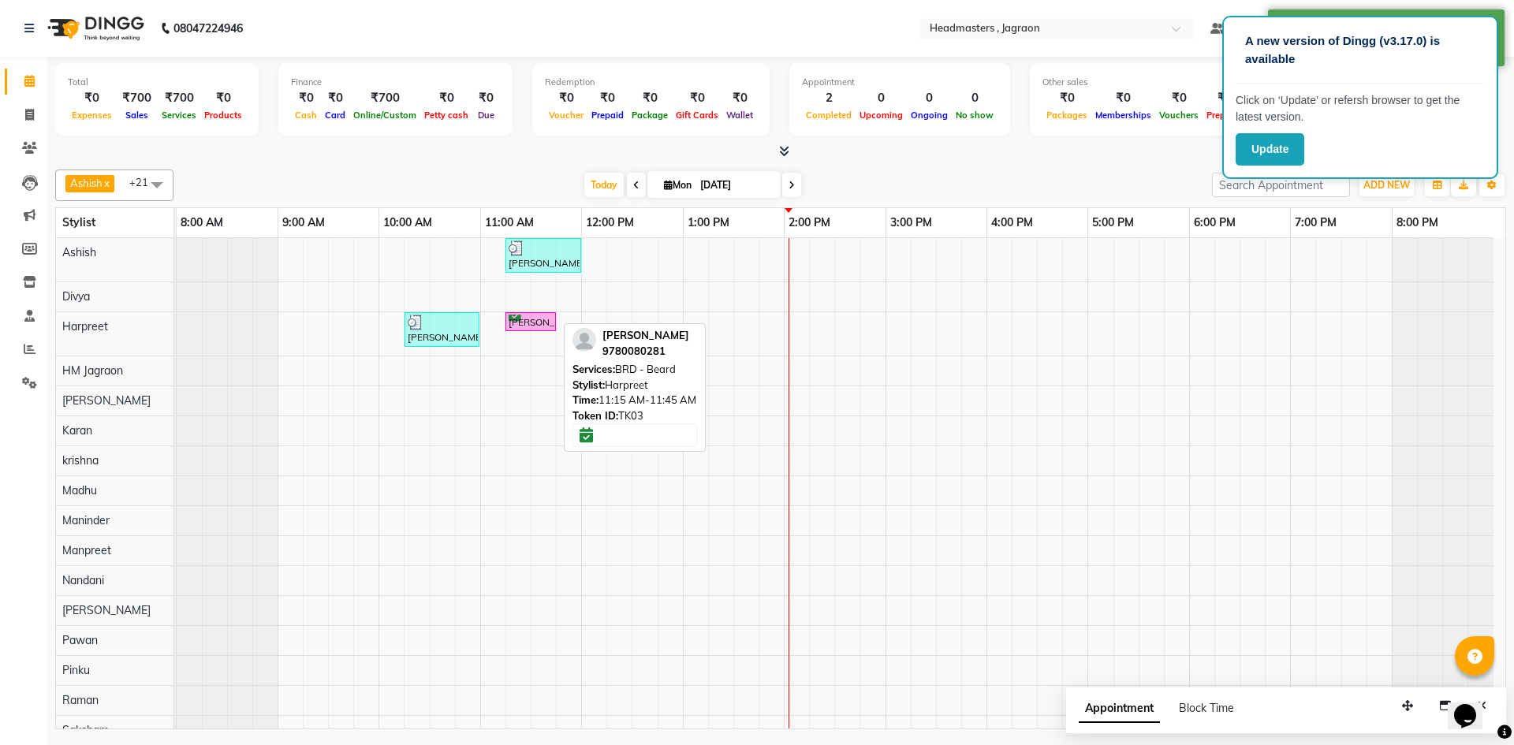
click at [510, 326] on div "[PERSON_NAME], TK03, 11:15 AM-11:45 AM, BRD - [PERSON_NAME]" at bounding box center [530, 322] width 47 height 15
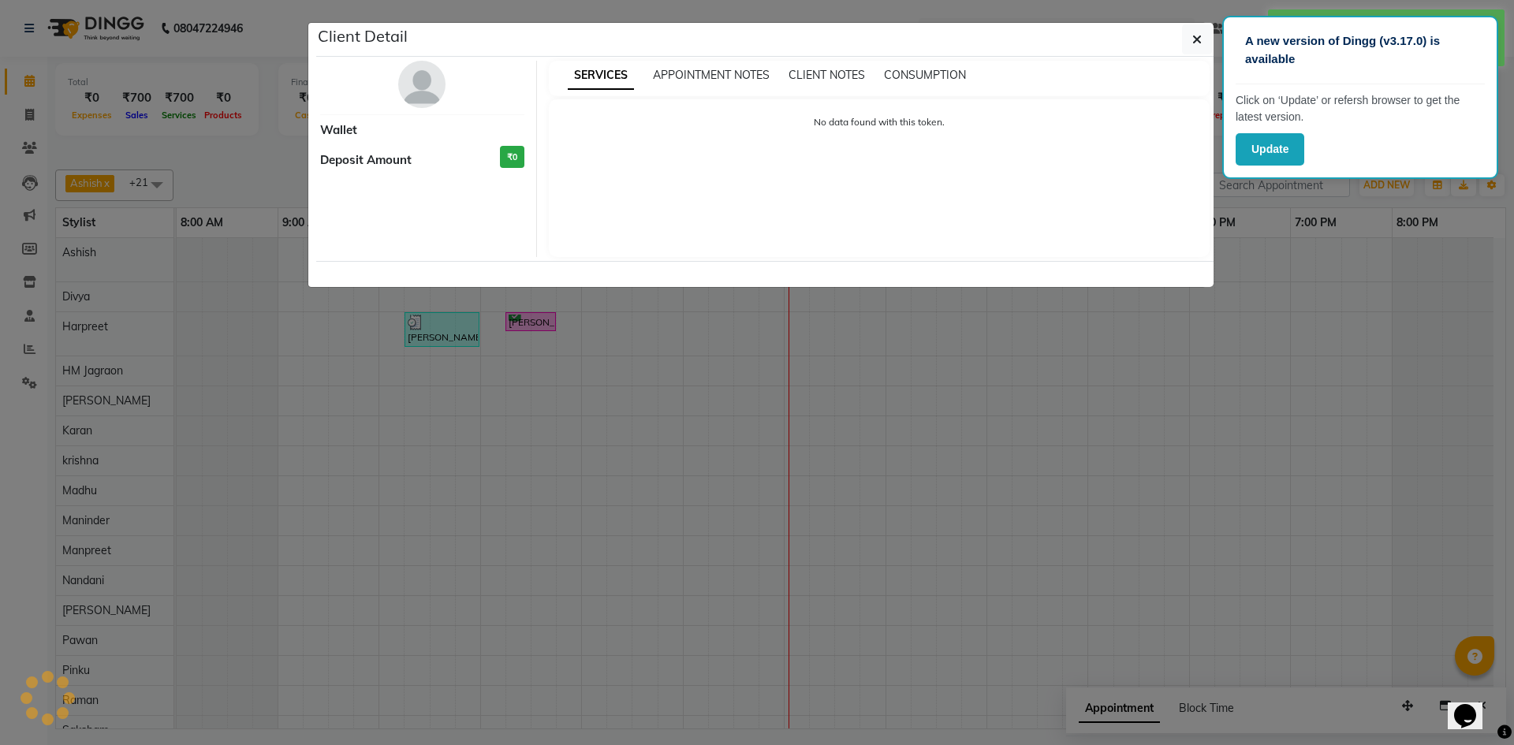
select select "6"
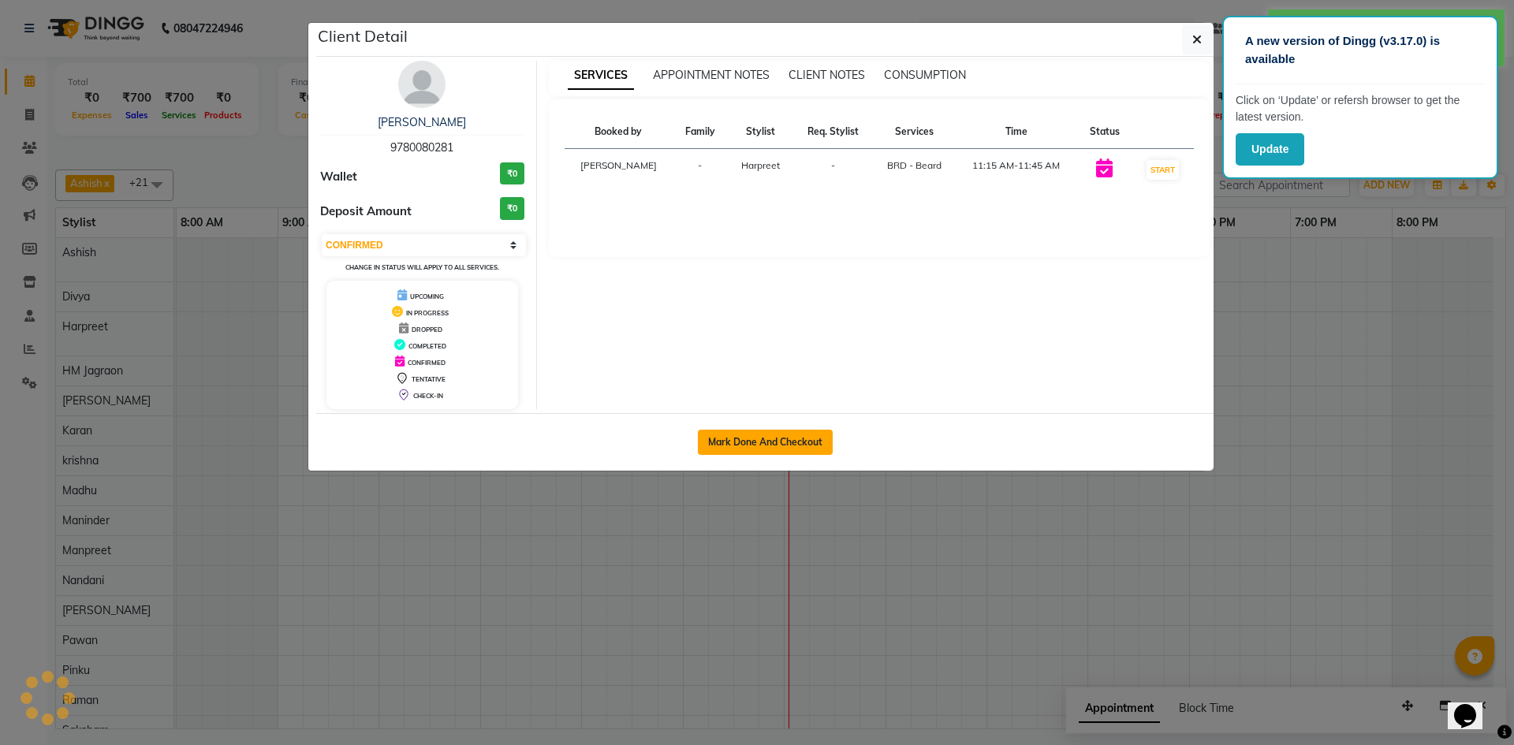
click at [715, 446] on button "Mark Done And Checkout" at bounding box center [765, 442] width 135 height 25
select select "service"
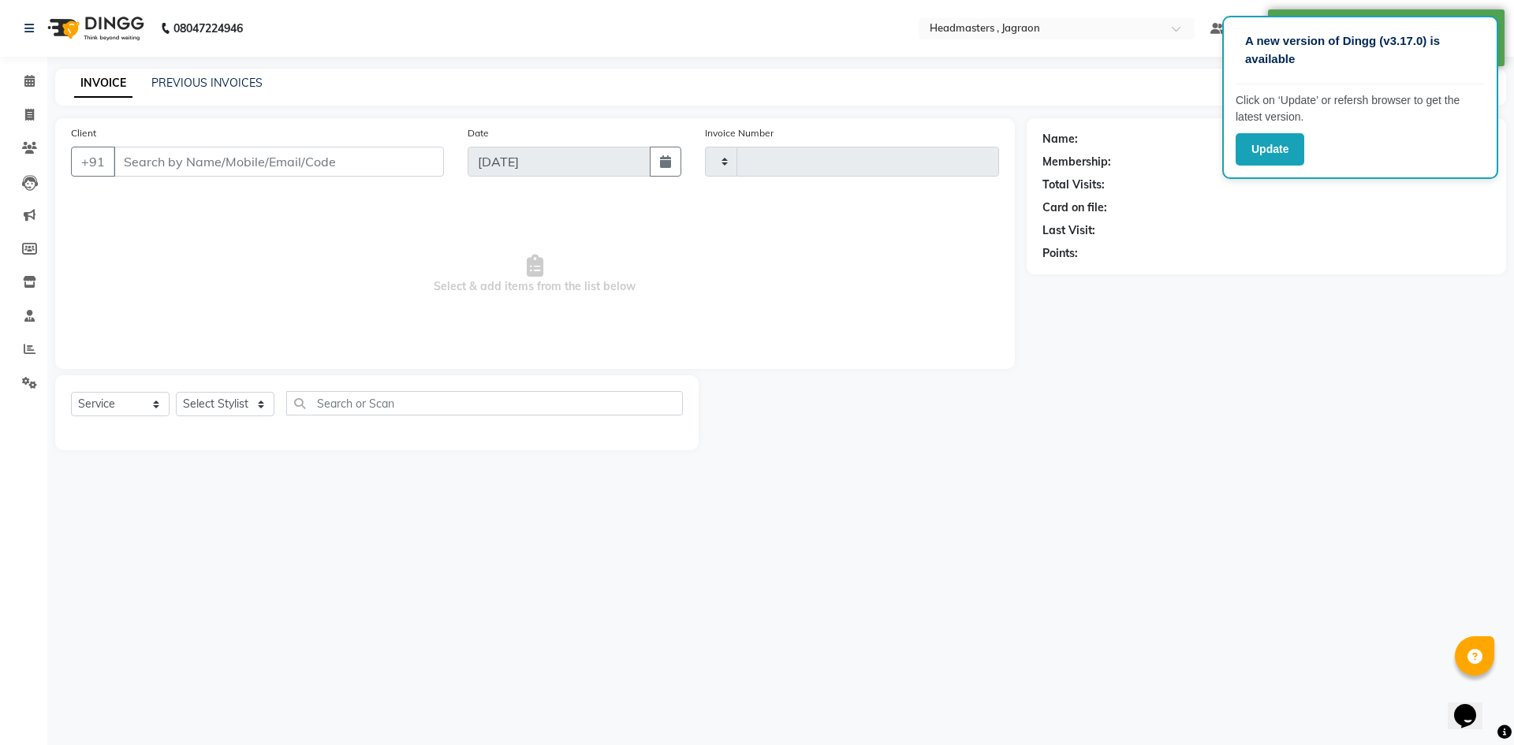
type input "2058"
select select "3"
select select "6935"
type input "9780080281"
select select "54705"
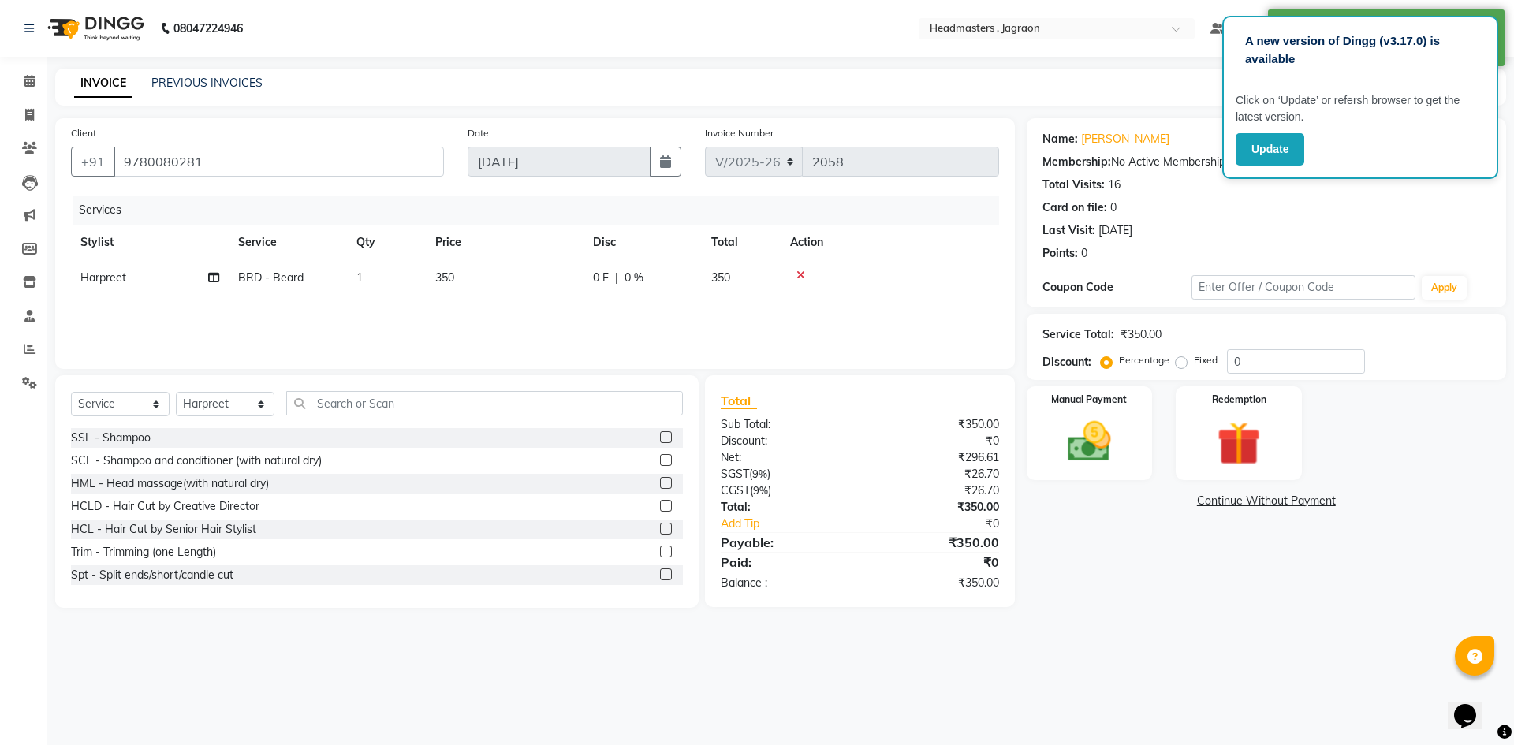
click at [606, 276] on span "0 F" at bounding box center [601, 278] width 16 height 17
select select "54705"
click at [690, 279] on input "0" at bounding box center [690, 282] width 47 height 24
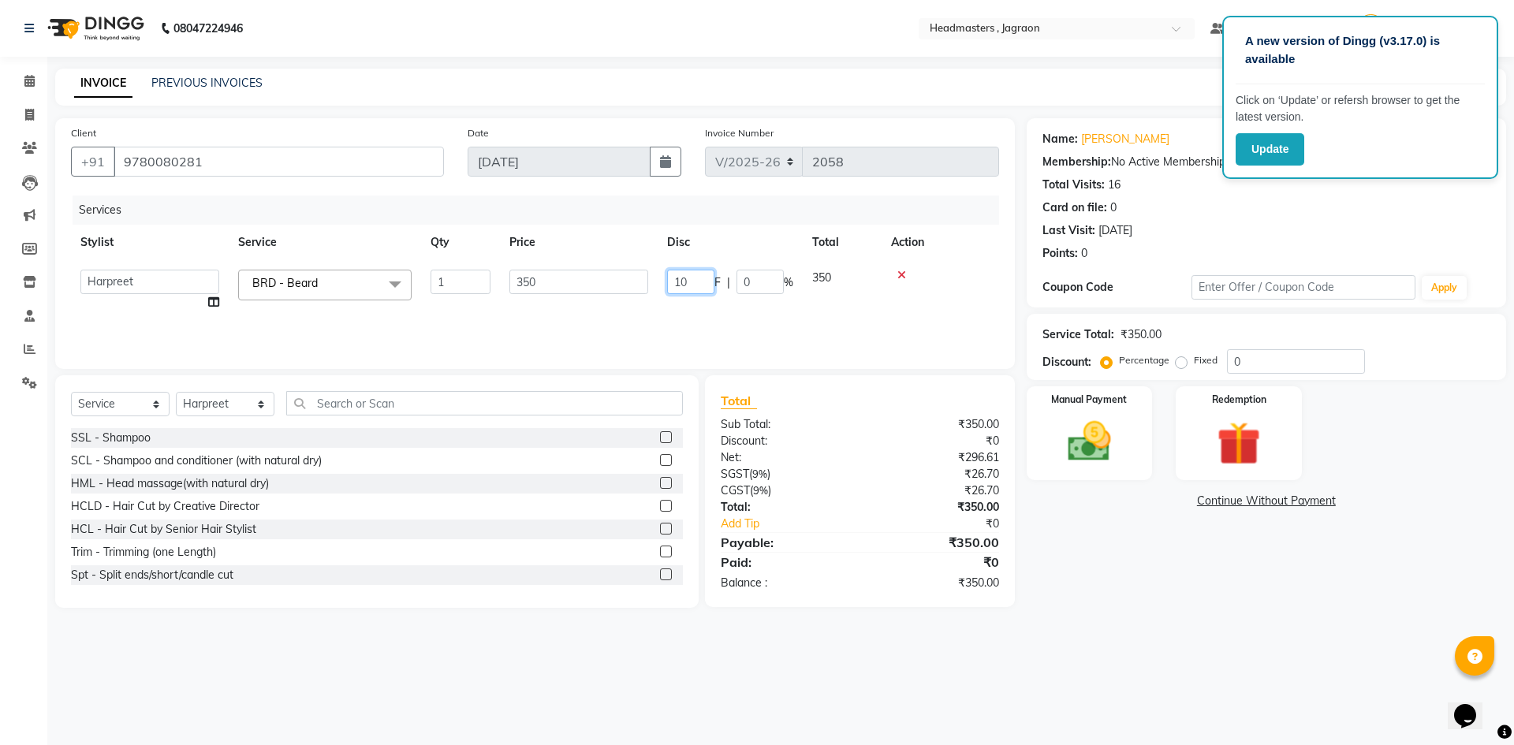
type input "100"
click at [699, 324] on div "Services Stylist Service Qty Price Disc Total Action Ashish Divya Harpreet HM J…" at bounding box center [535, 275] width 928 height 158
click at [1066, 422] on img at bounding box center [1089, 442] width 73 height 52
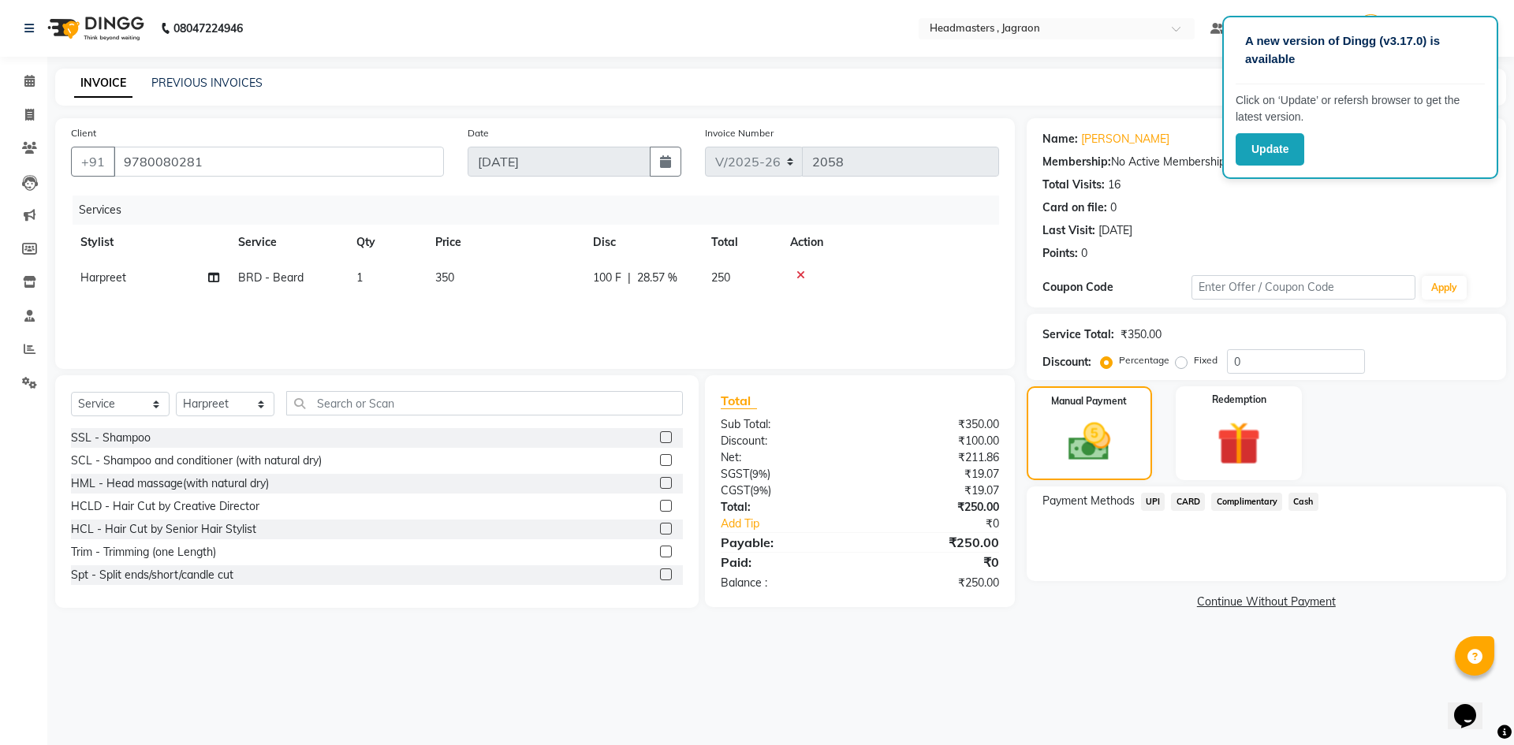
click at [1160, 501] on span "UPI" at bounding box center [1153, 502] width 24 height 18
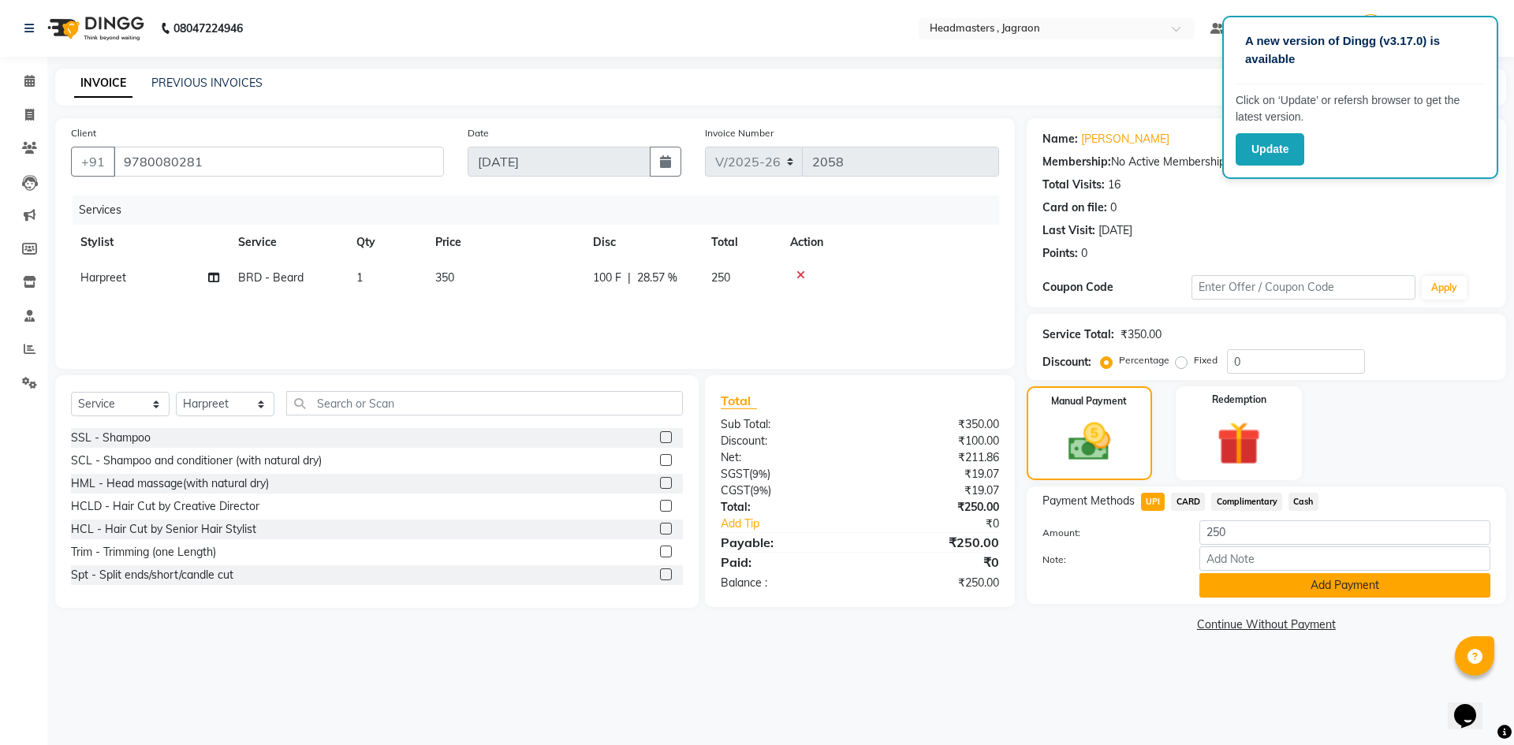
click at [1252, 585] on button "Add Payment" at bounding box center [1344, 585] width 291 height 24
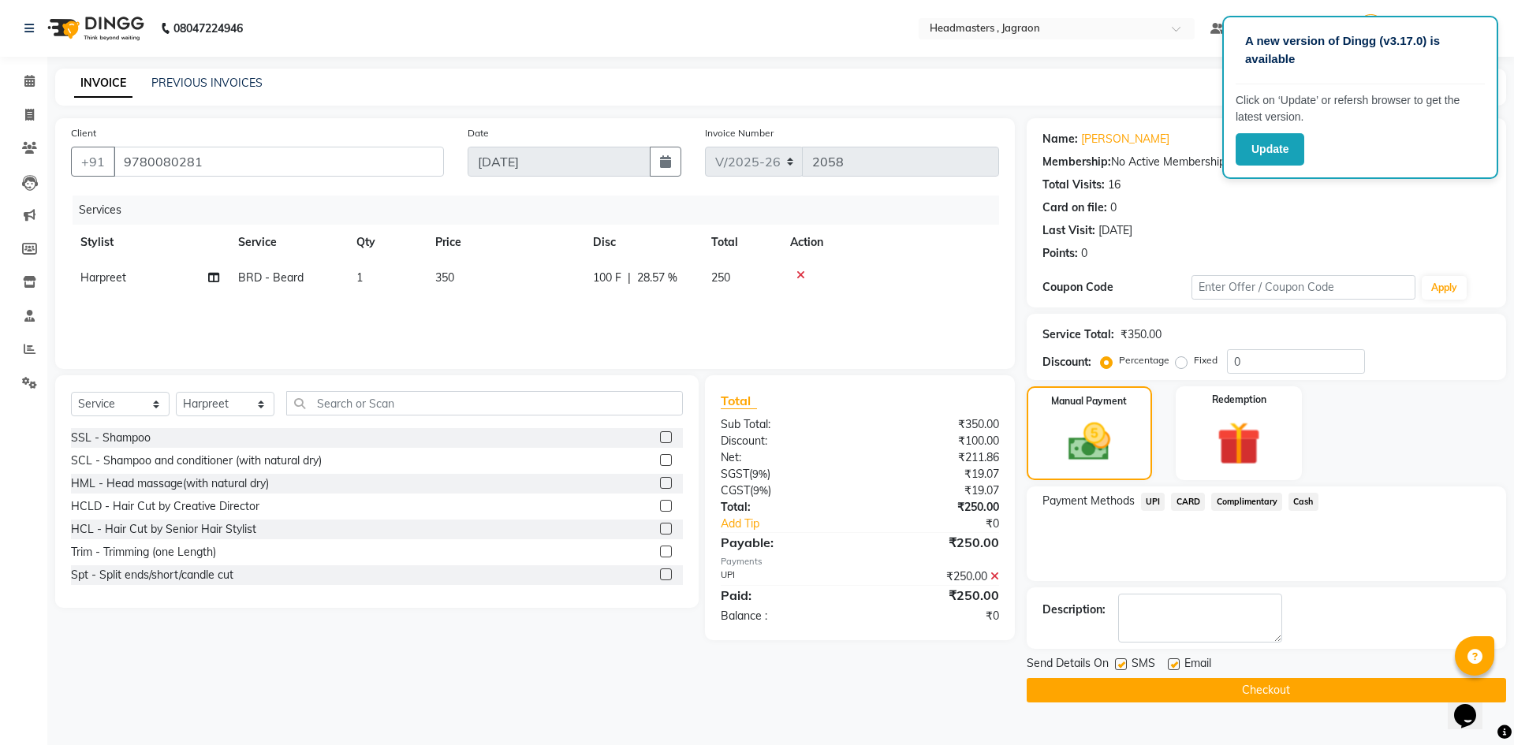
click at [1236, 690] on button "Checkout" at bounding box center [1266, 690] width 479 height 24
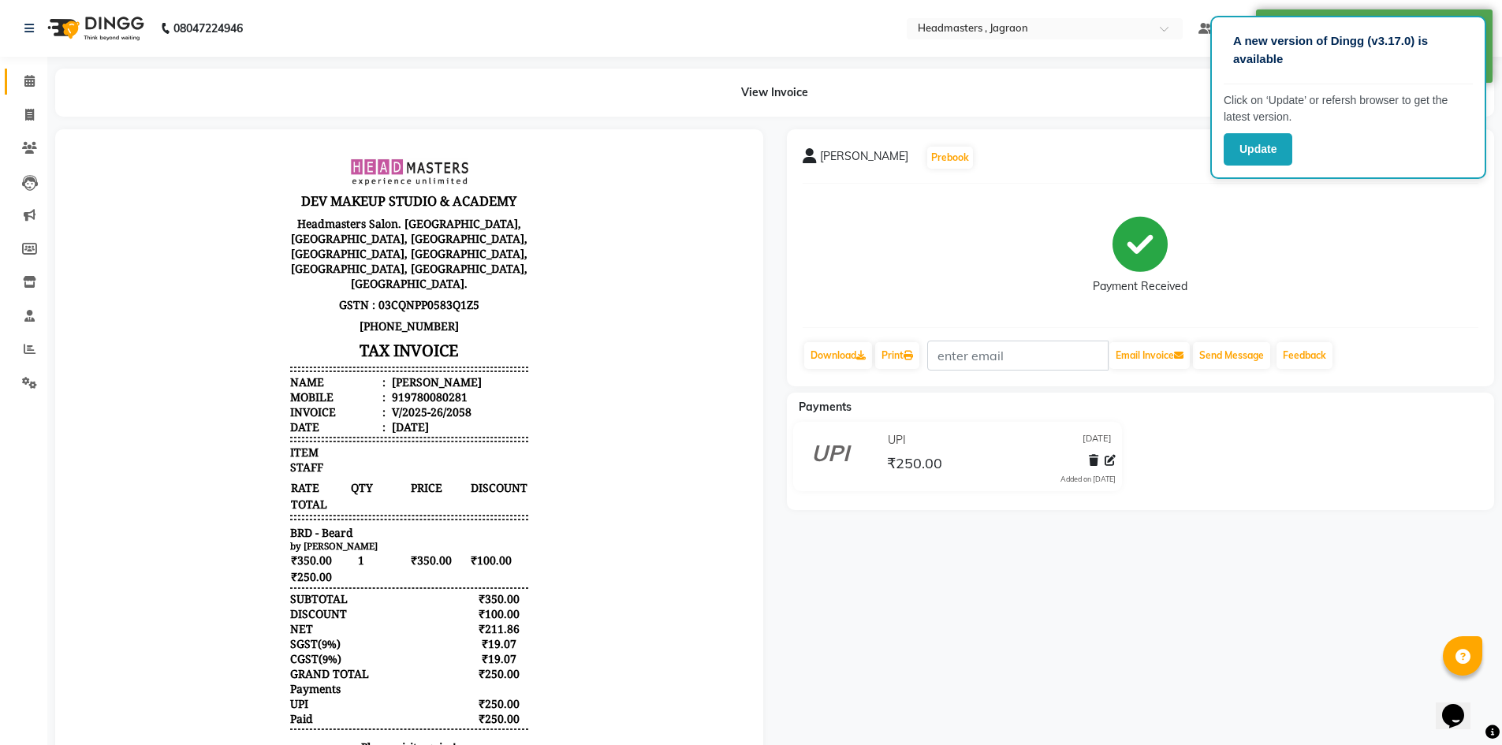
click at [33, 73] on link "Calendar" at bounding box center [24, 82] width 38 height 26
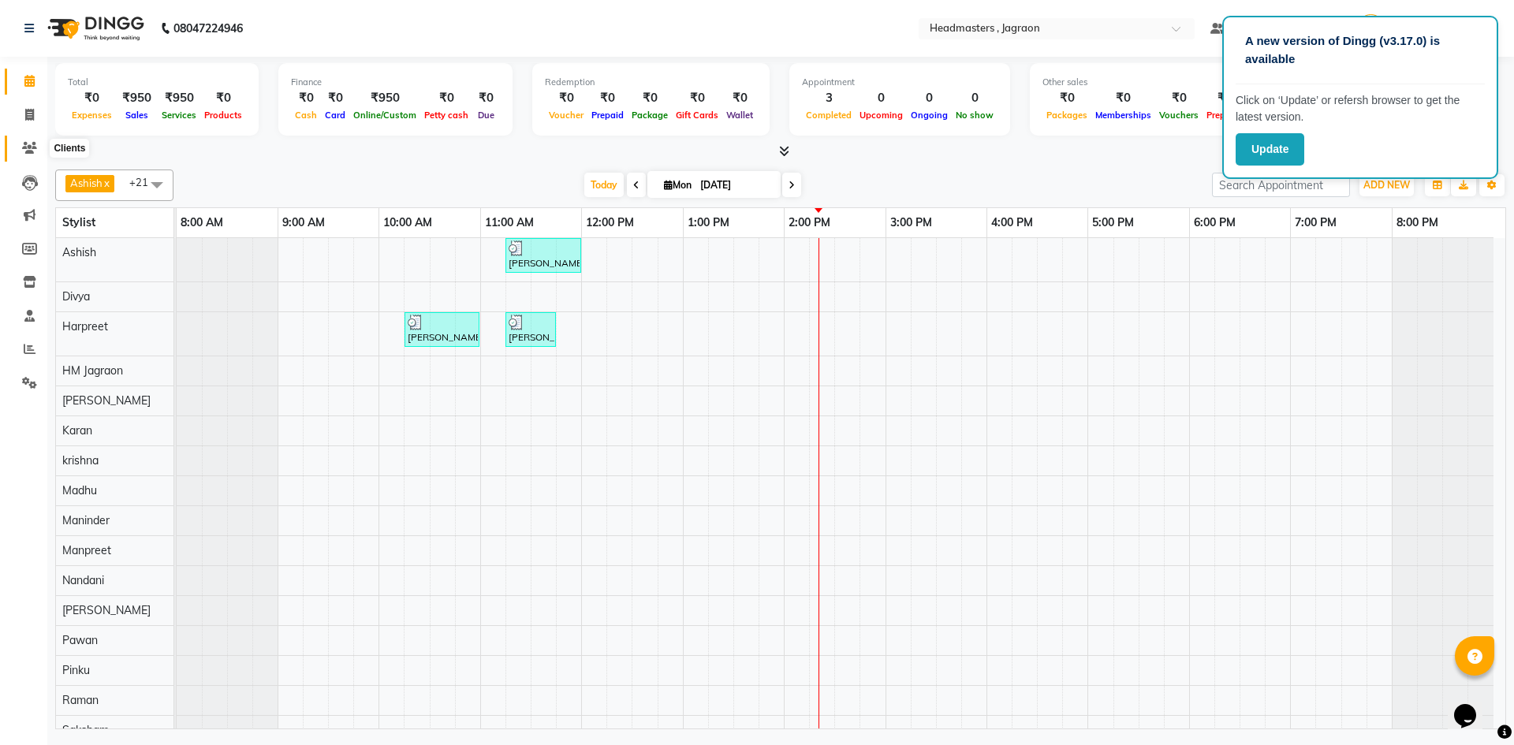
click at [23, 142] on icon at bounding box center [29, 148] width 15 height 12
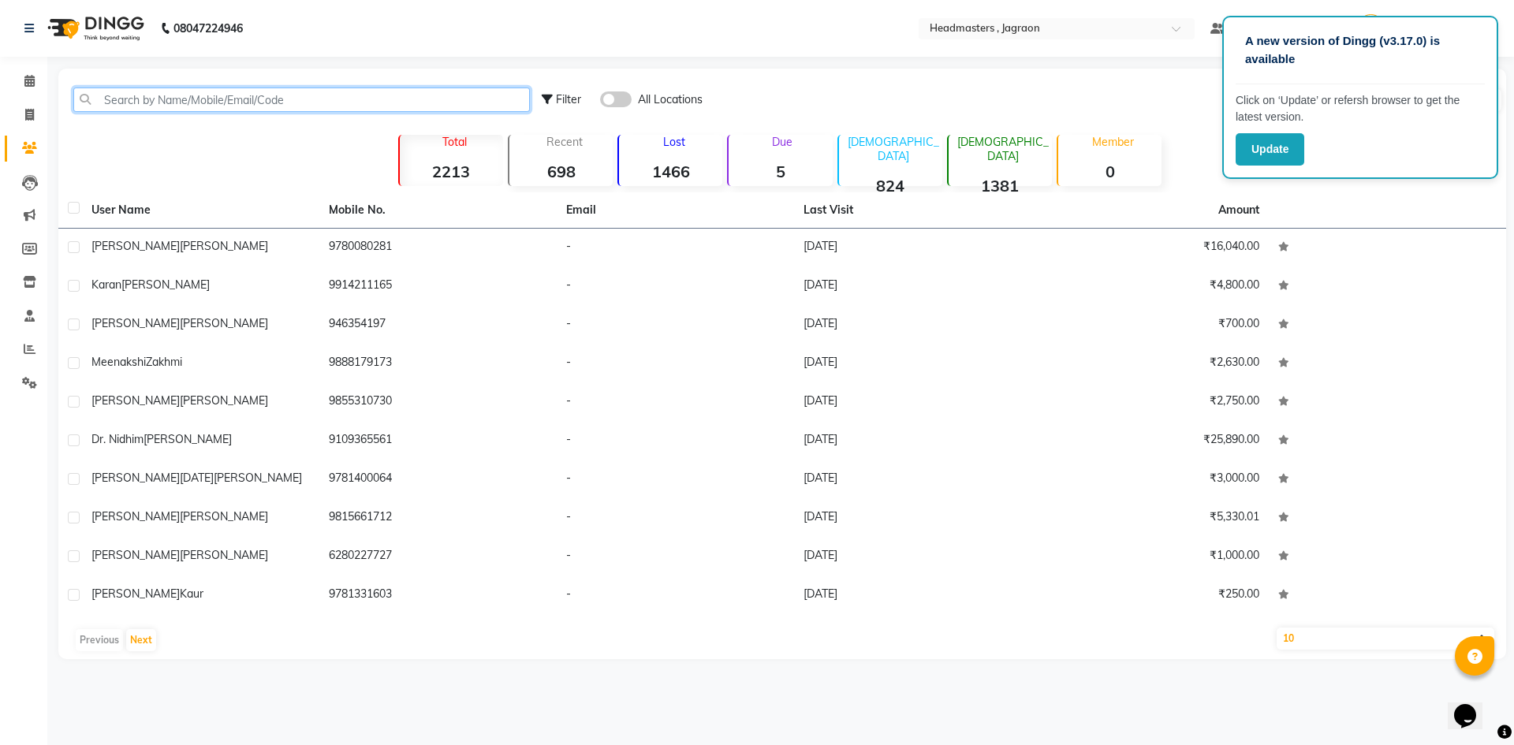
click at [300, 101] on input "text" at bounding box center [301, 100] width 457 height 24
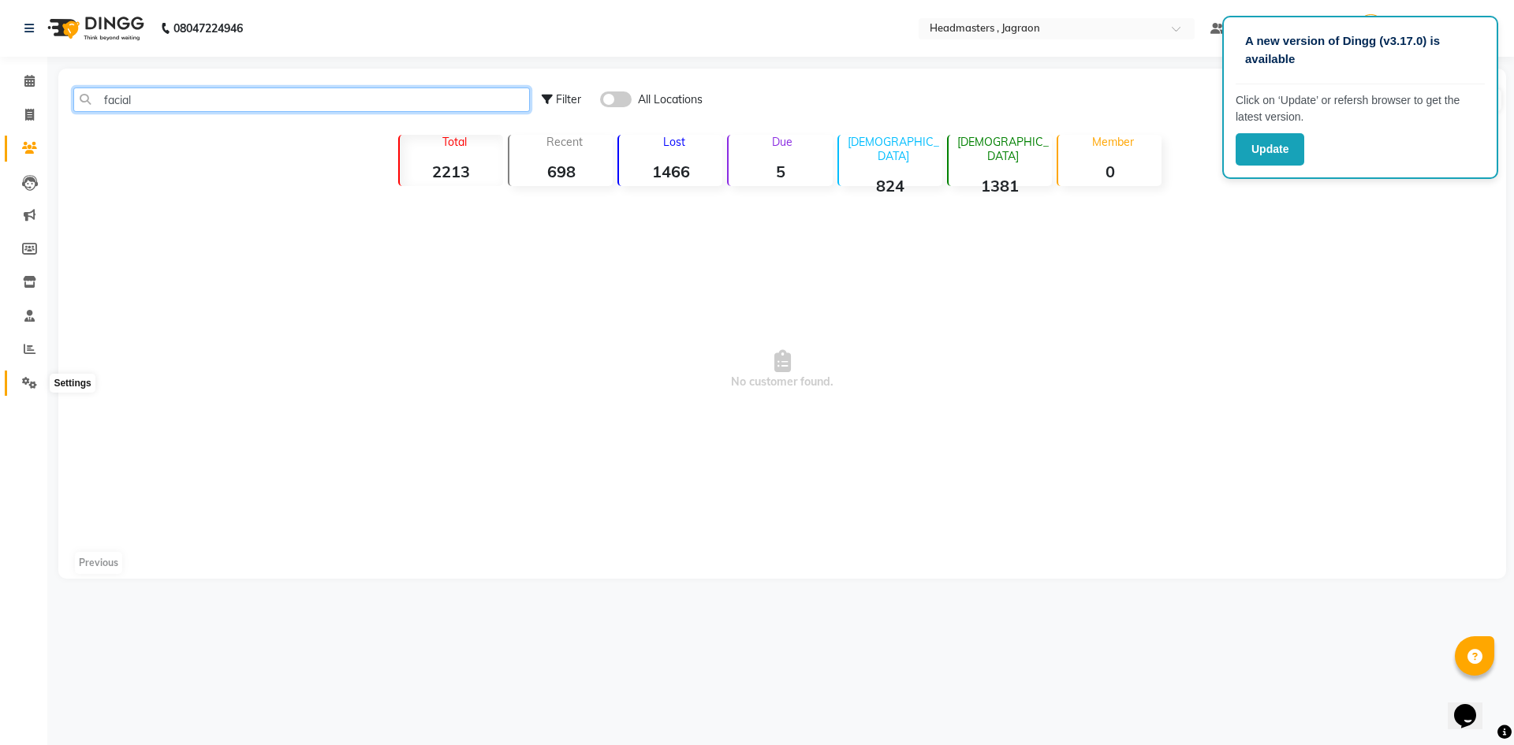
type input "facial"
click at [33, 385] on icon at bounding box center [29, 383] width 15 height 12
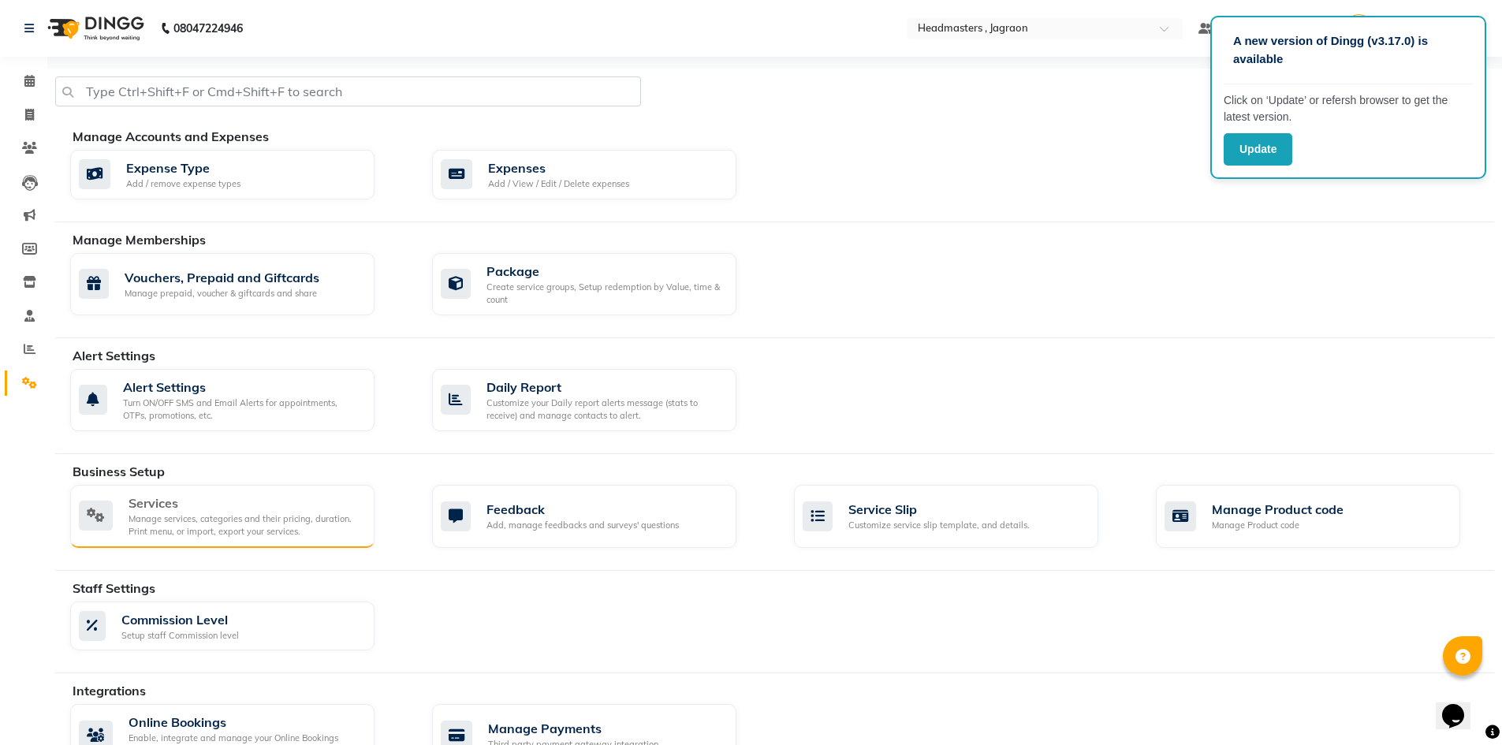
click at [170, 531] on div "Manage services, categories and their pricing, duration. Print menu, or import,…" at bounding box center [245, 526] width 233 height 26
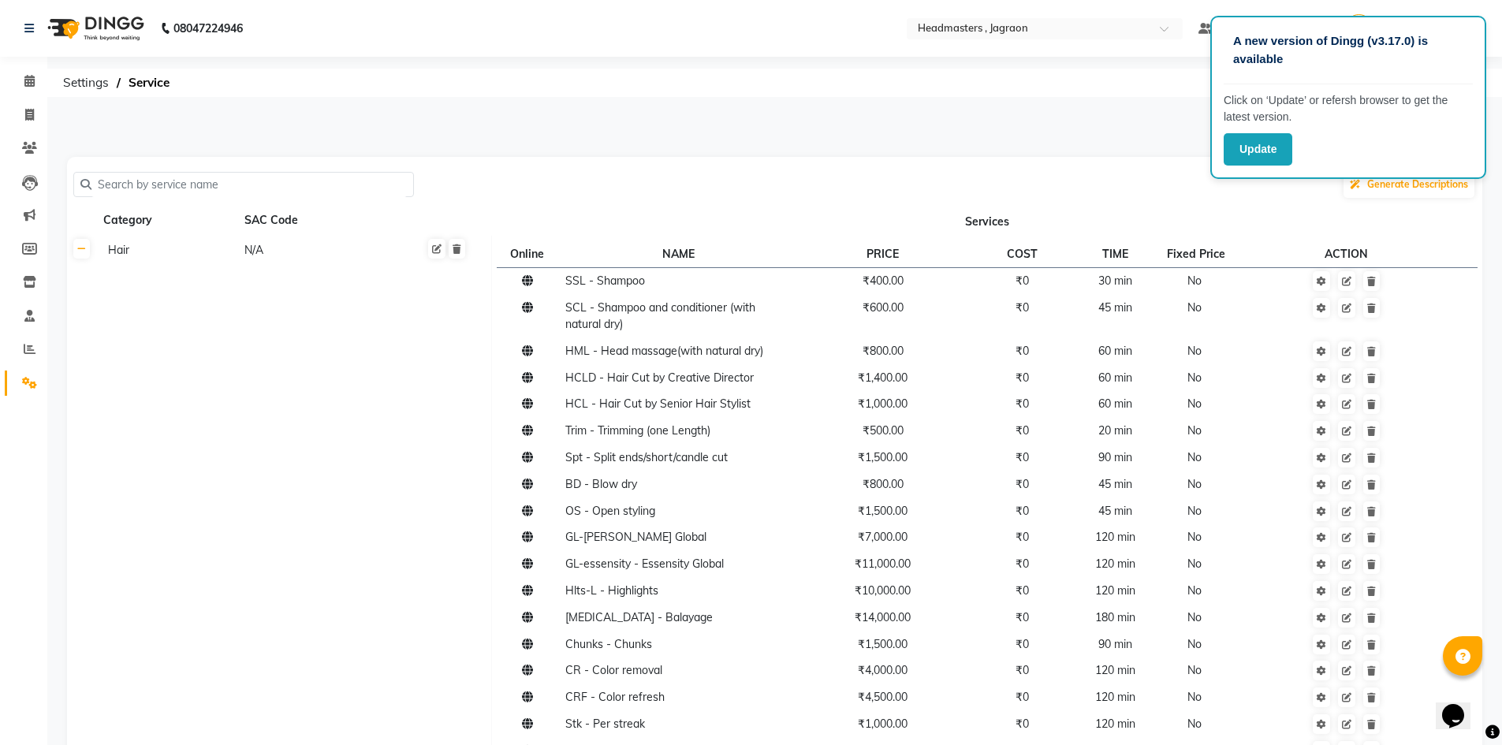
click at [181, 174] on input "text" at bounding box center [248, 185] width 315 height 24
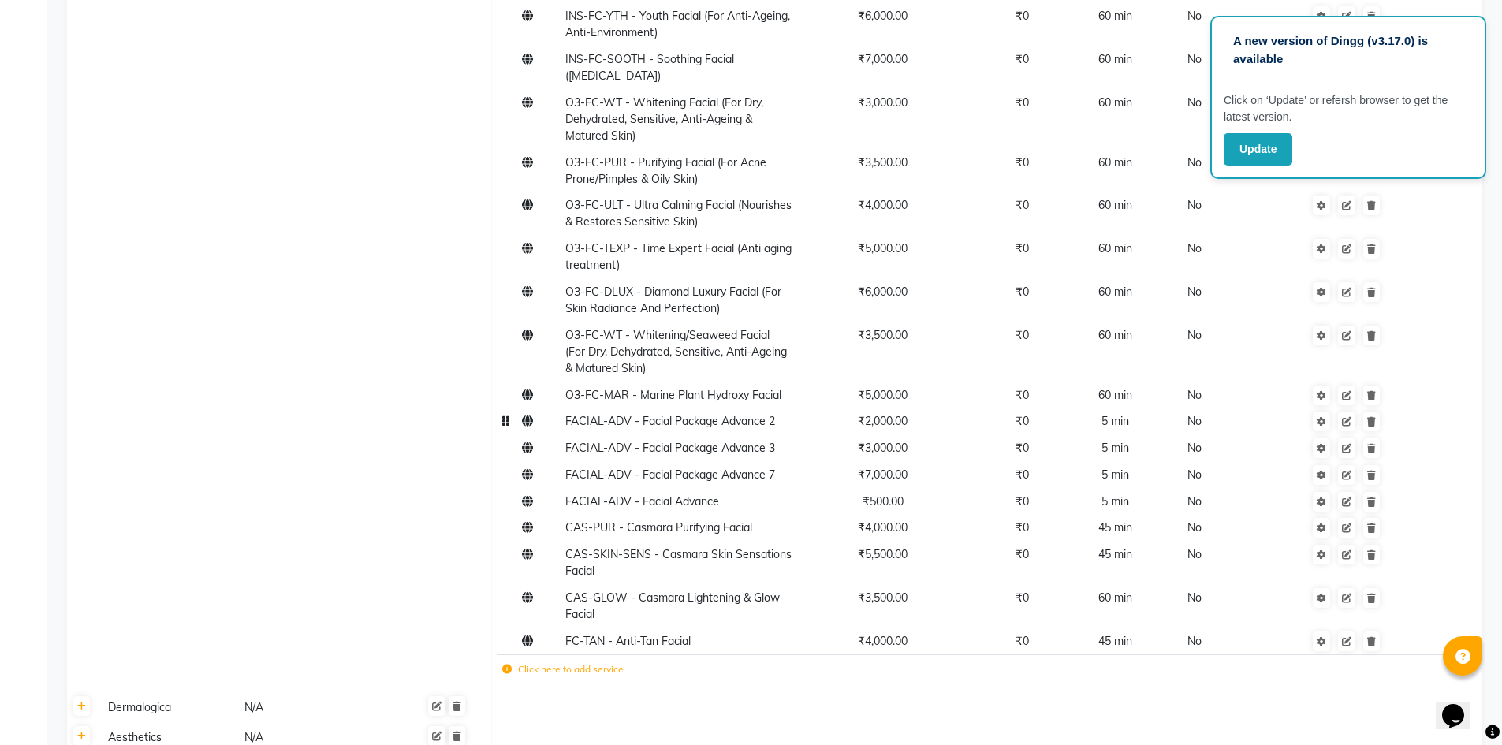
scroll to position [867, 0]
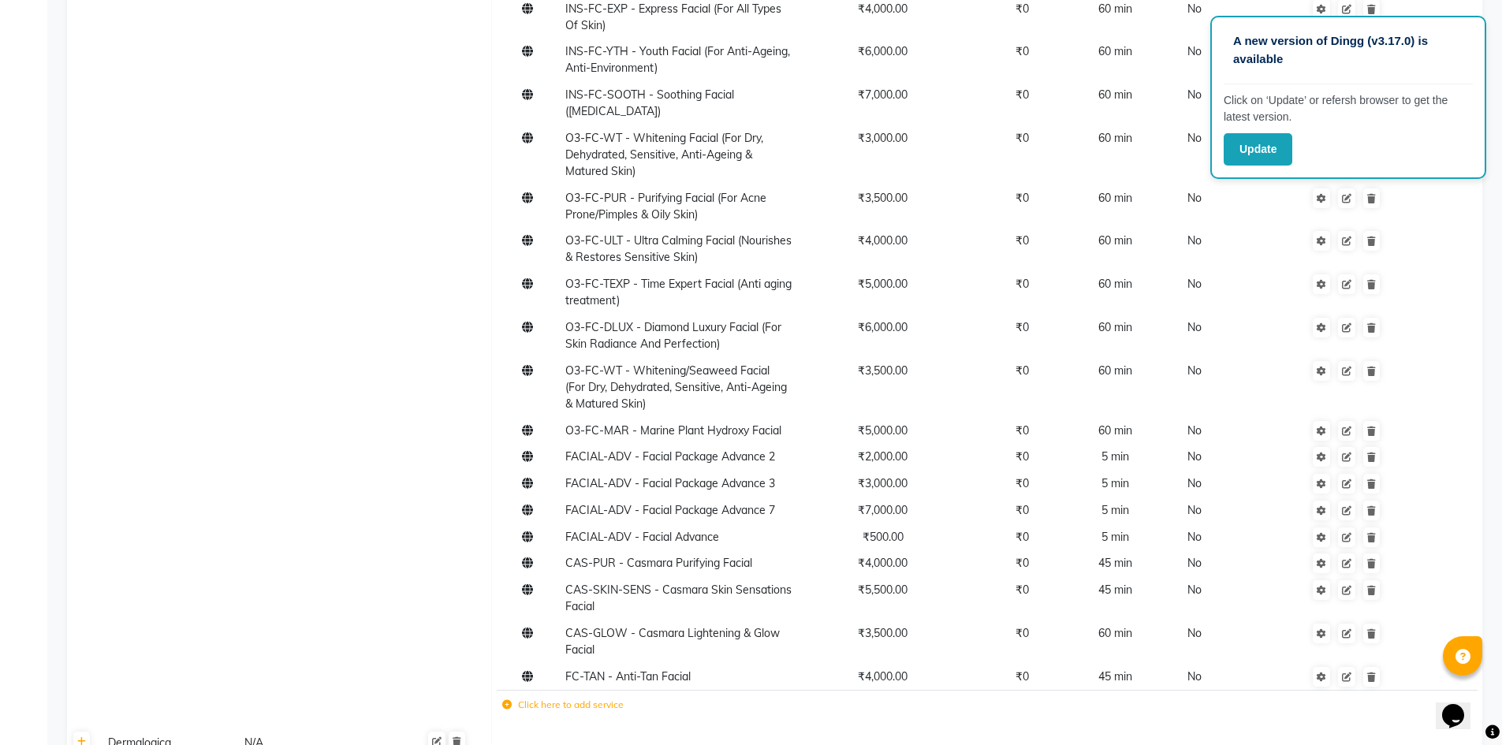
type input "facial"
